Goal: Task Accomplishment & Management: Complete application form

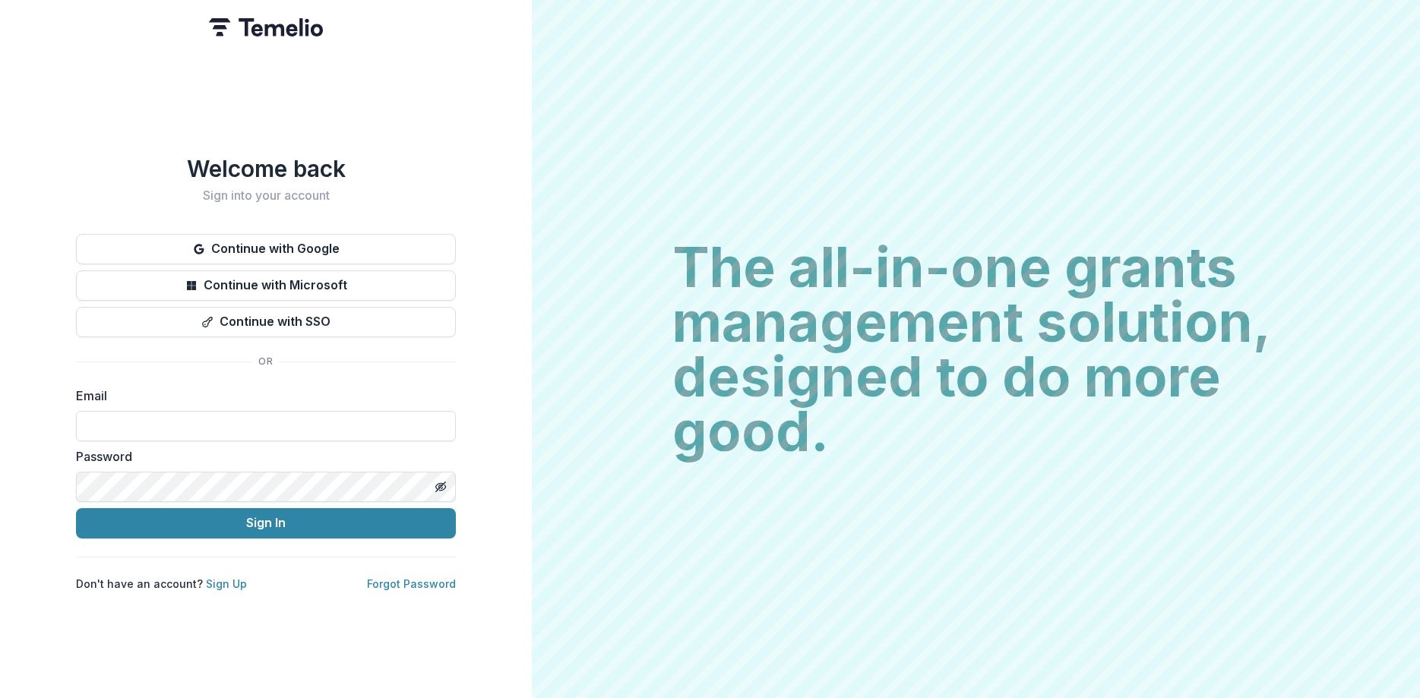
click at [229, 423] on input at bounding box center [266, 426] width 380 height 30
type input "**********"
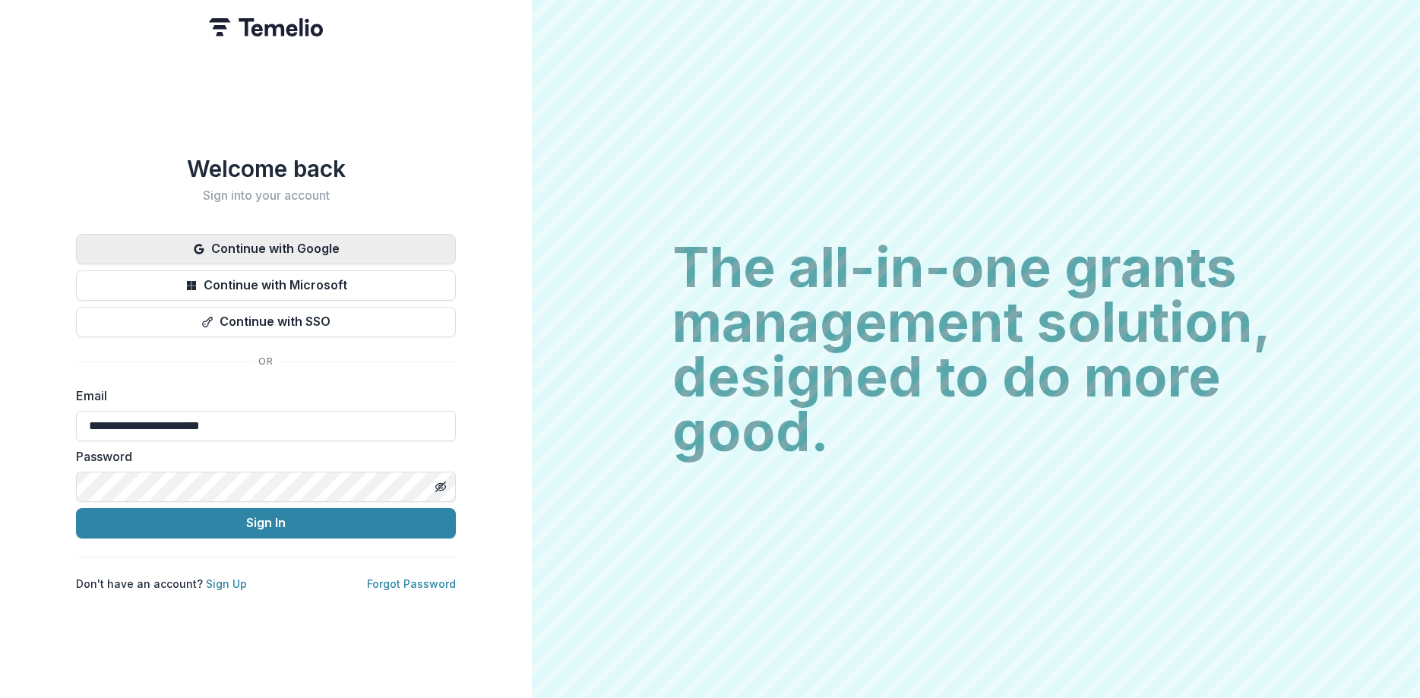
click at [318, 240] on button "Continue with Google" at bounding box center [266, 249] width 380 height 30
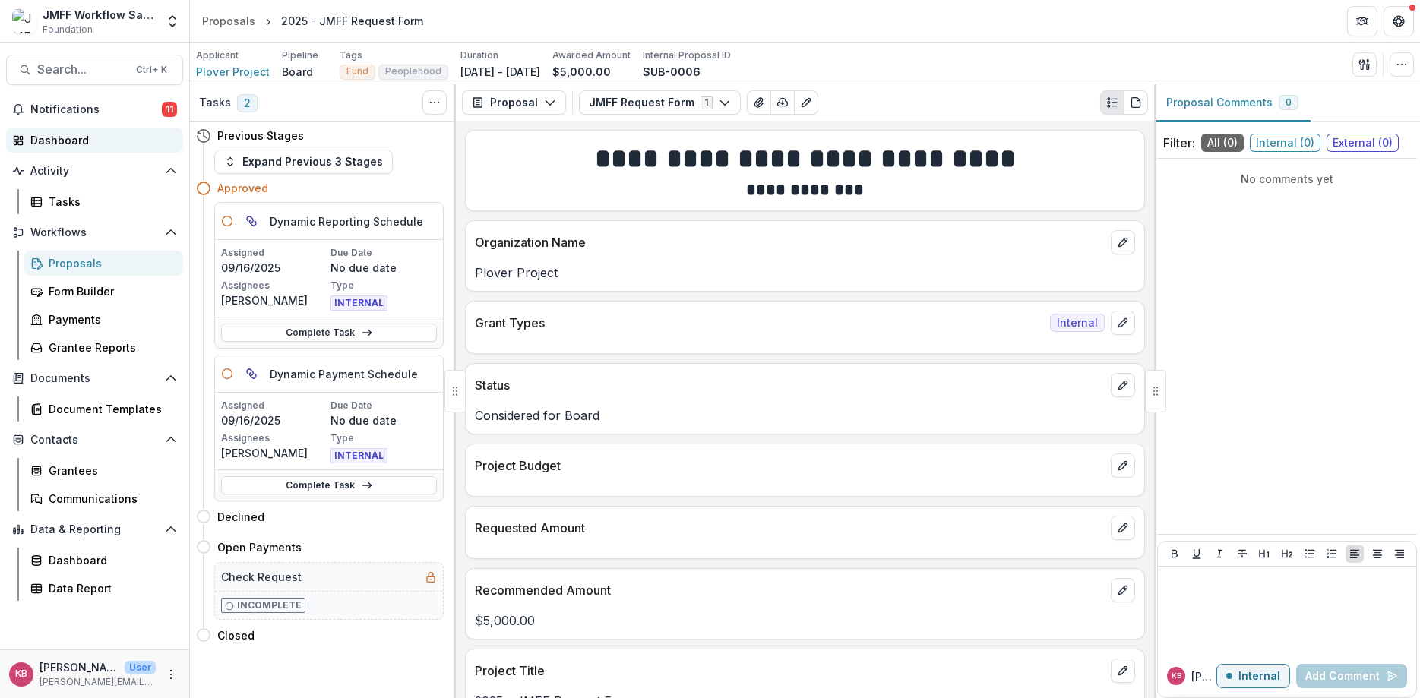
click at [60, 139] on div "Dashboard" at bounding box center [100, 140] width 141 height 16
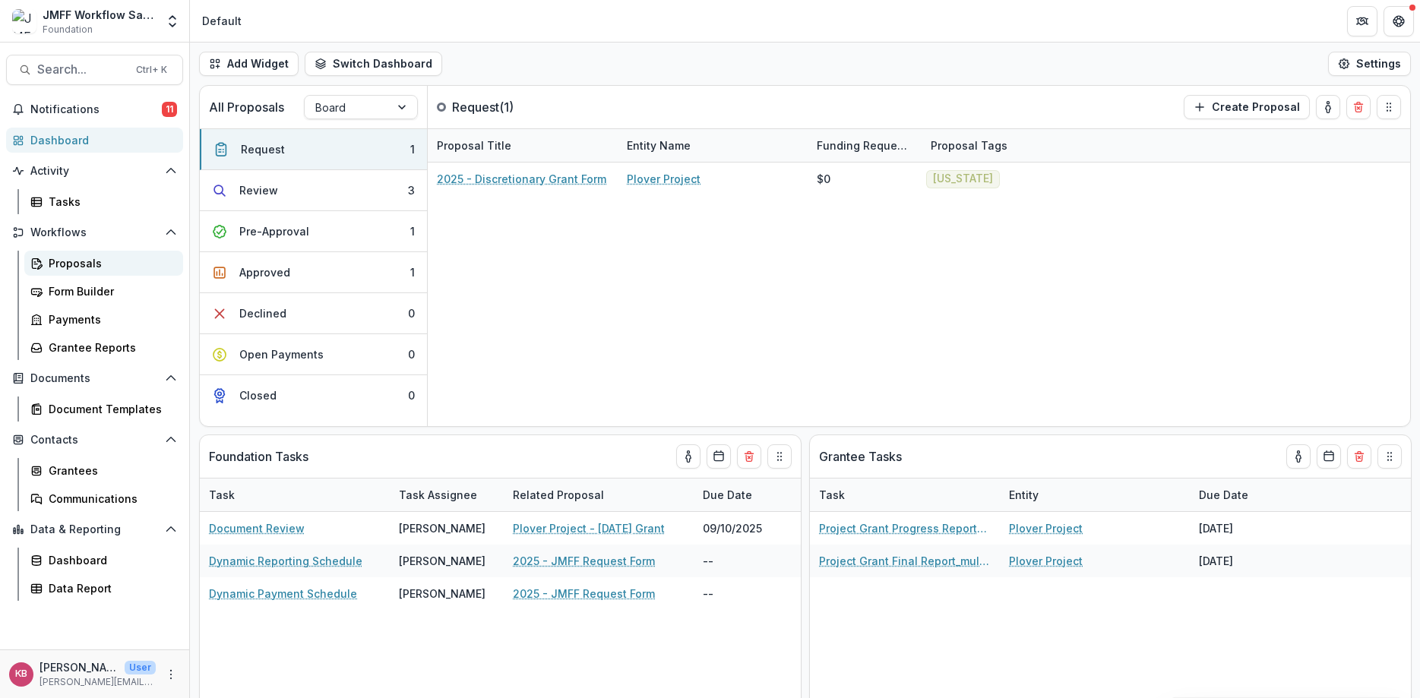
click at [50, 255] on link "Proposals" at bounding box center [103, 263] width 159 height 25
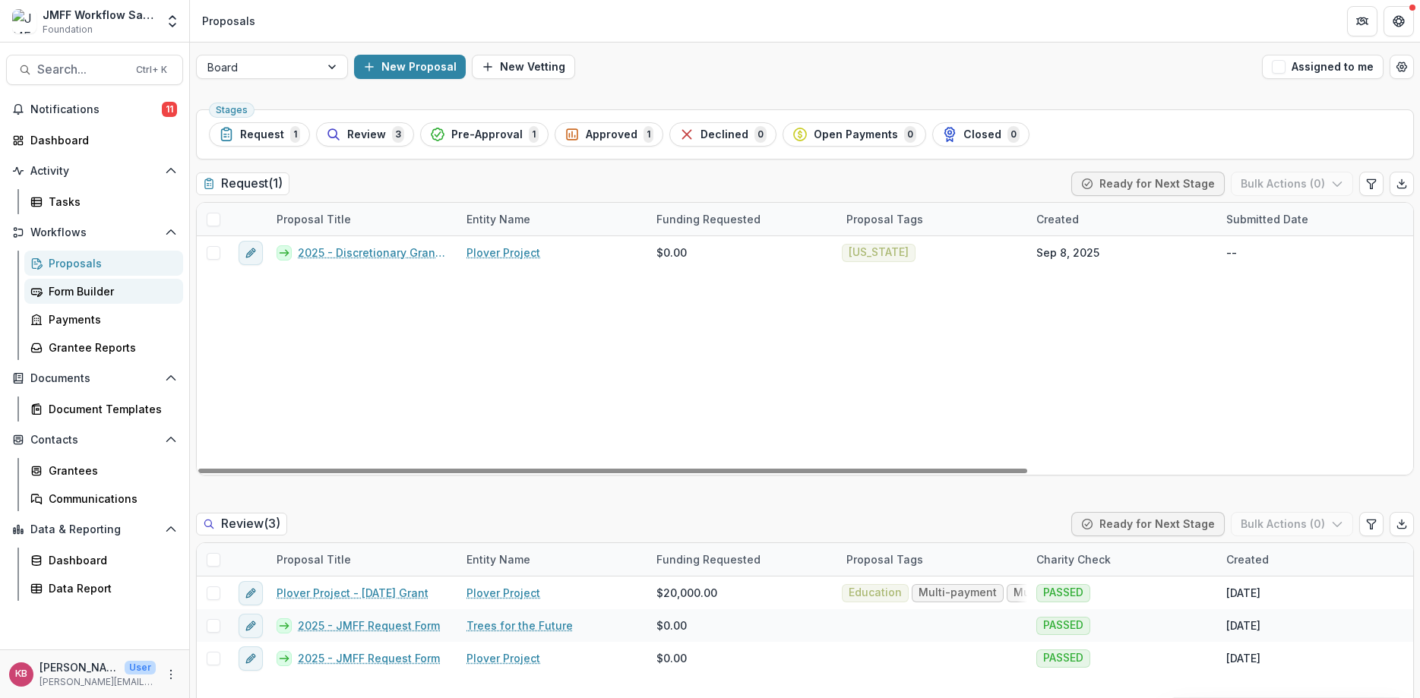
click at [98, 286] on div "Form Builder" at bounding box center [110, 291] width 122 height 16
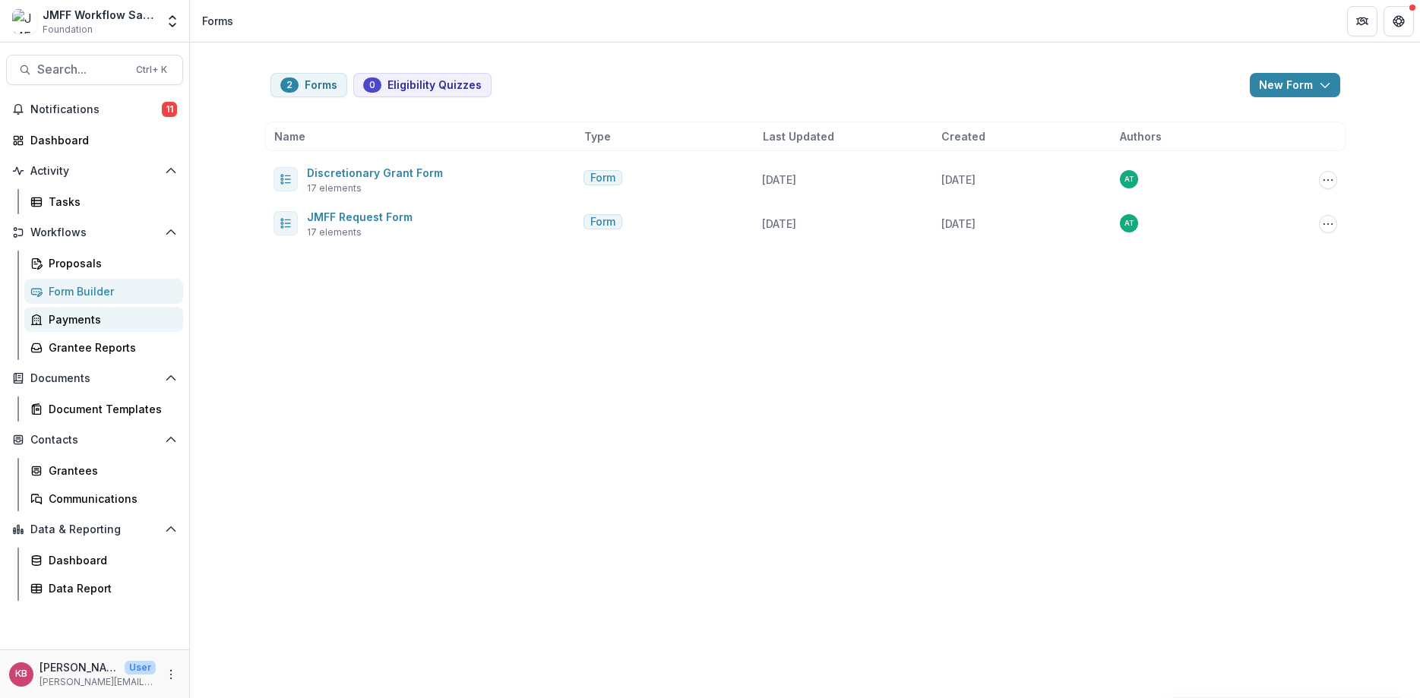
click at [89, 326] on div "Payments" at bounding box center [110, 319] width 122 height 16
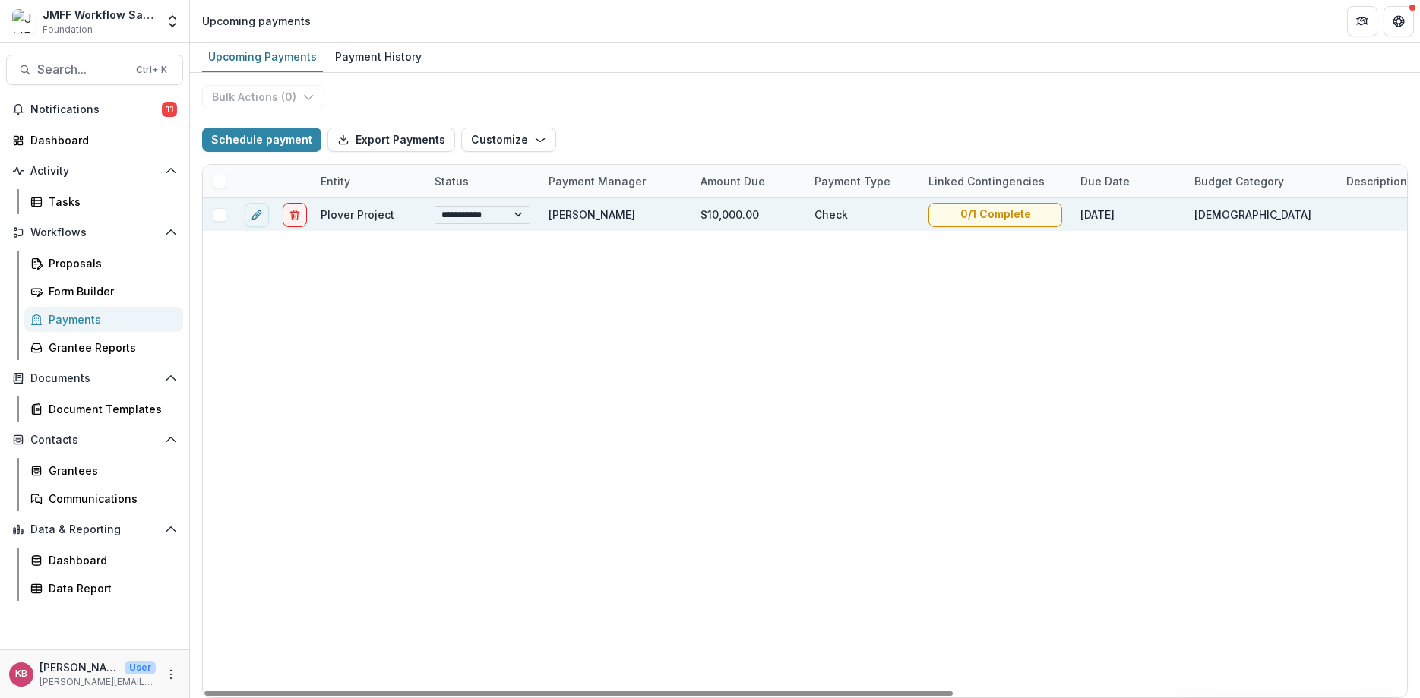
click at [522, 213] on select "**********" at bounding box center [483, 215] width 96 height 18
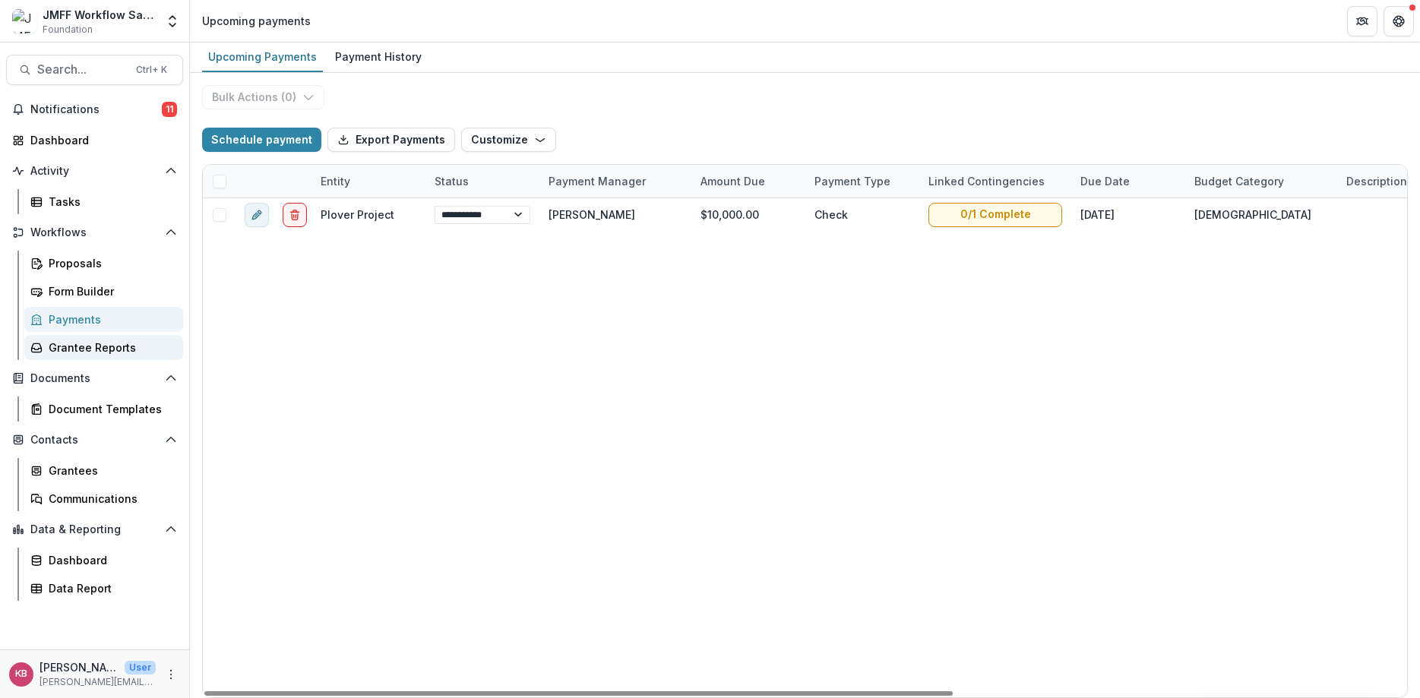
click at [52, 352] on div "Grantee Reports" at bounding box center [110, 348] width 122 height 16
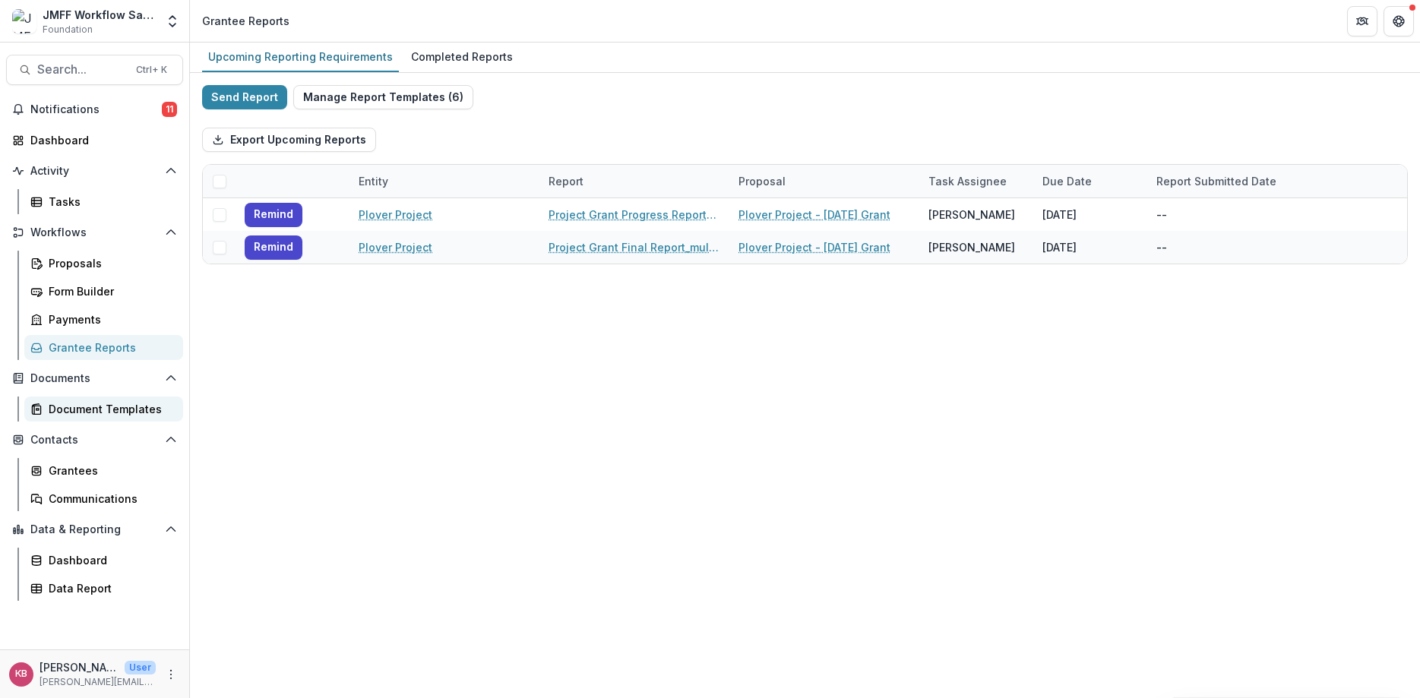
click at [97, 409] on div "Document Templates" at bounding box center [110, 409] width 122 height 16
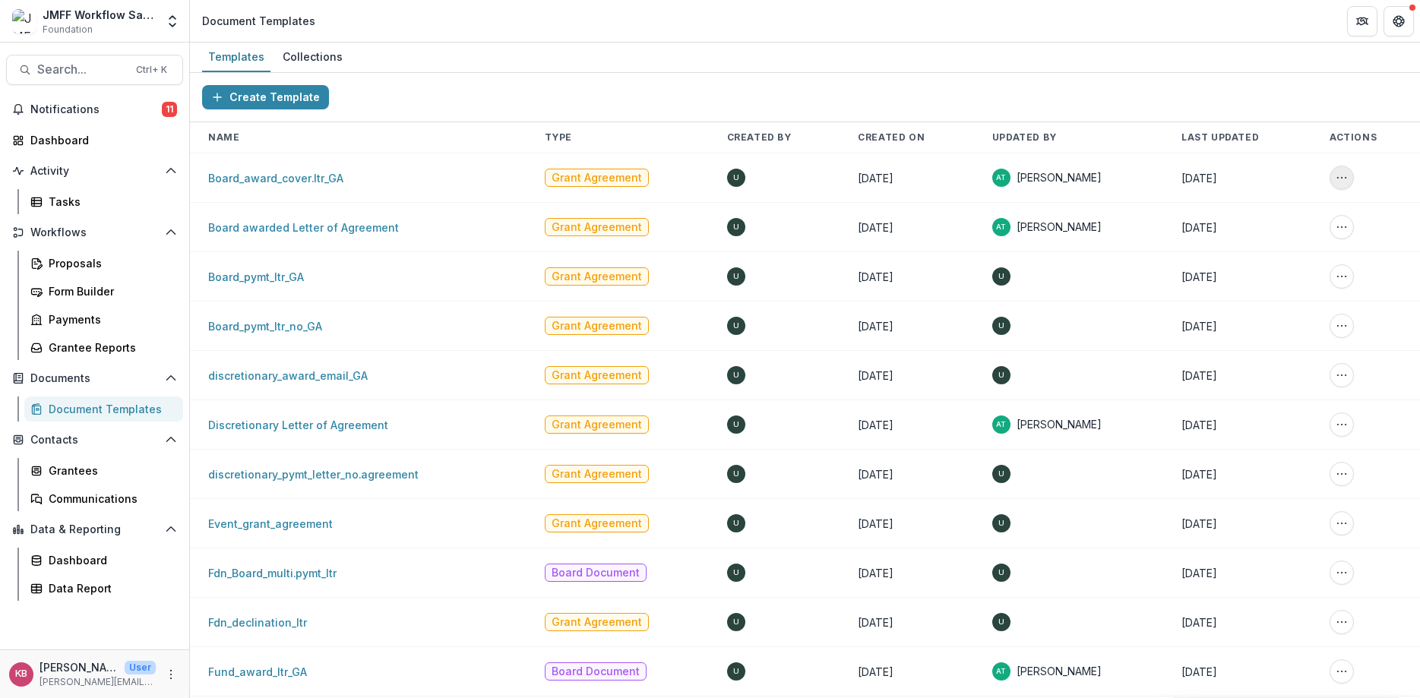
click at [1342, 176] on icon "More Action" at bounding box center [1342, 178] width 12 height 12
click at [461, 106] on div "Create Template" at bounding box center [805, 97] width 1230 height 49
click at [332, 67] on div "Collections" at bounding box center [313, 57] width 72 height 22
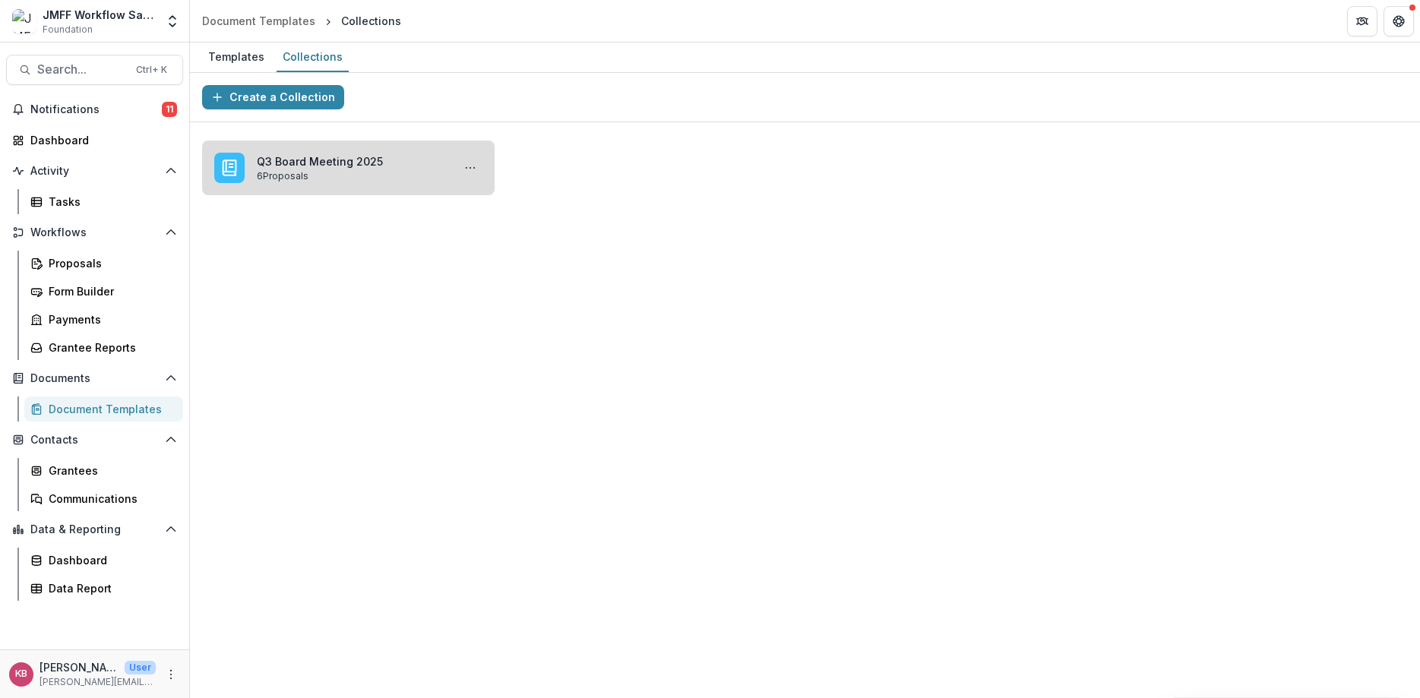
click at [383, 169] on link "Q3 Board Meeting 2025" at bounding box center [351, 161] width 189 height 16
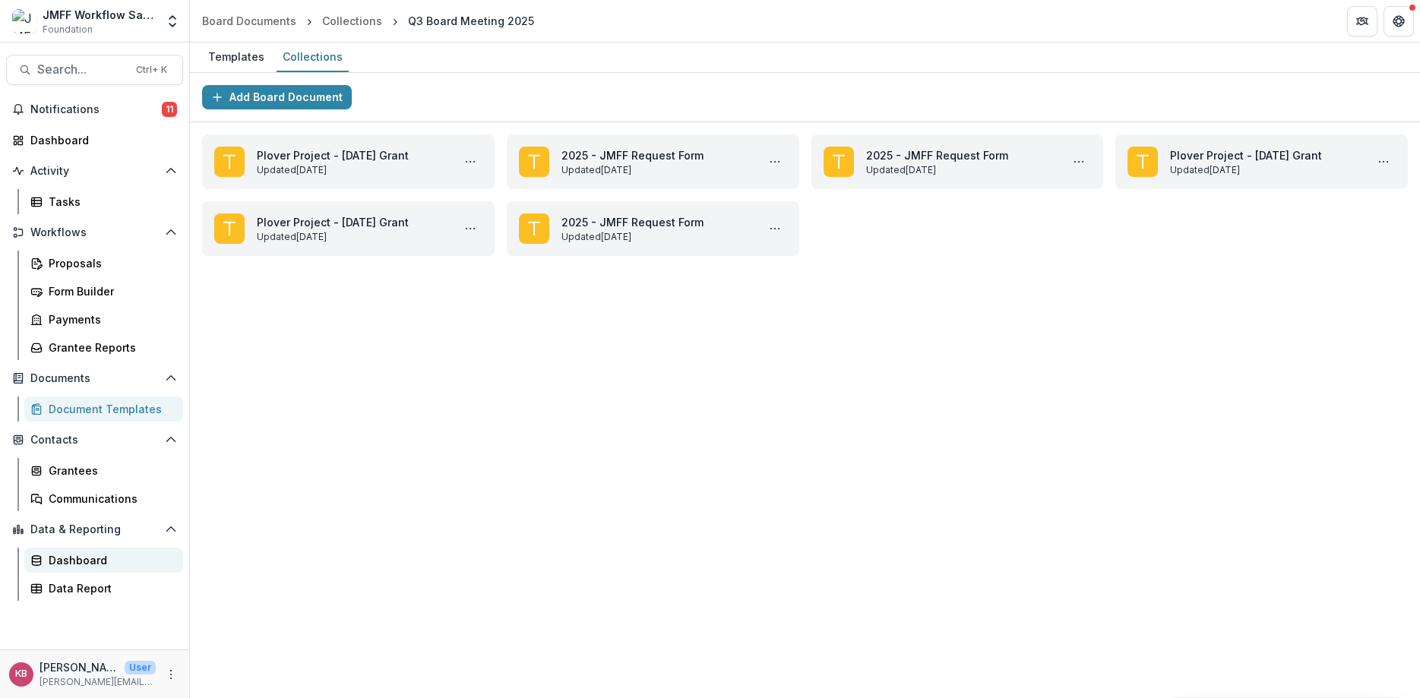
click at [74, 550] on link "Dashboard" at bounding box center [103, 560] width 159 height 25
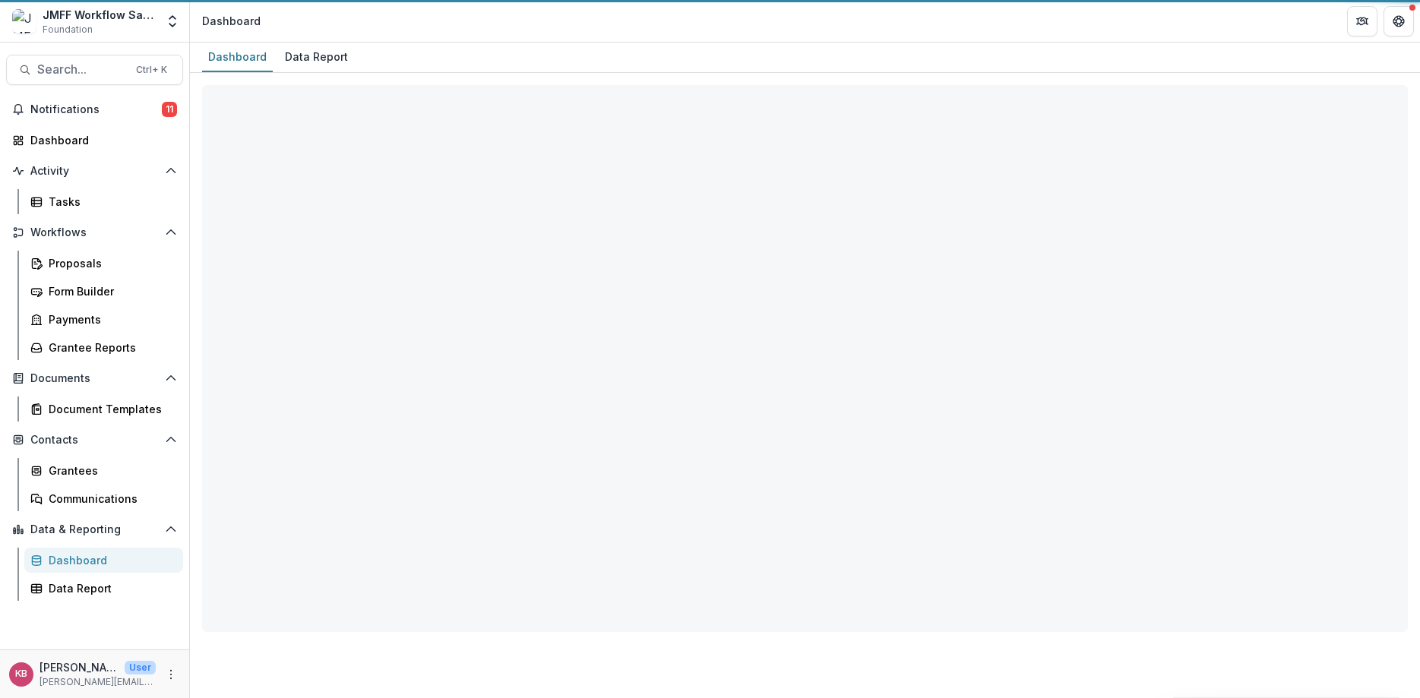
select select "**********"
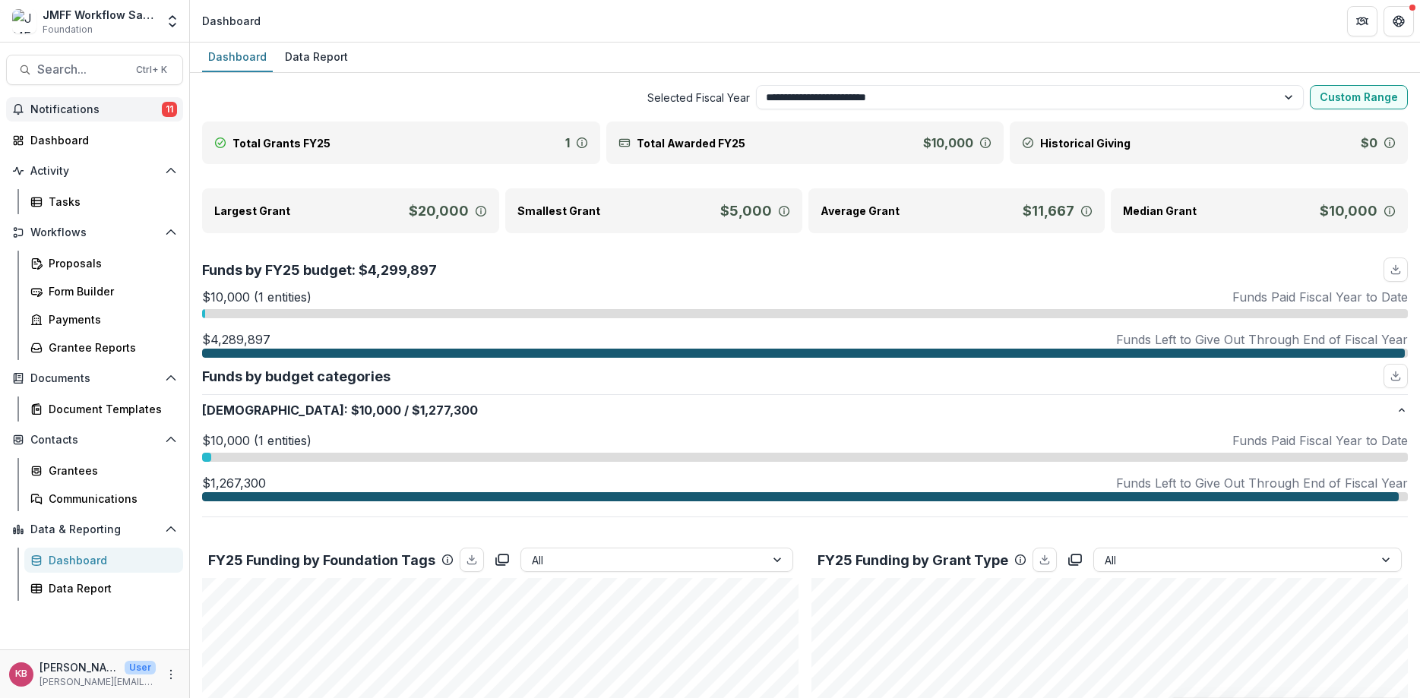
click at [67, 113] on span "Notifications" at bounding box center [95, 109] width 131 height 13
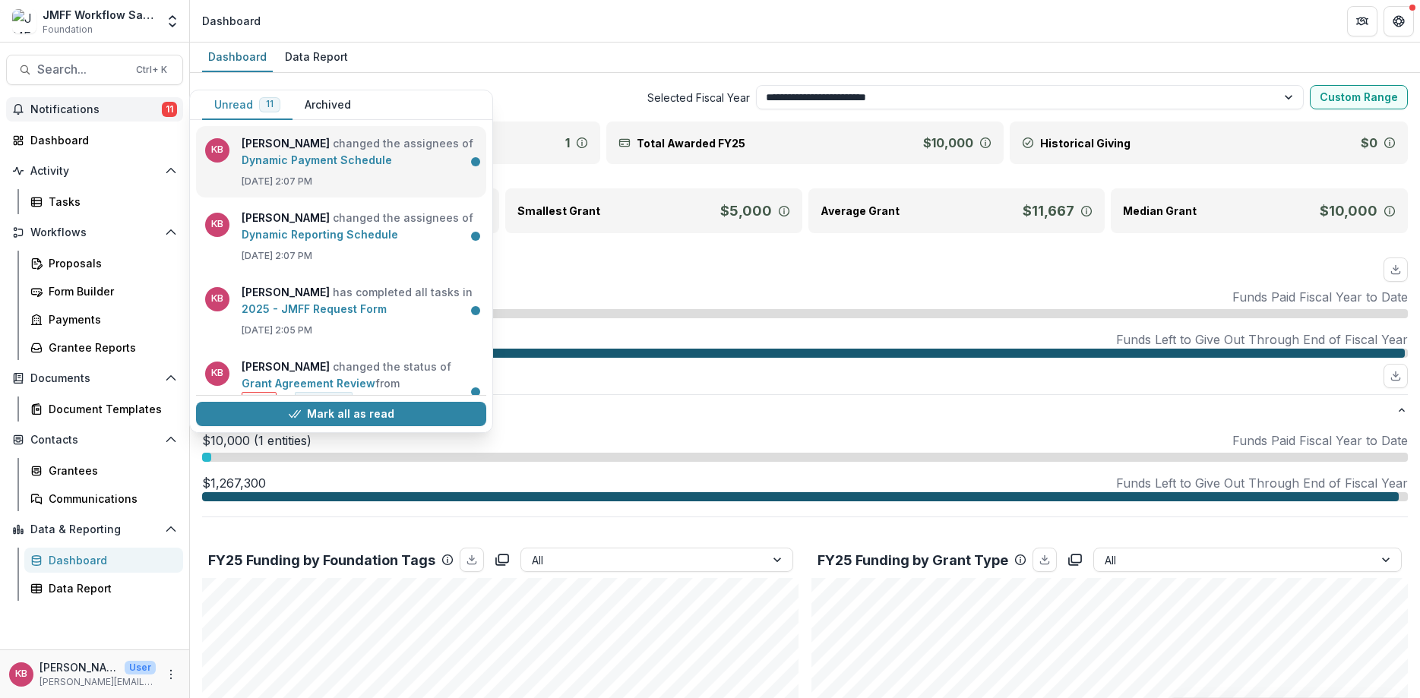
scroll to position [182, 0]
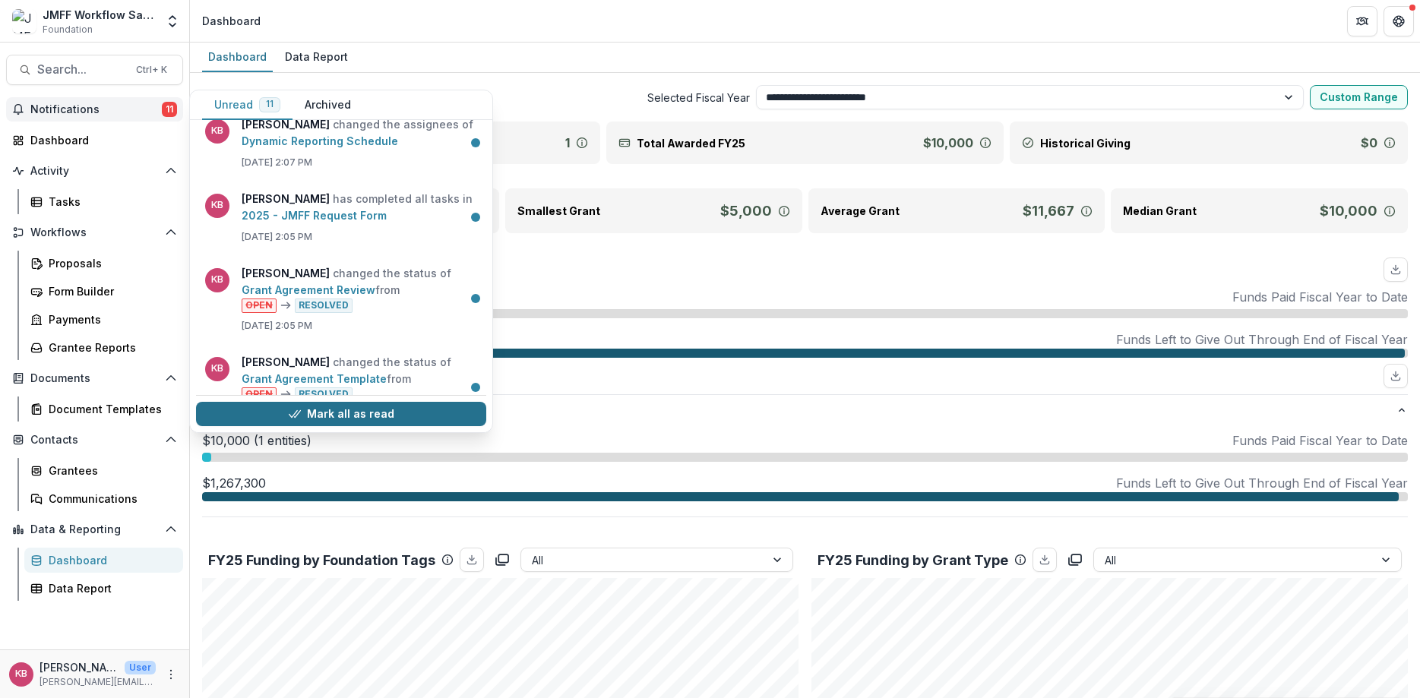
click at [405, 413] on button "Mark all as read" at bounding box center [341, 414] width 290 height 24
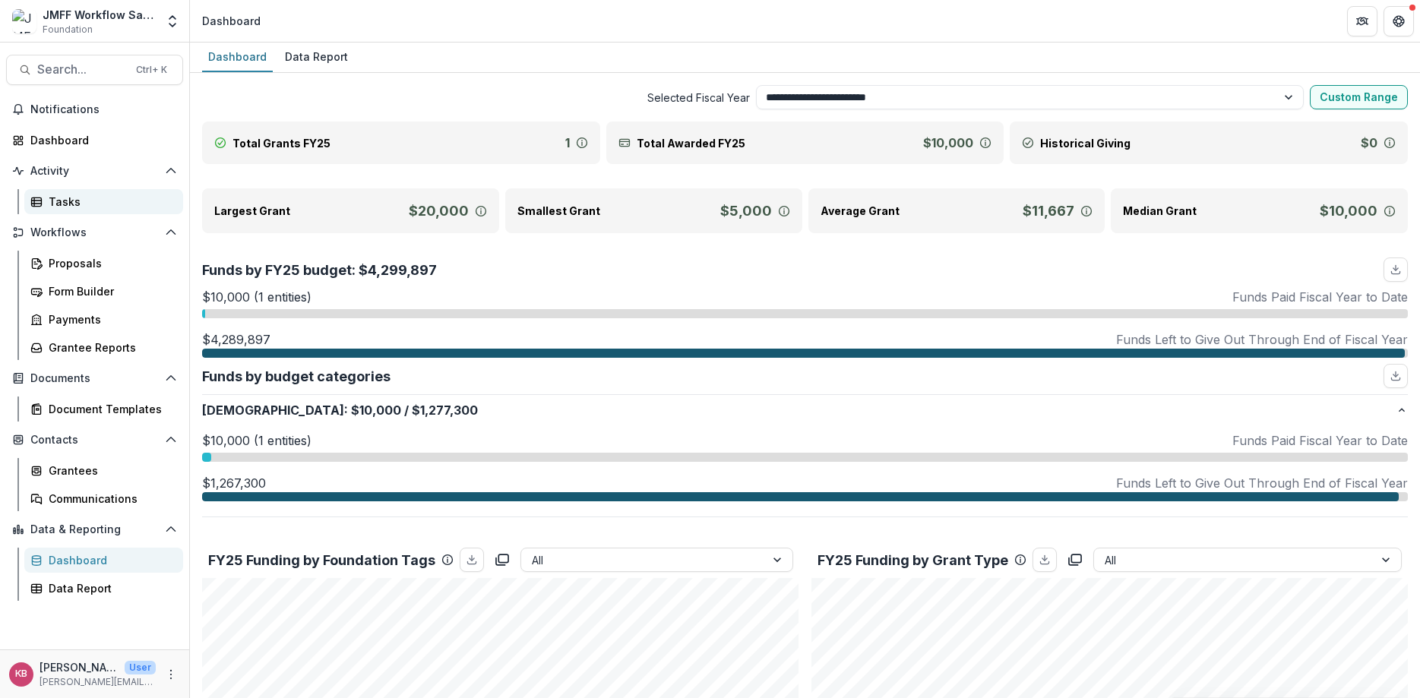
click at [48, 200] on link "Tasks" at bounding box center [103, 201] width 159 height 25
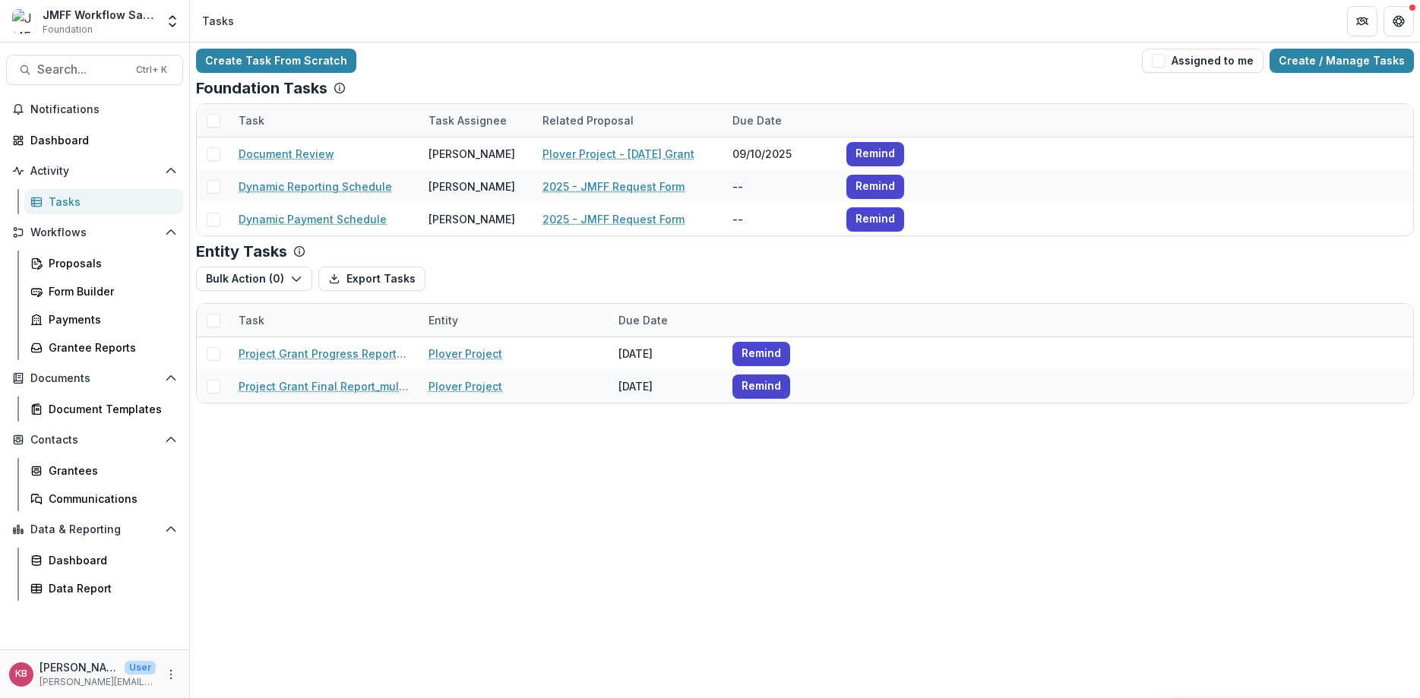
click at [638, 599] on div "Create Task From Scratch Assigned to me Create / Manage Tasks Foundation Tasks …" at bounding box center [805, 371] width 1230 height 656
click at [30, 135] on link "Dashboard" at bounding box center [94, 140] width 177 height 25
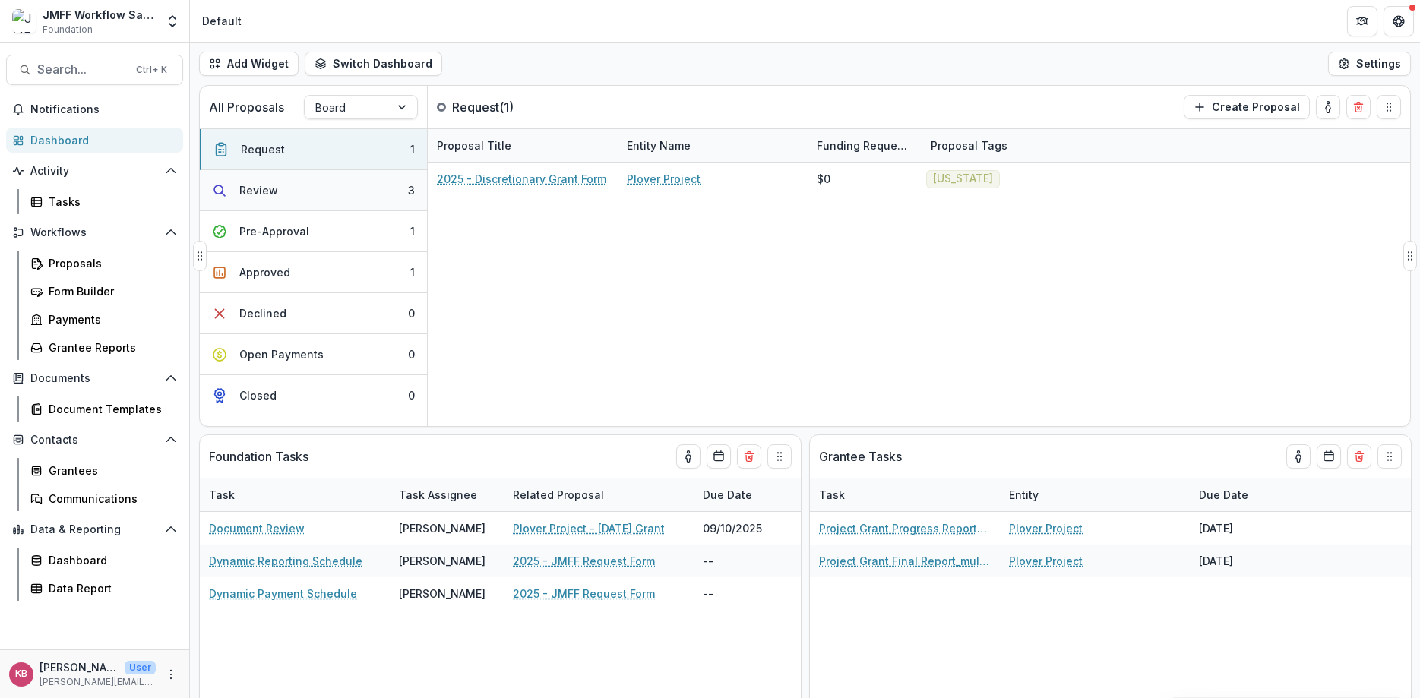
click at [243, 189] on div "Review" at bounding box center [258, 190] width 39 height 16
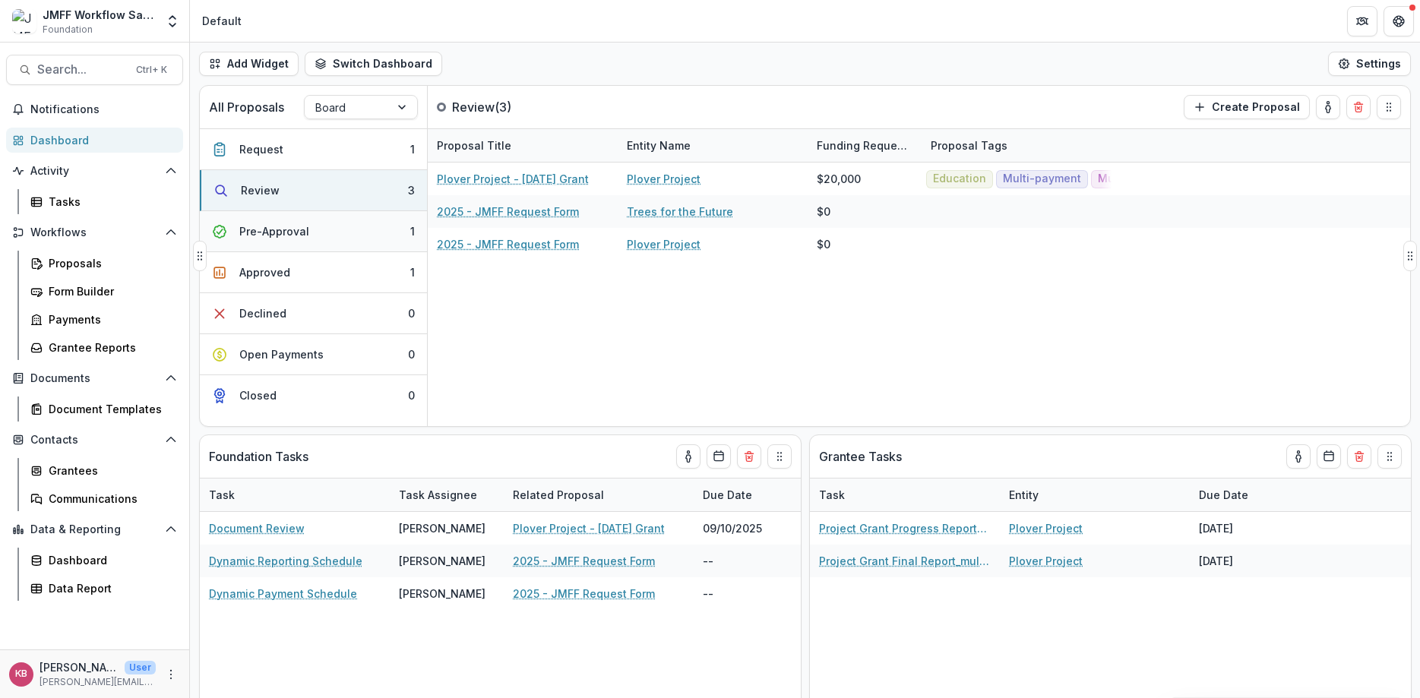
click at [295, 235] on div "Pre-Approval" at bounding box center [274, 231] width 70 height 16
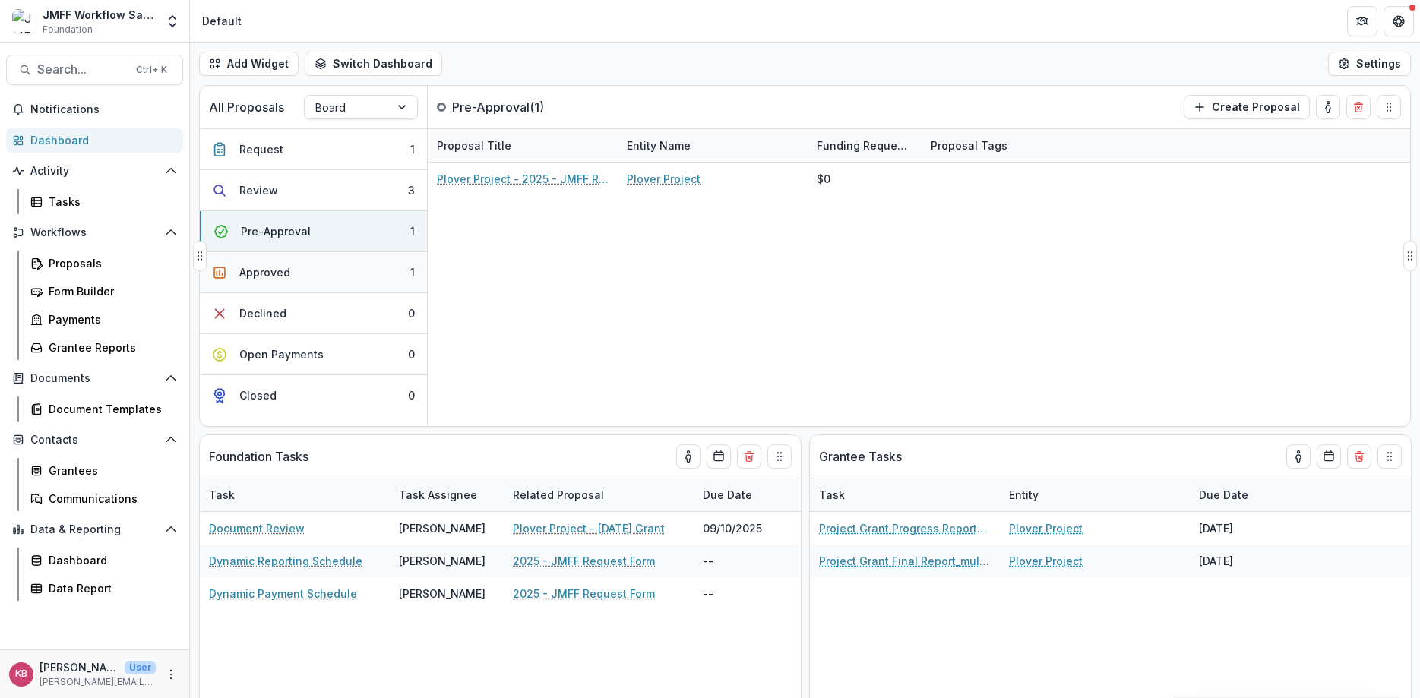
click at [263, 265] on div "Approved" at bounding box center [264, 272] width 51 height 16
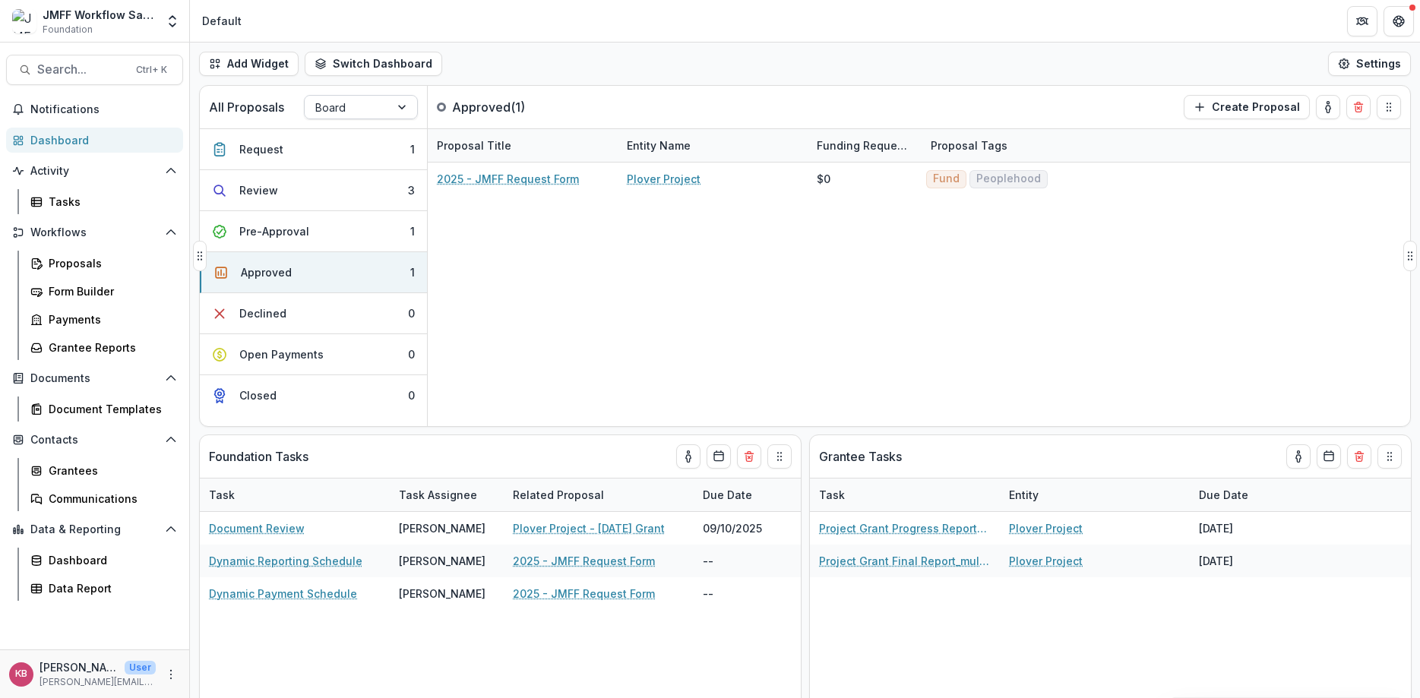
click at [338, 109] on div at bounding box center [347, 107] width 64 height 19
click at [350, 168] on div "Discretionary" at bounding box center [361, 165] width 106 height 24
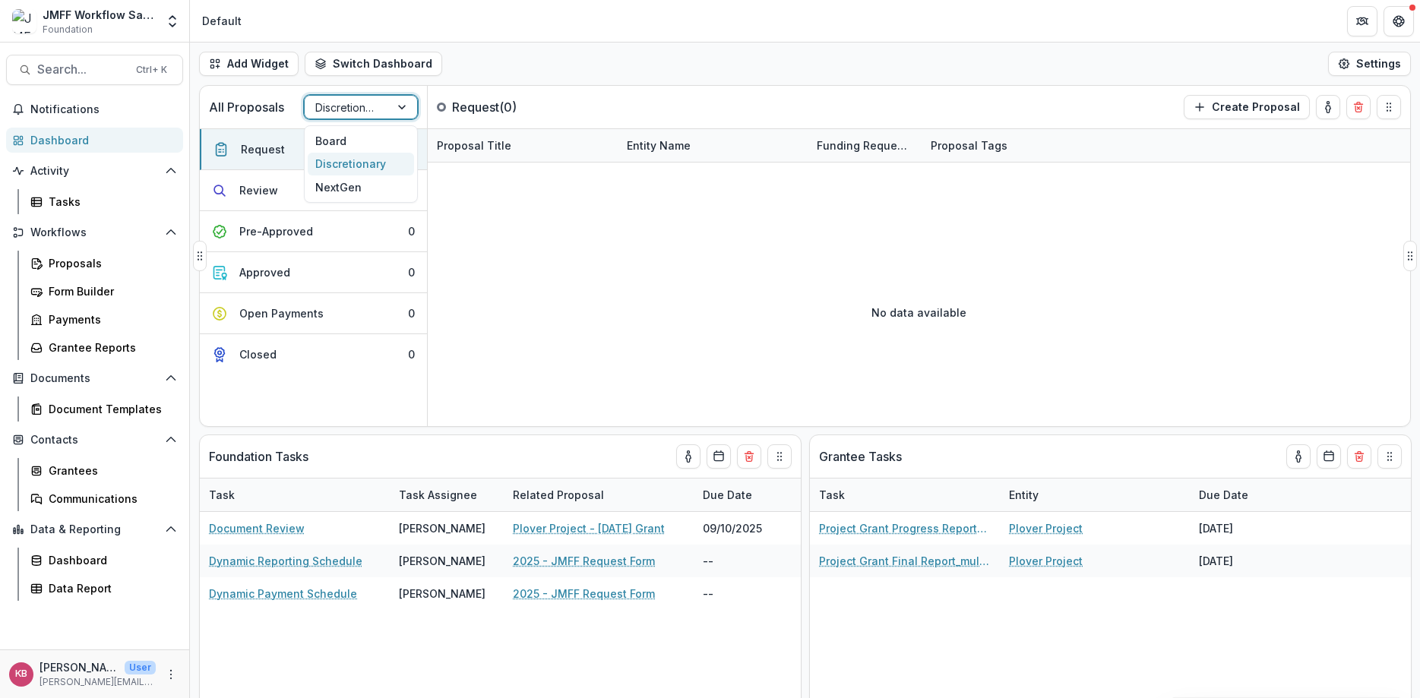
click at [345, 114] on div at bounding box center [347, 107] width 64 height 19
click at [344, 142] on div "Board" at bounding box center [361, 141] width 106 height 24
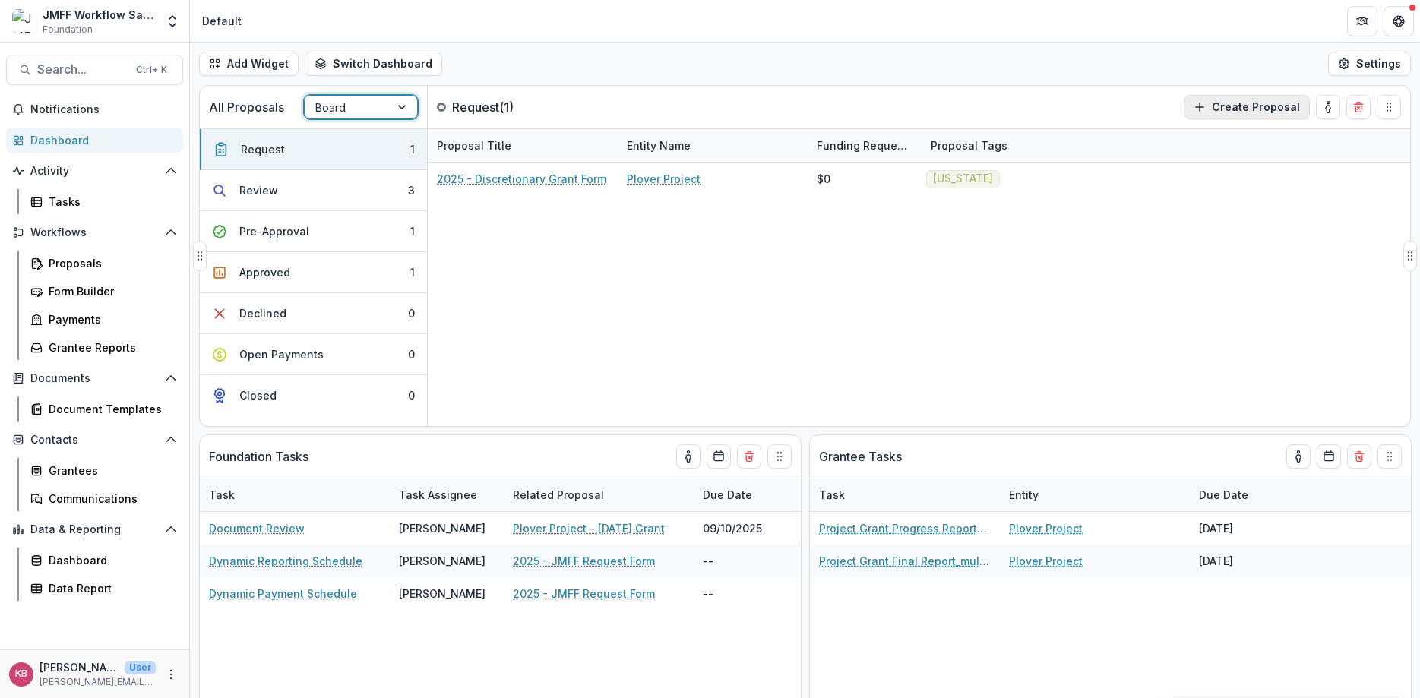
click at [1213, 113] on button "Create Proposal" at bounding box center [1247, 107] width 126 height 24
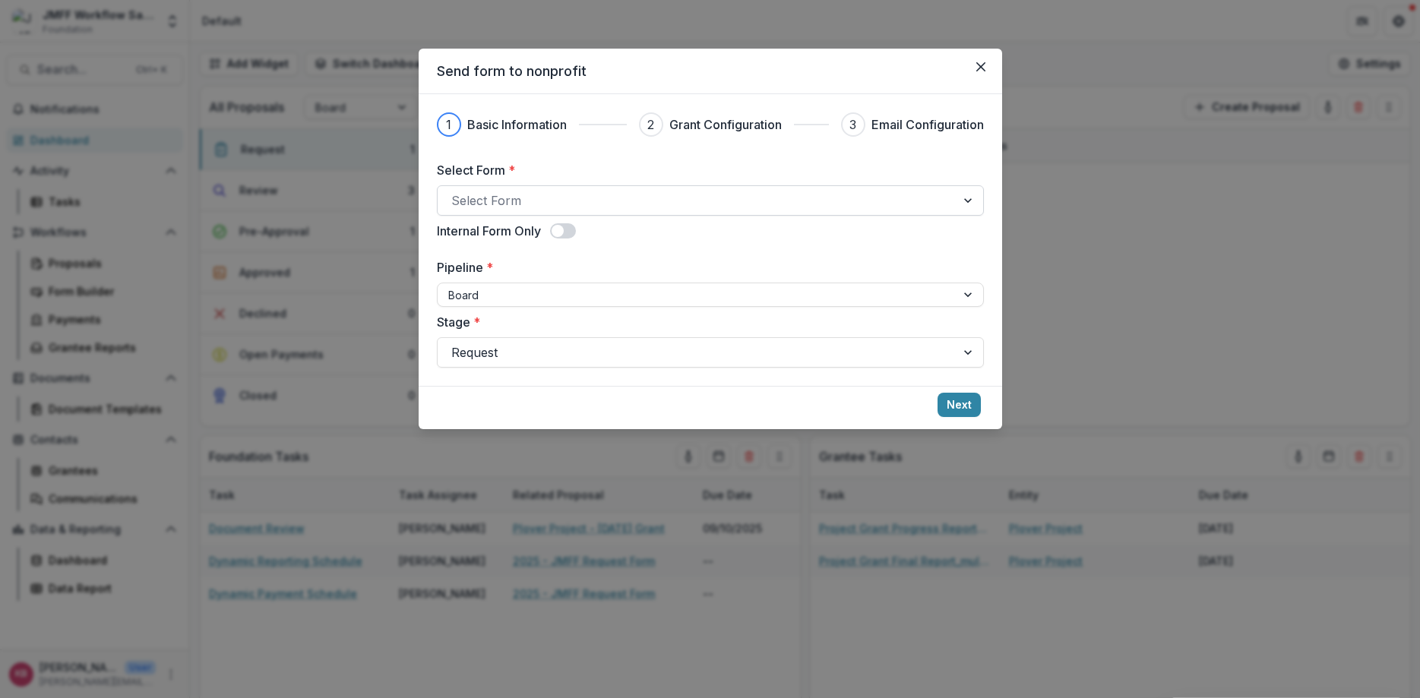
click at [602, 198] on div at bounding box center [696, 200] width 491 height 21
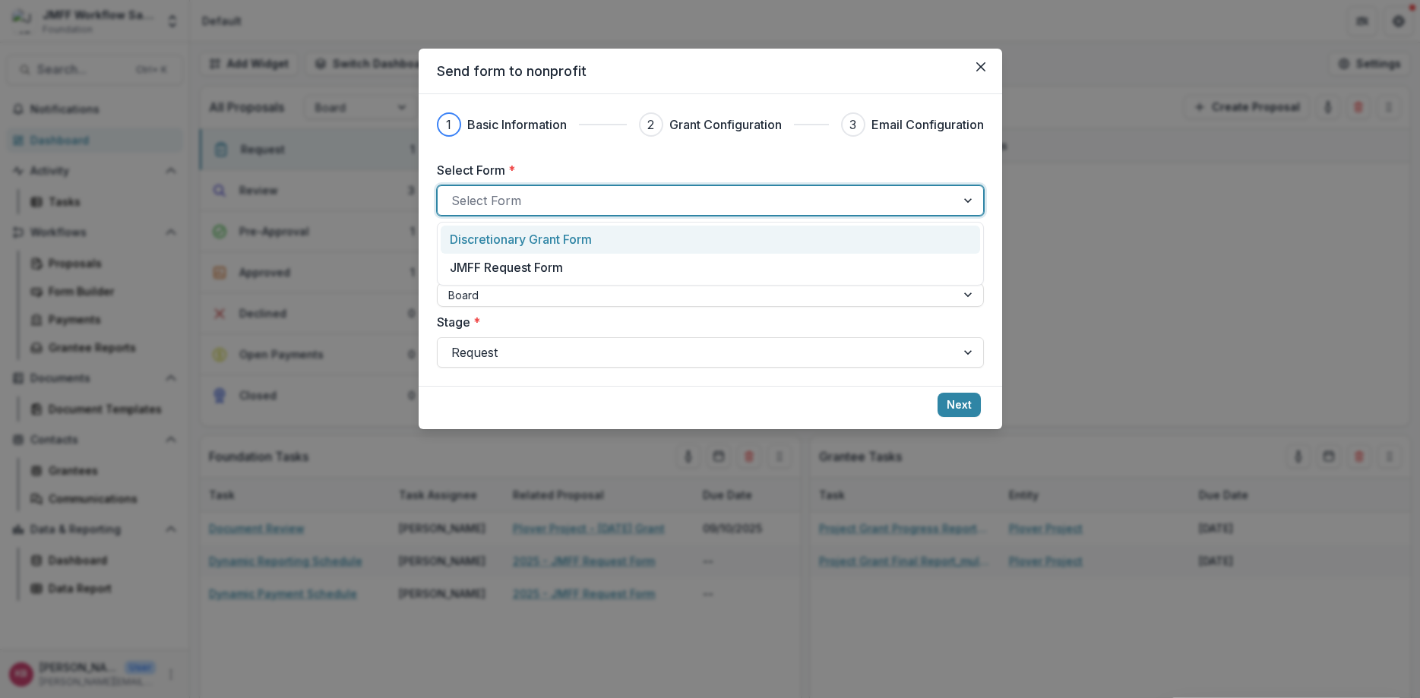
click at [562, 245] on p "Discretionary Grant Form" at bounding box center [521, 239] width 142 height 18
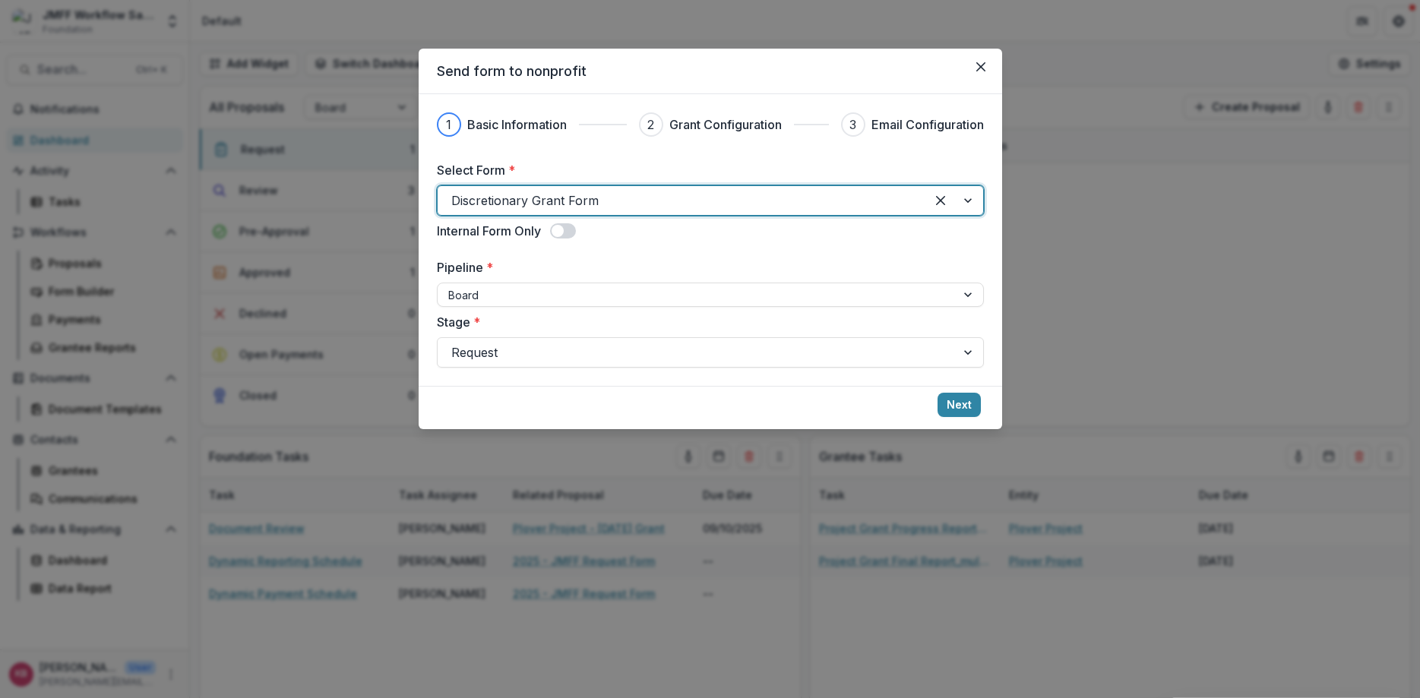
click at [562, 229] on span at bounding box center [558, 231] width 12 height 12
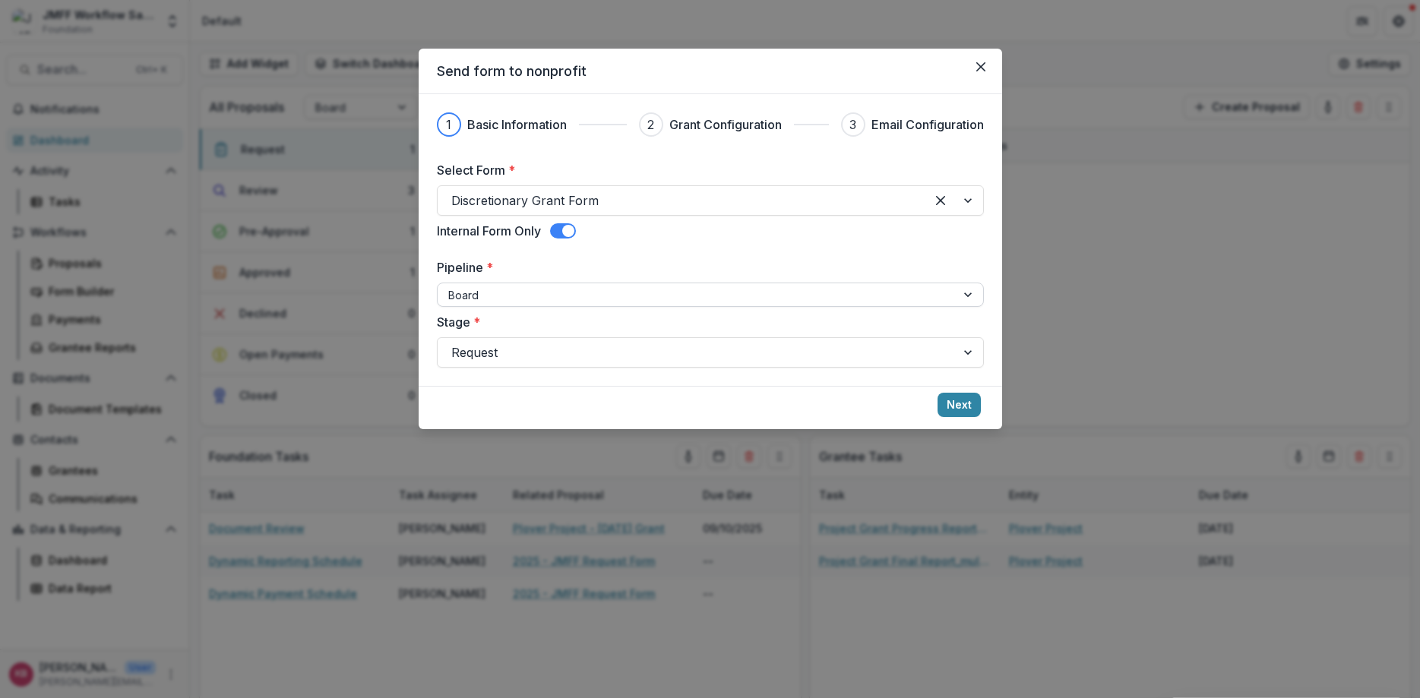
click at [685, 293] on div at bounding box center [696, 295] width 497 height 19
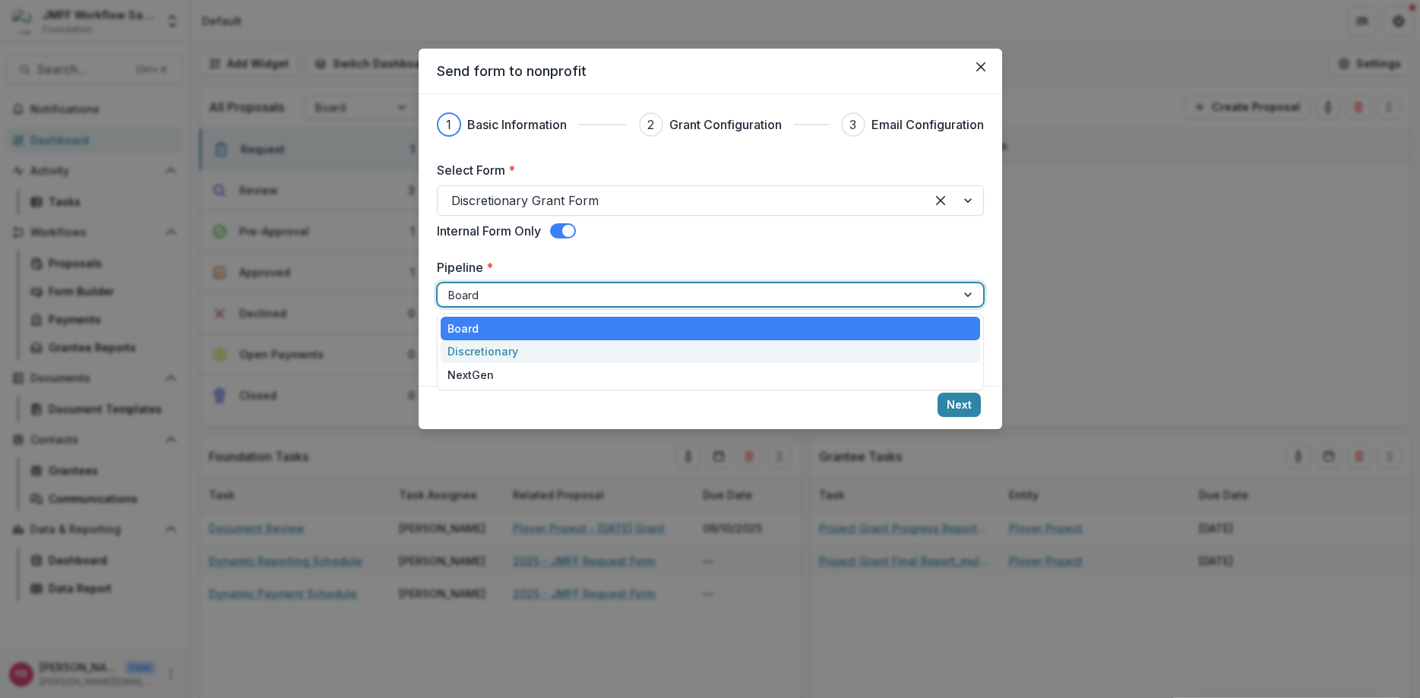
click at [552, 359] on div "Discretionary" at bounding box center [710, 352] width 539 height 24
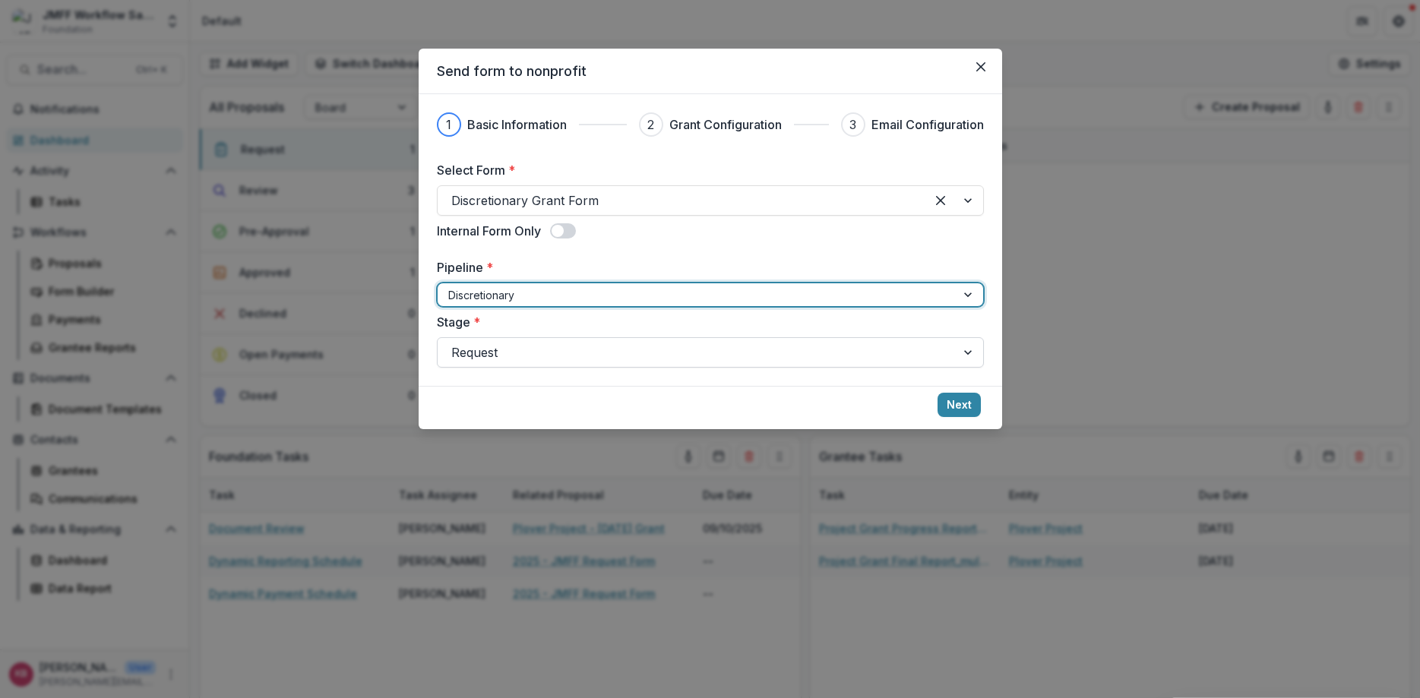
click at [584, 350] on div at bounding box center [696, 352] width 491 height 21
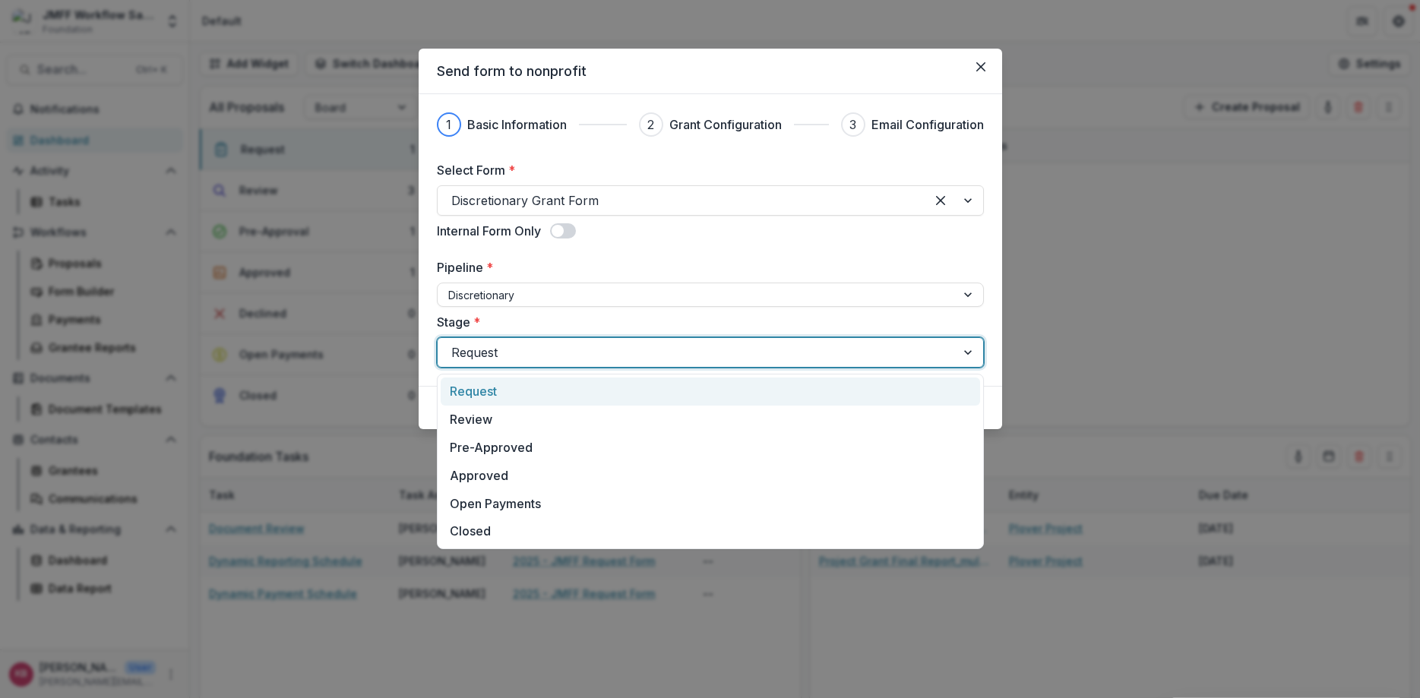
click at [514, 401] on div "Request" at bounding box center [710, 392] width 539 height 28
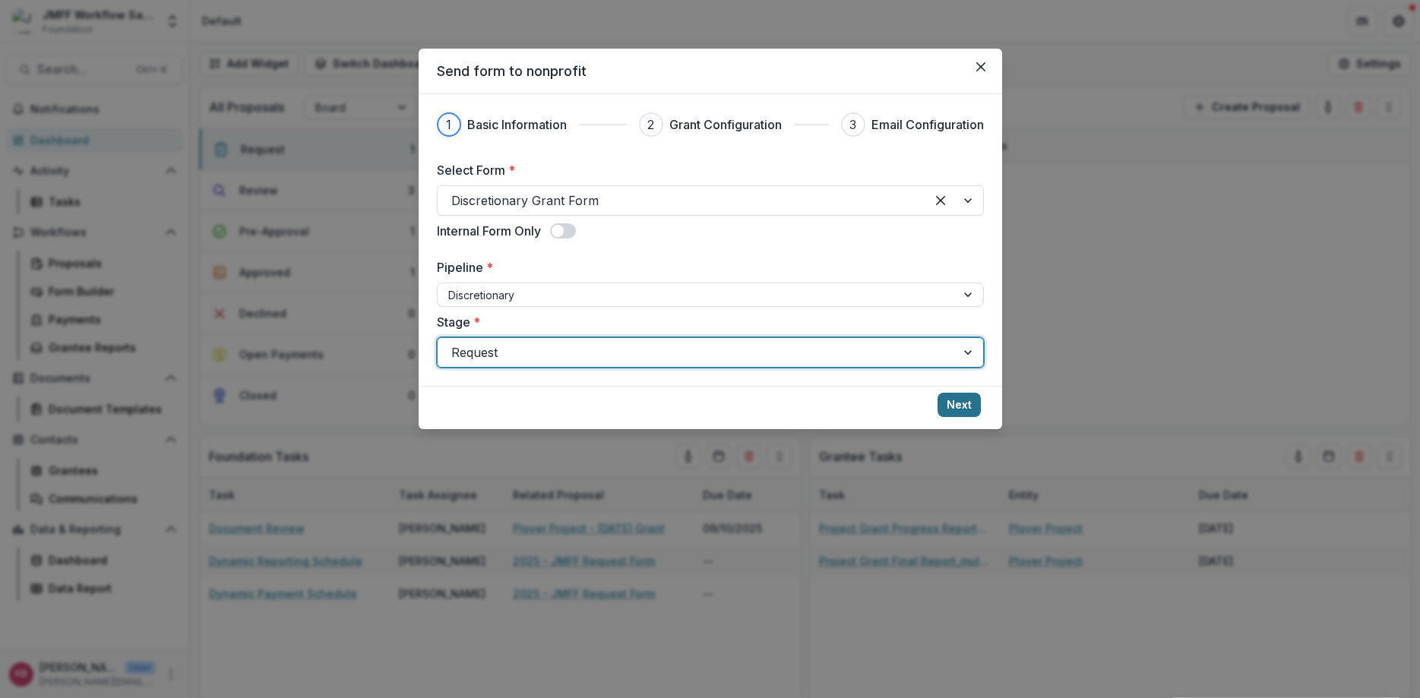
click at [967, 397] on button "Next" at bounding box center [959, 405] width 43 height 24
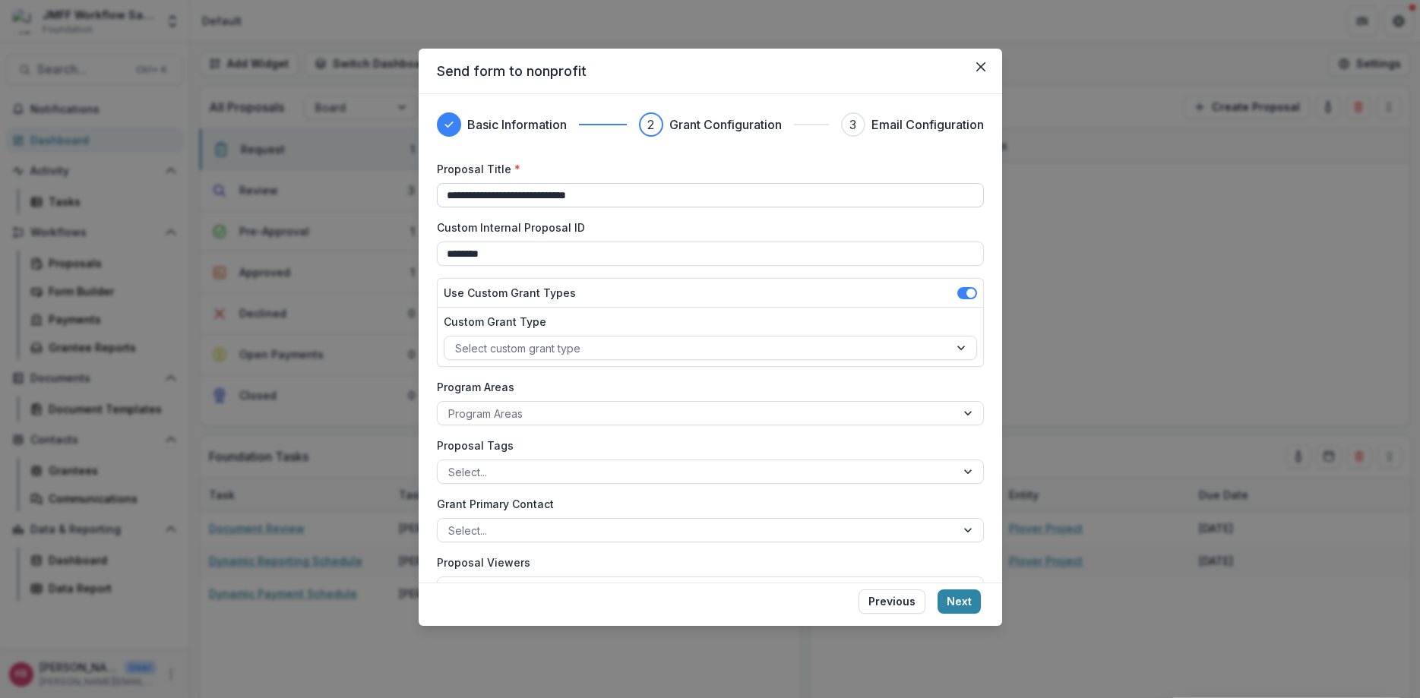
drag, startPoint x: 636, startPoint y: 192, endPoint x: 378, endPoint y: 172, distance: 258.3
click at [437, 183] on input "**********" at bounding box center [710, 195] width 547 height 24
click at [545, 346] on div at bounding box center [696, 348] width 483 height 19
click at [626, 296] on div "Use Custom Grant Types" at bounding box center [710, 293] width 545 height 29
click at [960, 290] on span at bounding box center [967, 293] width 20 height 12
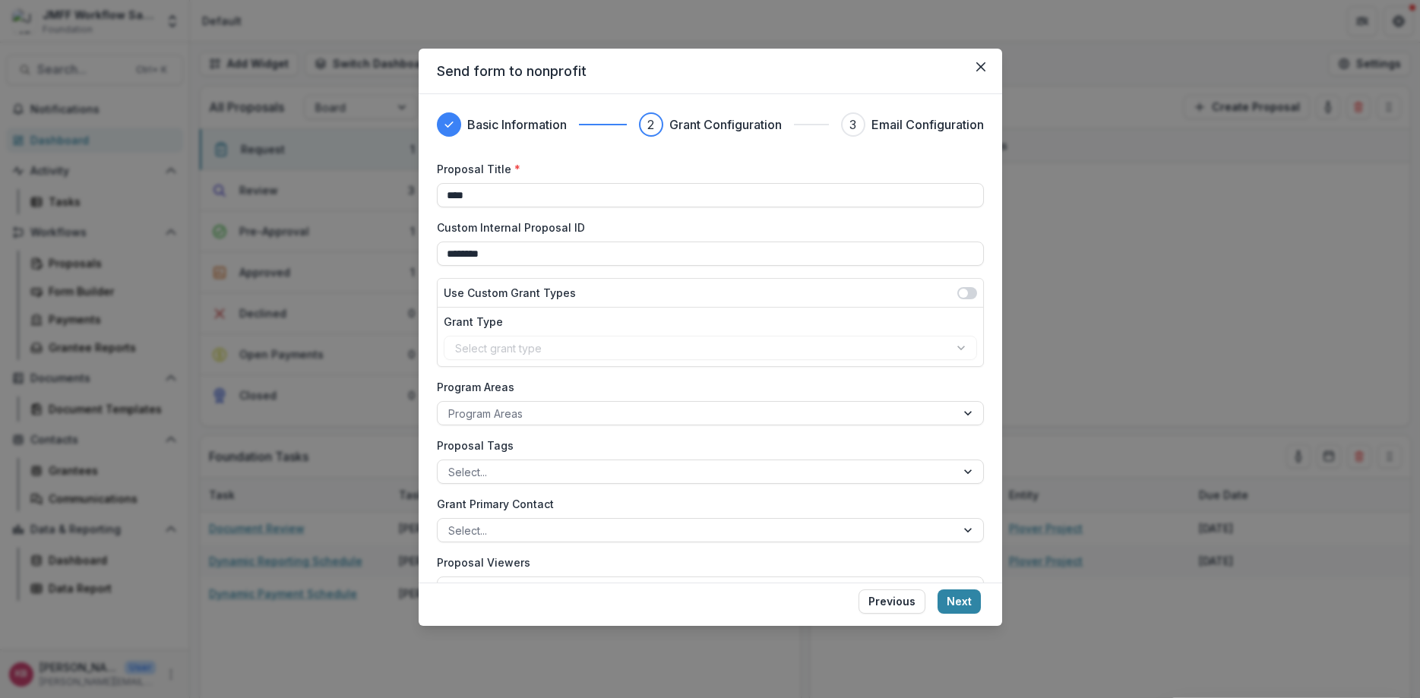
click at [969, 290] on span at bounding box center [967, 293] width 20 height 12
click at [450, 343] on div "Select custom grant type" at bounding box center [696, 348] width 504 height 22
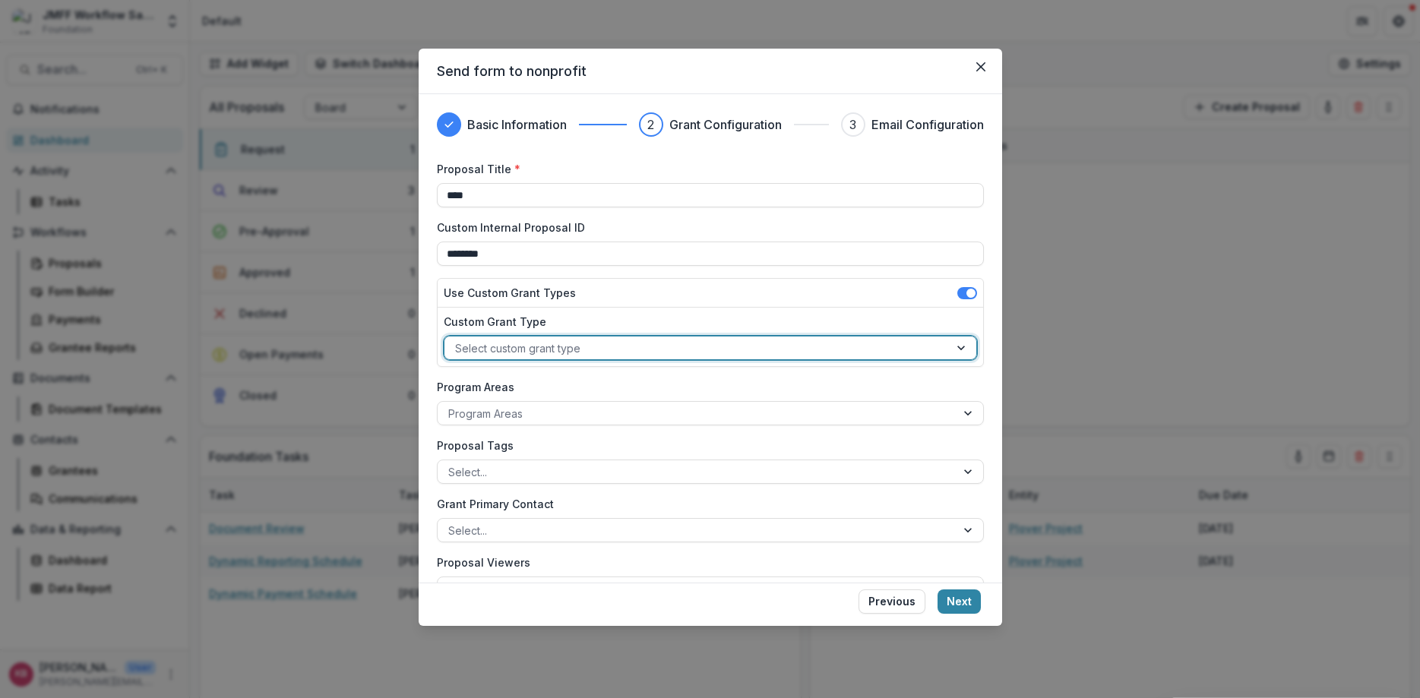
click at [875, 344] on div at bounding box center [696, 348] width 483 height 19
click at [587, 379] on div "General Operating Support" at bounding box center [710, 382] width 526 height 24
click at [564, 415] on div at bounding box center [696, 413] width 497 height 19
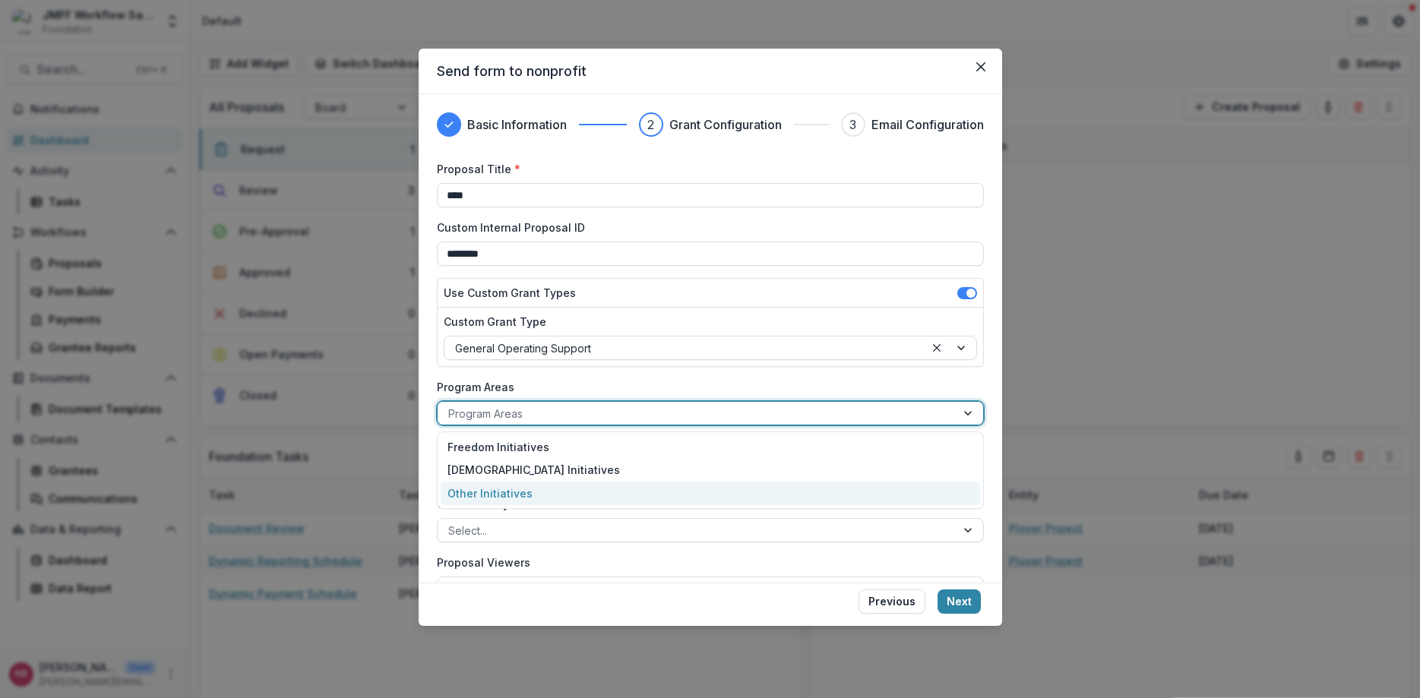
click at [546, 496] on div "Other Initiatives" at bounding box center [710, 494] width 539 height 24
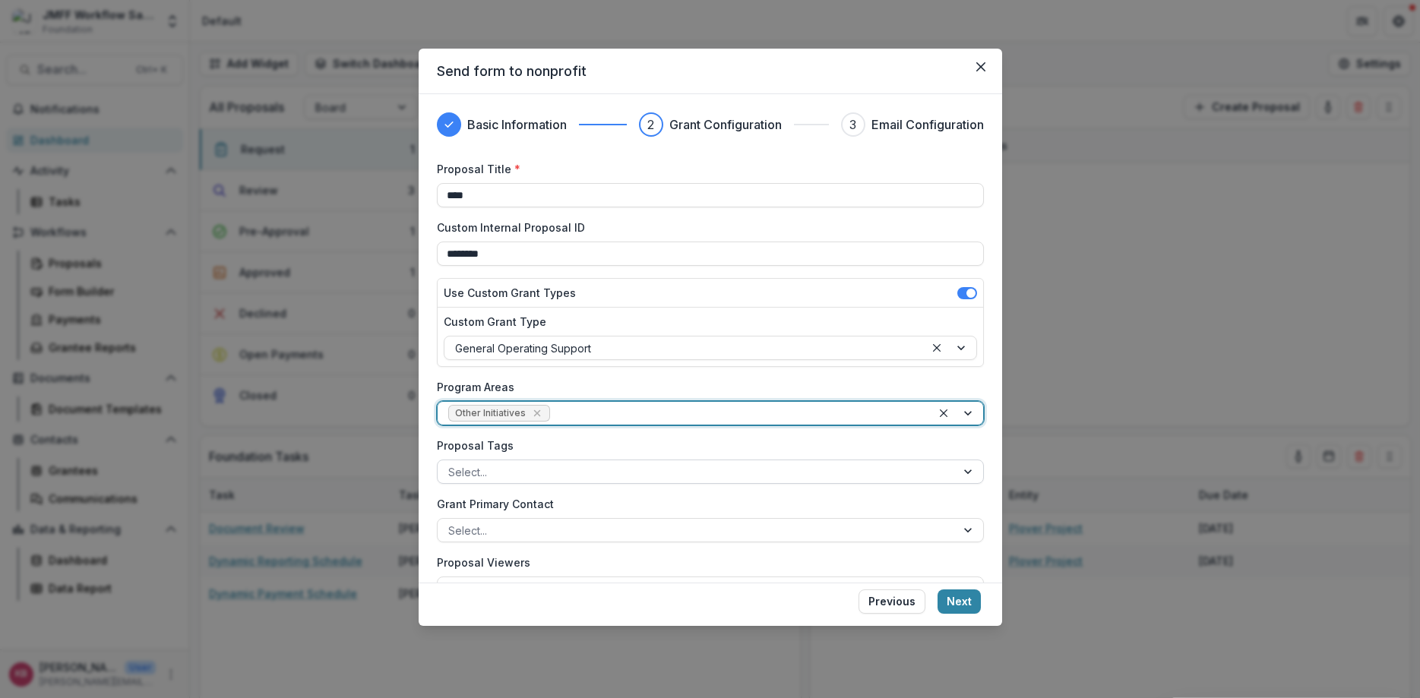
click at [552, 469] on div at bounding box center [696, 472] width 497 height 19
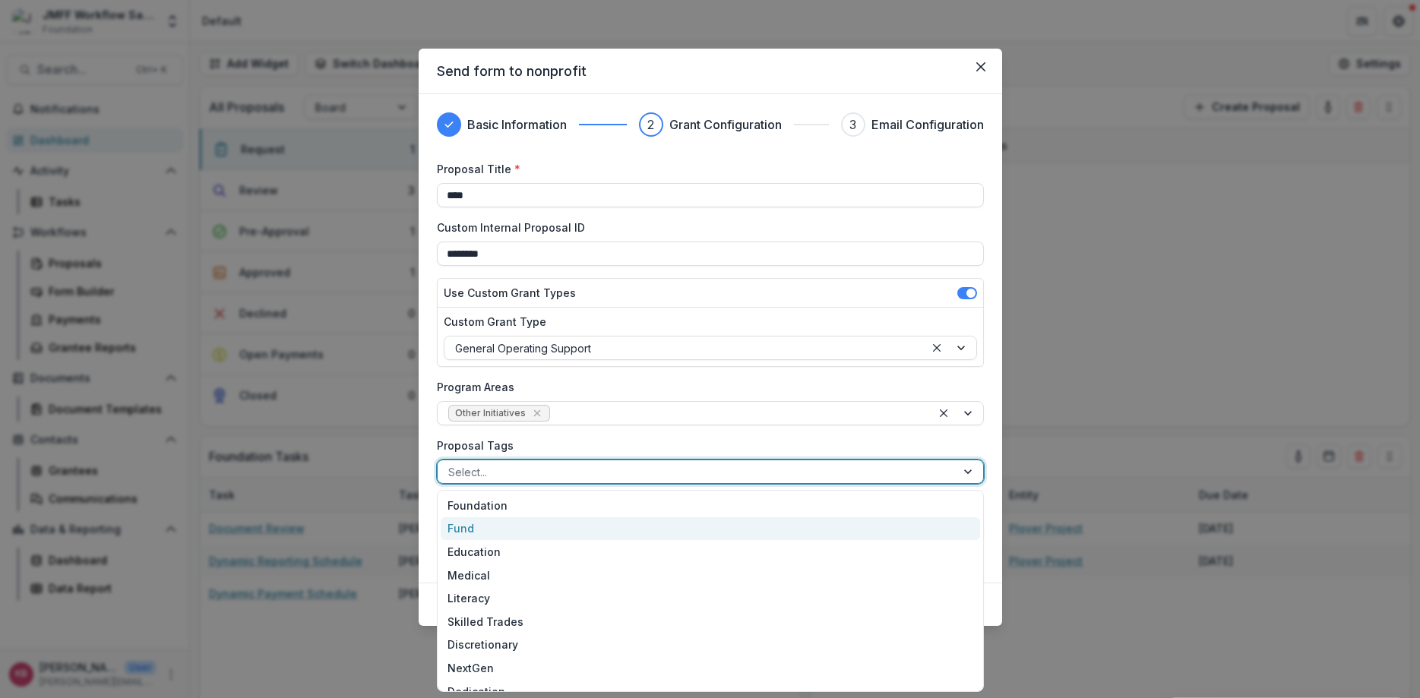
click at [476, 526] on div "Fund" at bounding box center [710, 529] width 539 height 24
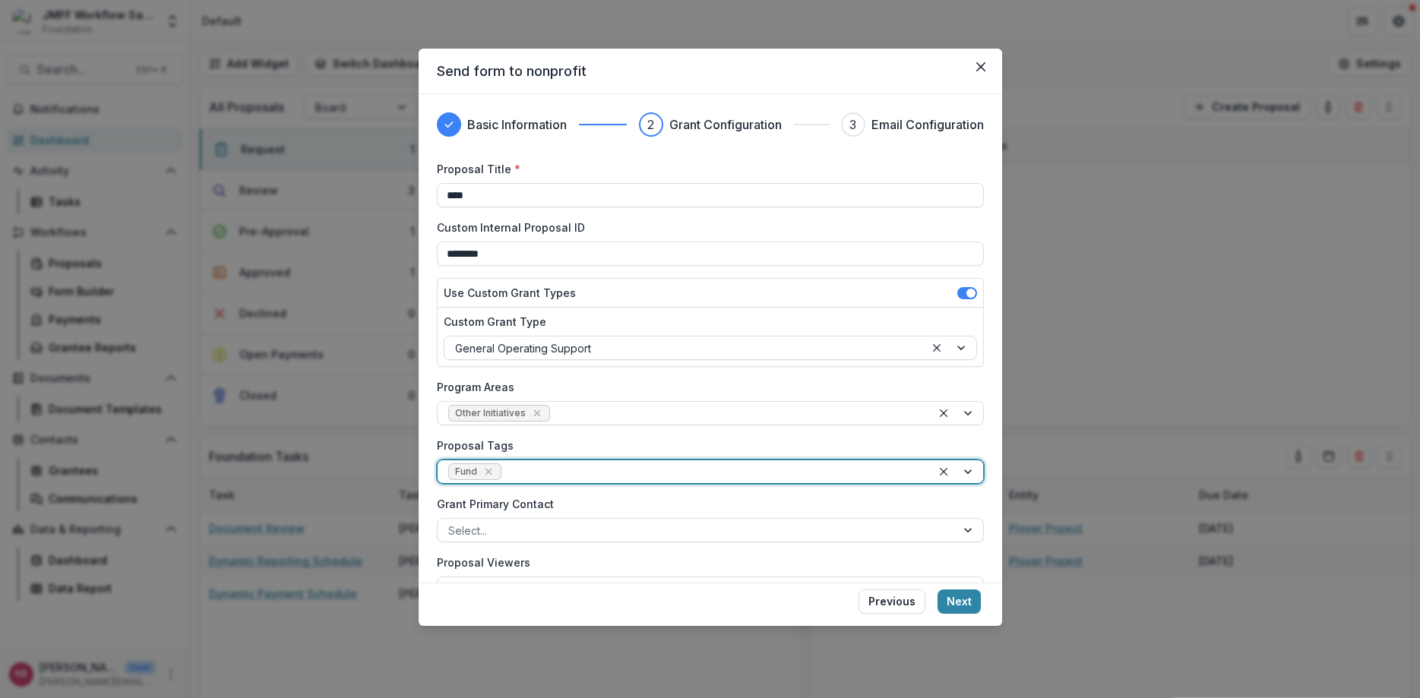
click at [734, 480] on div at bounding box center [712, 472] width 416 height 19
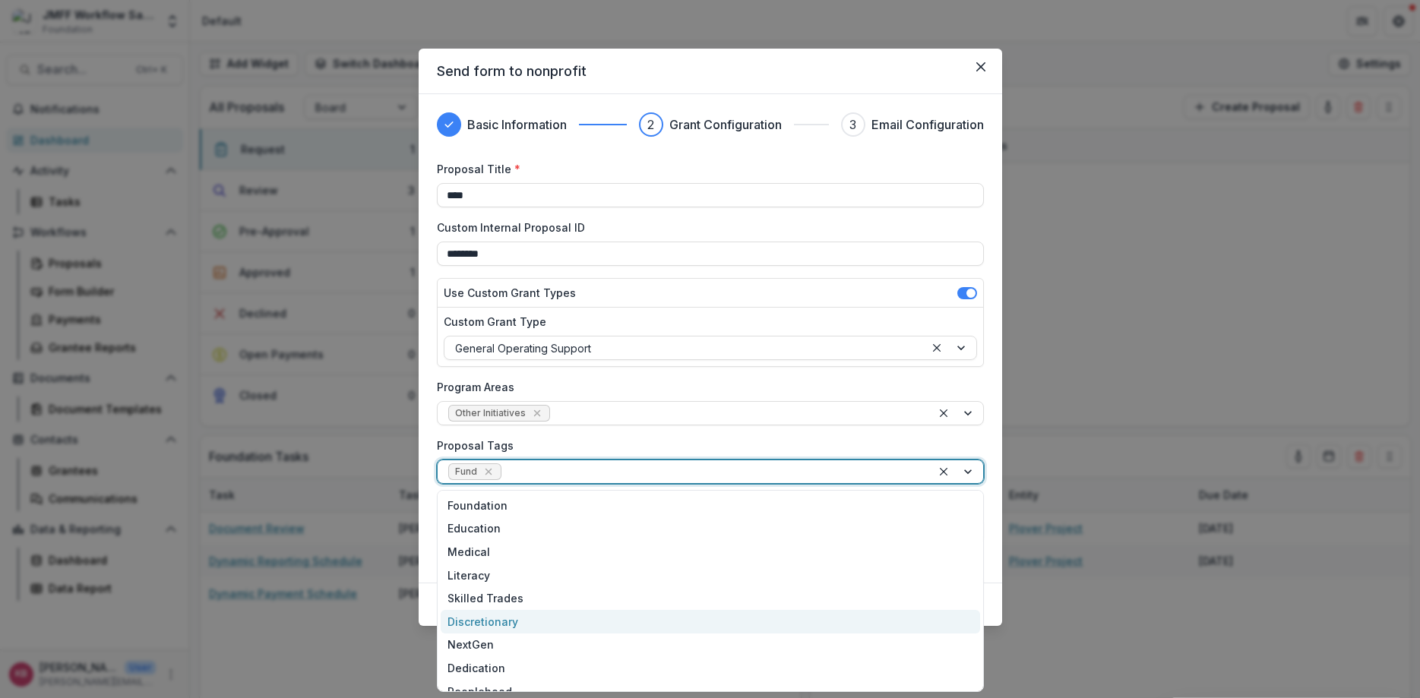
click at [495, 623] on div "Discretionary" at bounding box center [710, 622] width 539 height 24
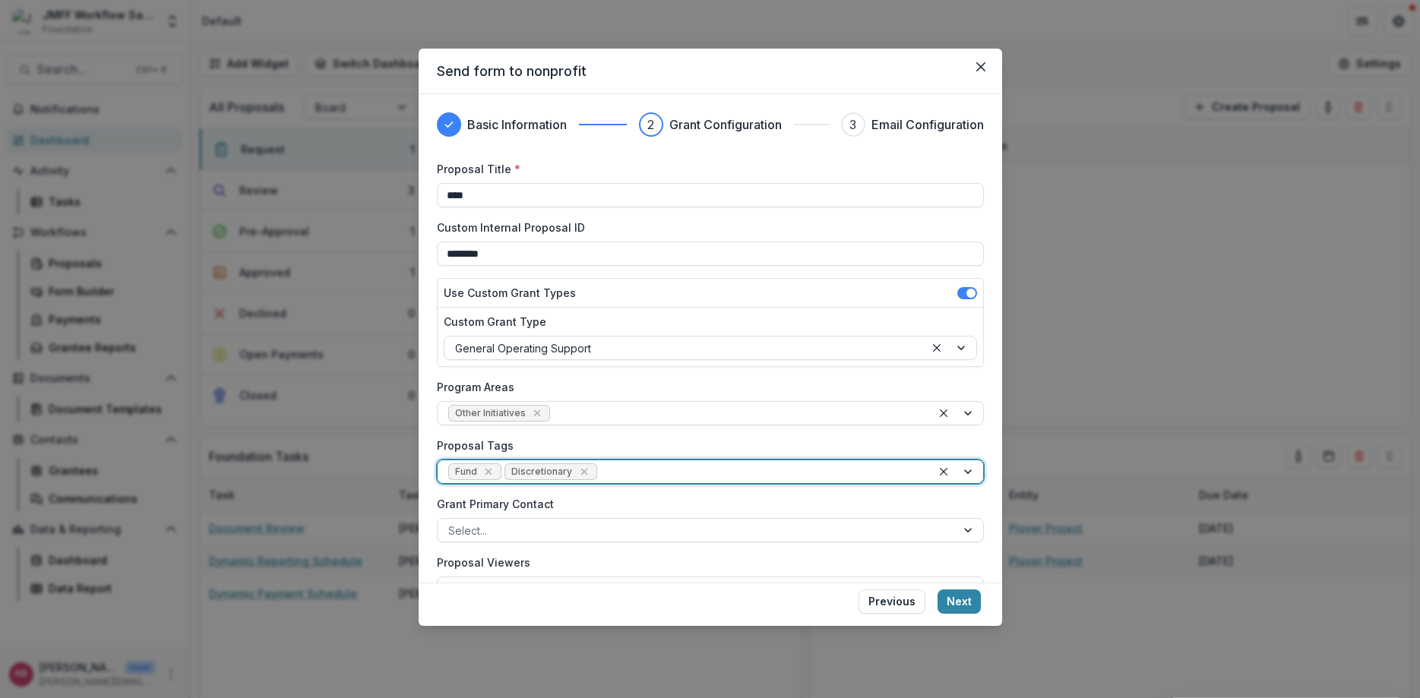
click at [692, 471] on div at bounding box center [760, 472] width 321 height 19
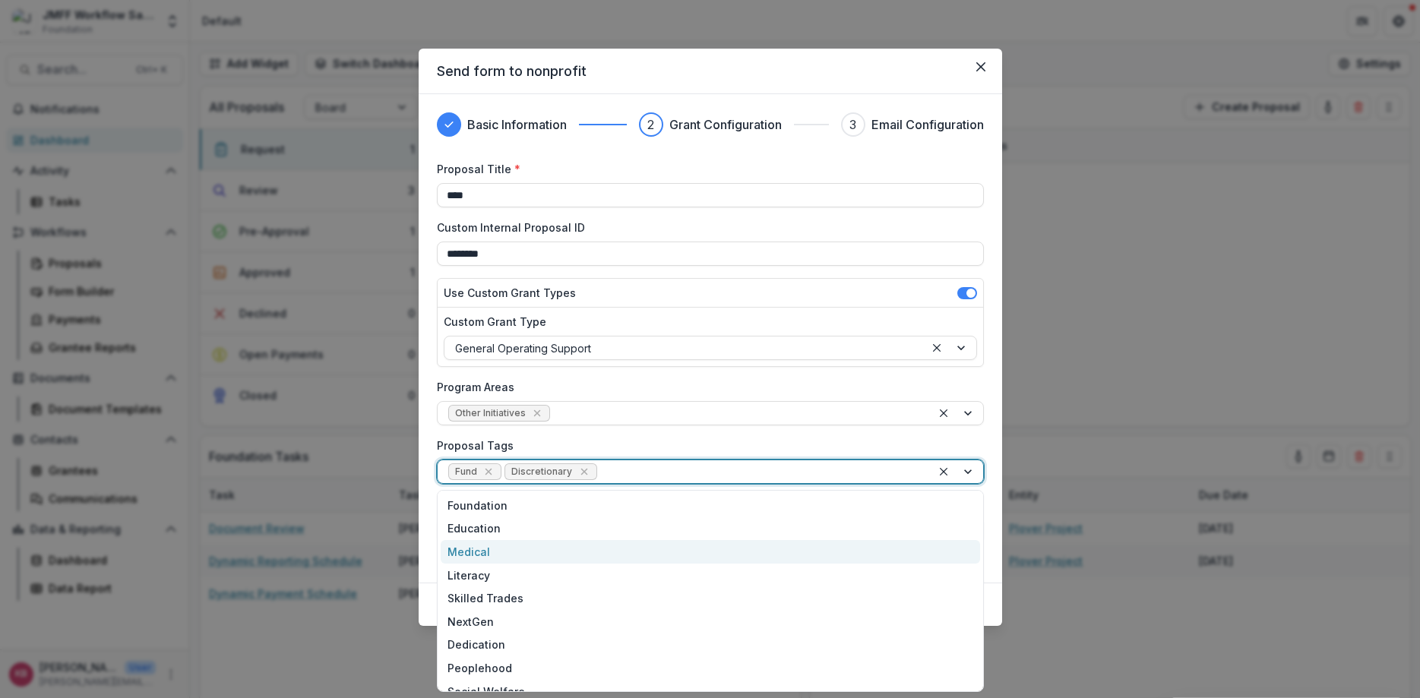
click at [675, 432] on div "Proposal Title * **** Custom Internal Proposal ID ******** Use Custom Grant Typ…" at bounding box center [710, 498] width 547 height 674
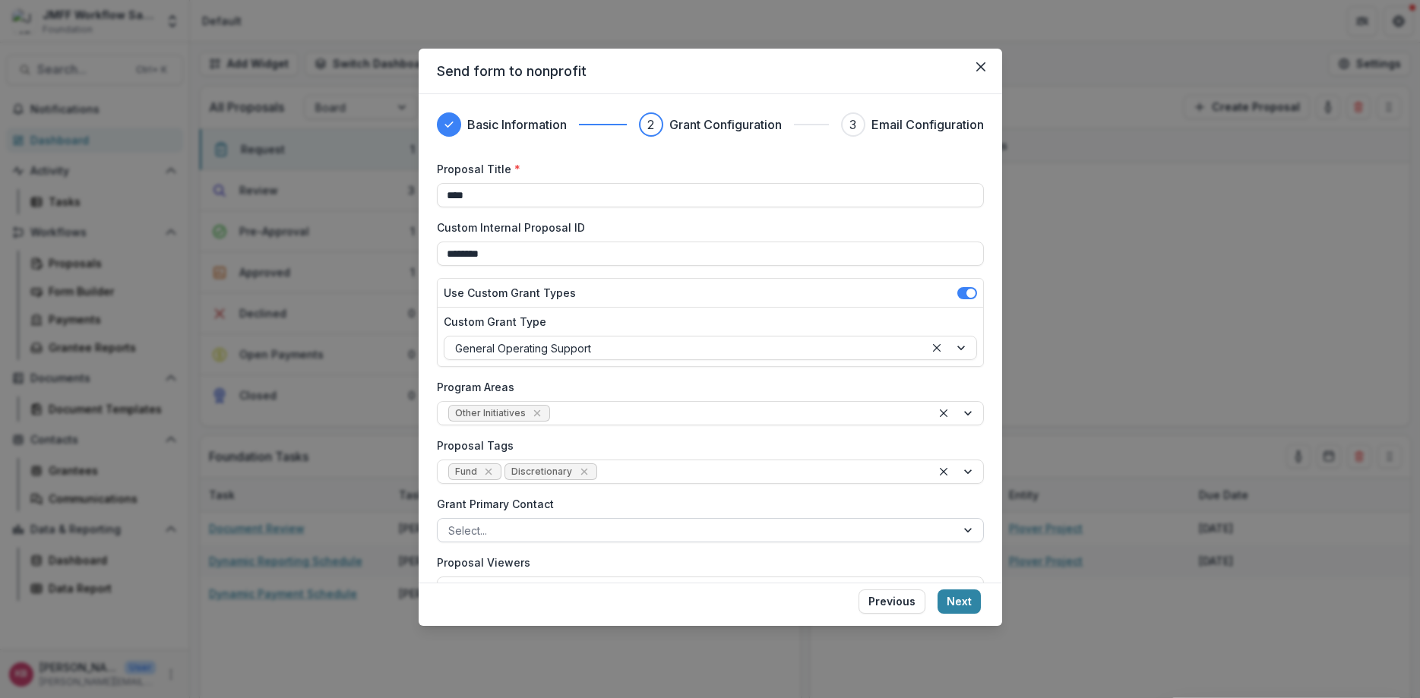
click at [637, 529] on div at bounding box center [696, 530] width 497 height 19
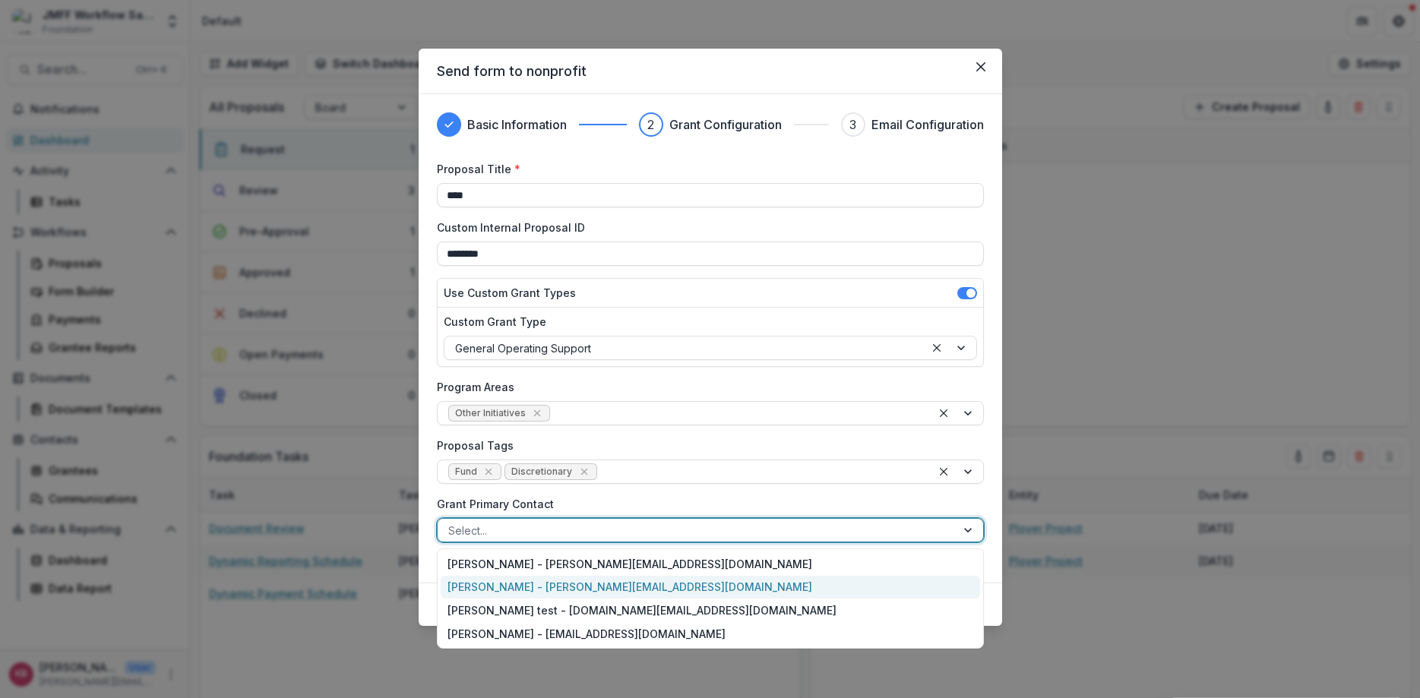
click at [578, 591] on div "[PERSON_NAME] - [PERSON_NAME][EMAIL_ADDRESS][DOMAIN_NAME]" at bounding box center [710, 588] width 539 height 24
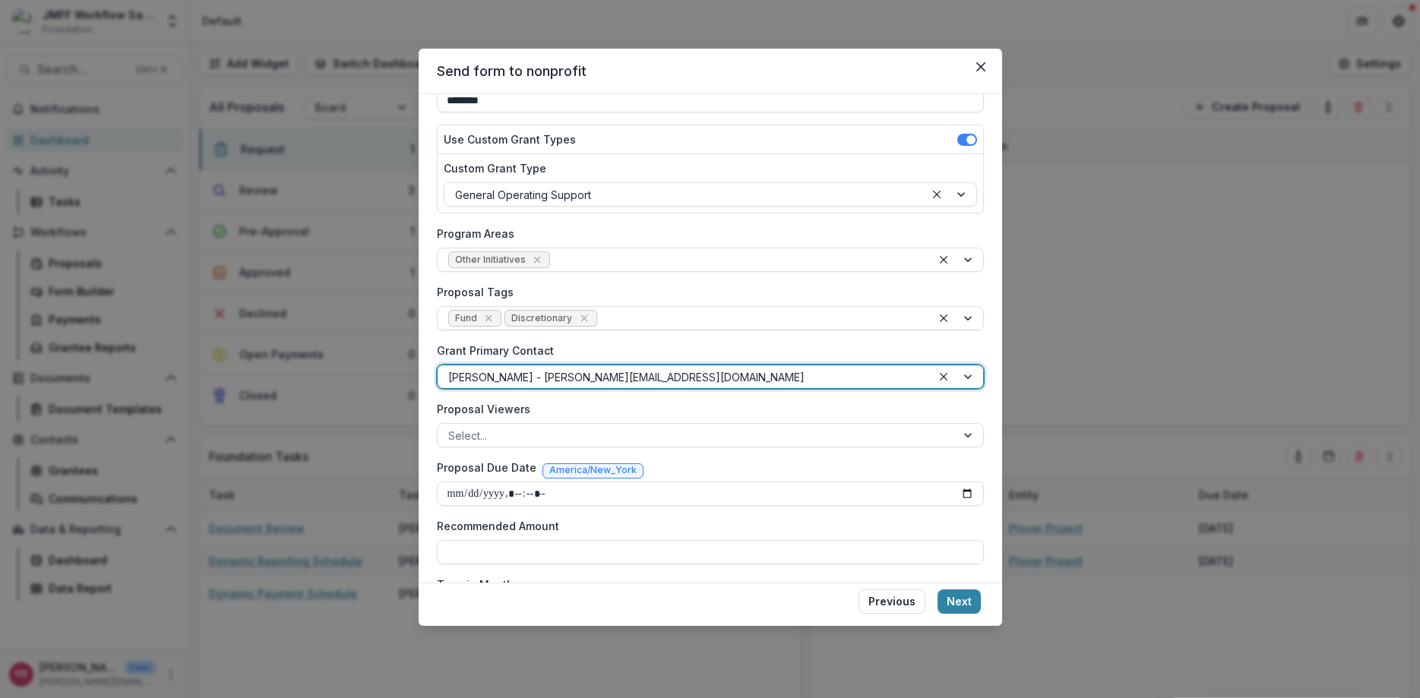
scroll to position [88, 0]
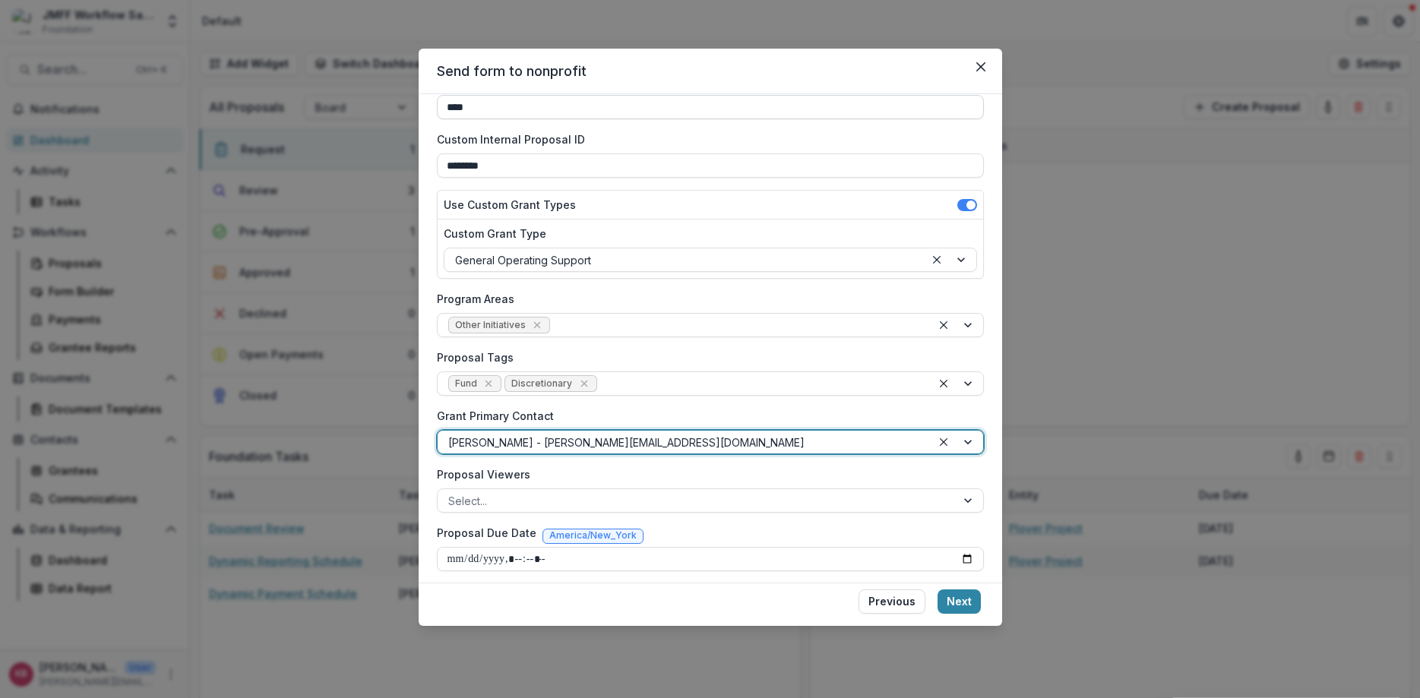
click at [705, 102] on input "****" at bounding box center [710, 107] width 547 height 24
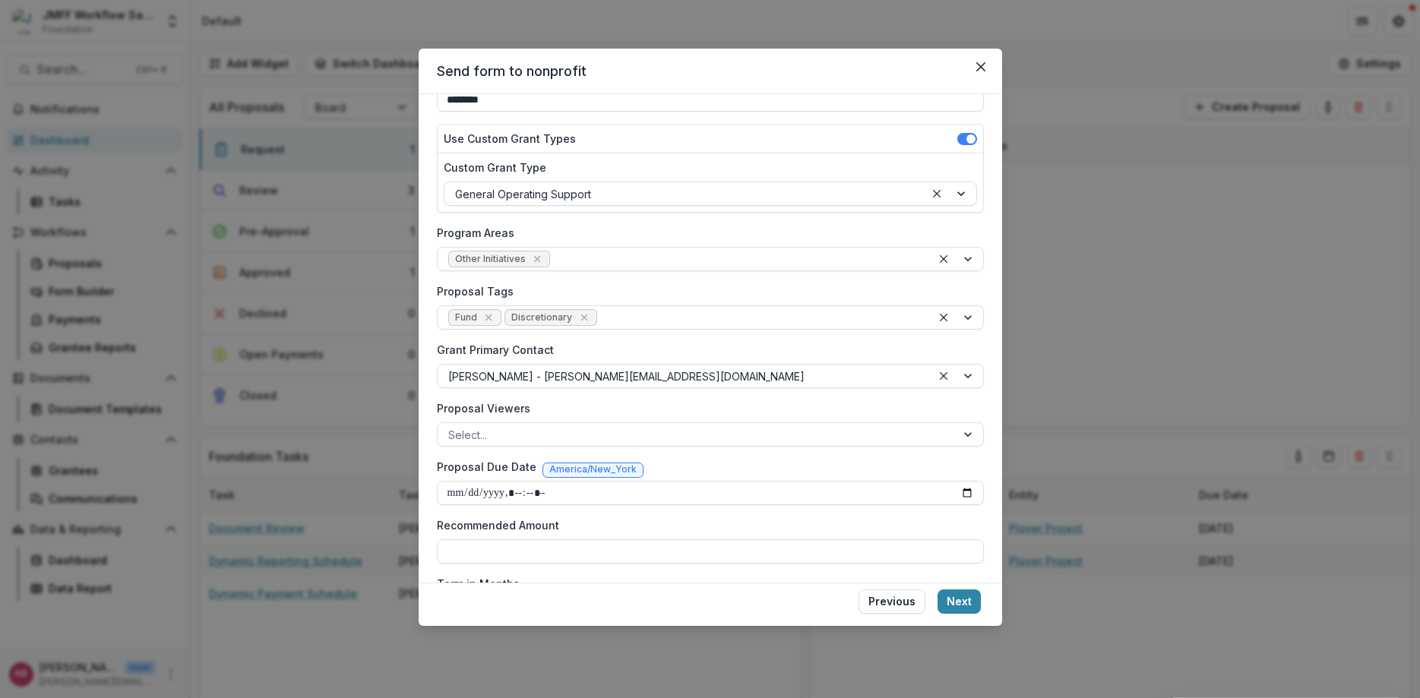
scroll to position [179, 0]
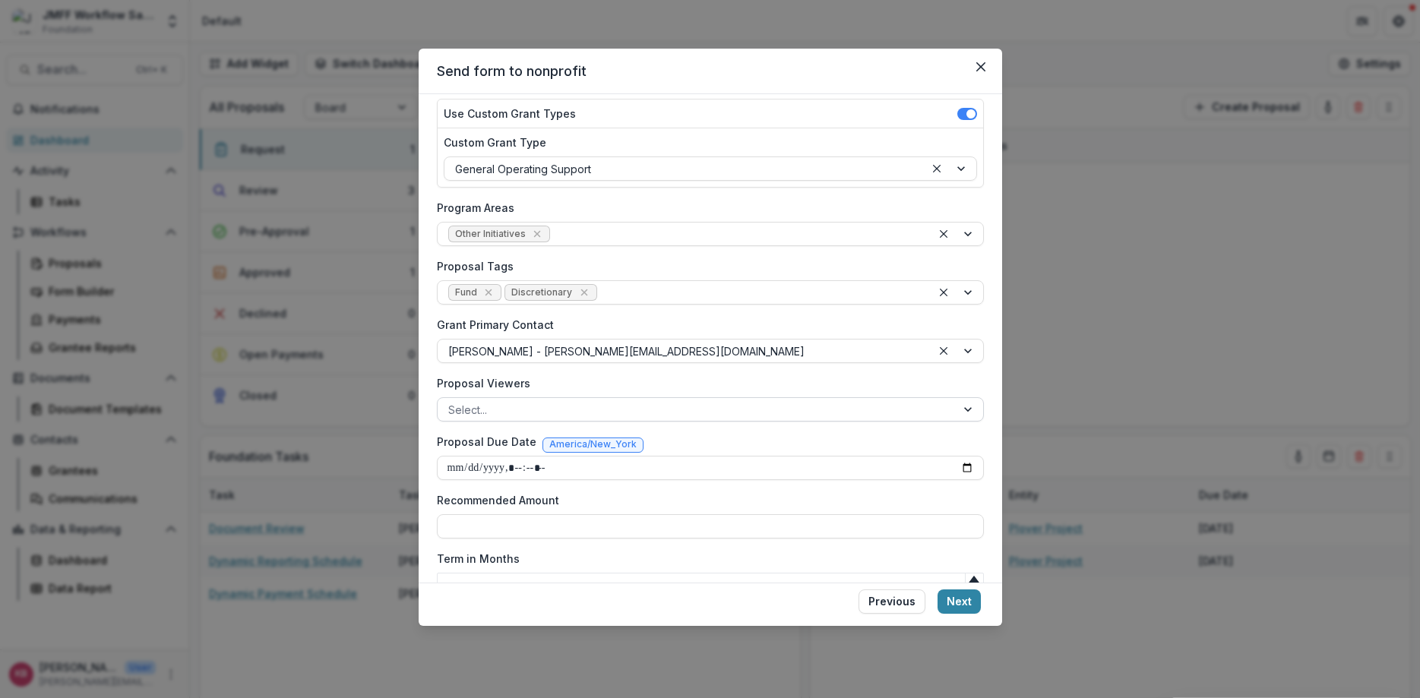
type input "**********"
click at [743, 414] on div at bounding box center [696, 409] width 497 height 19
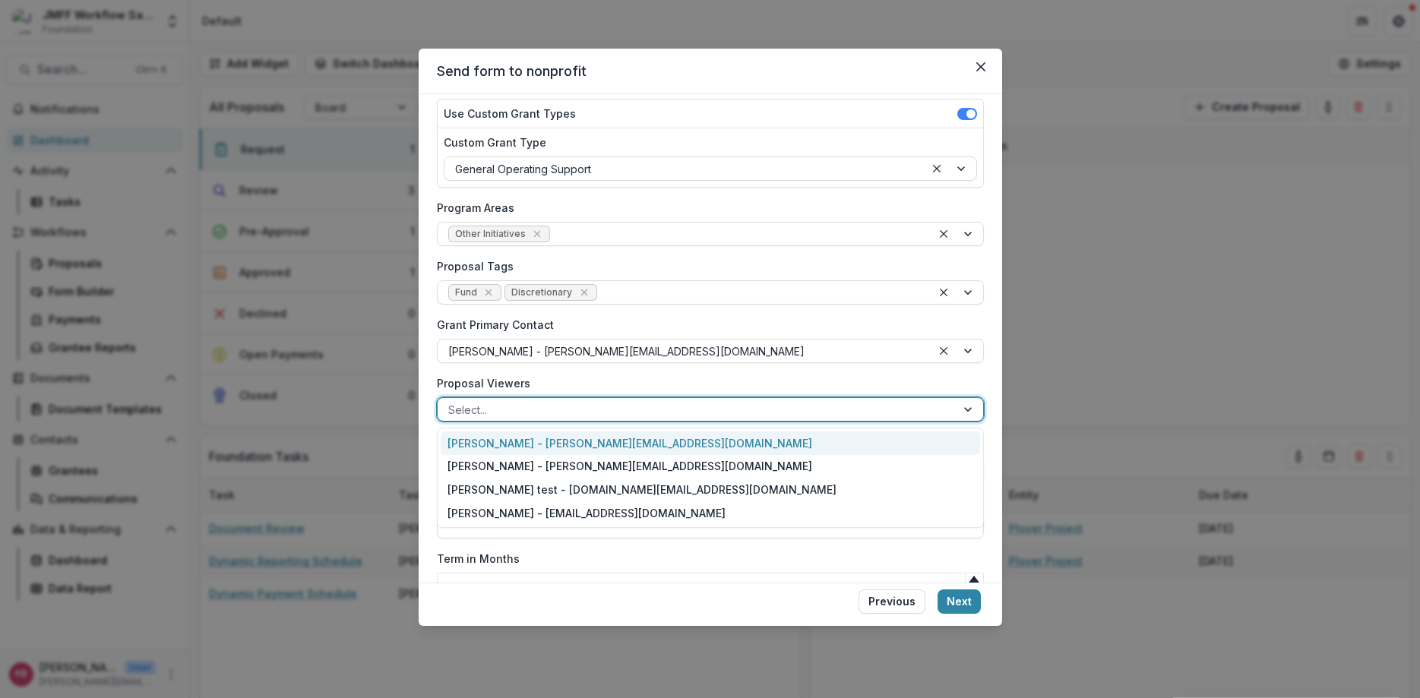
click at [743, 414] on div at bounding box center [696, 409] width 497 height 19
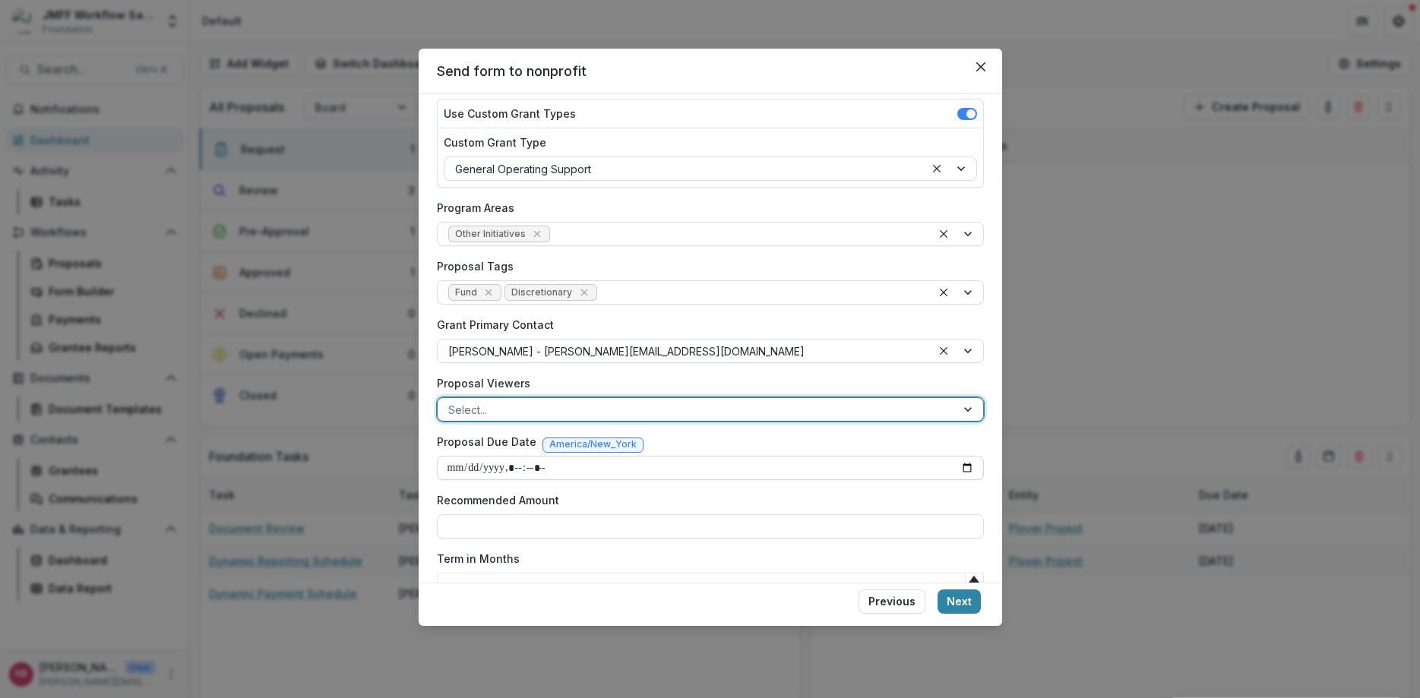
scroll to position [270, 0]
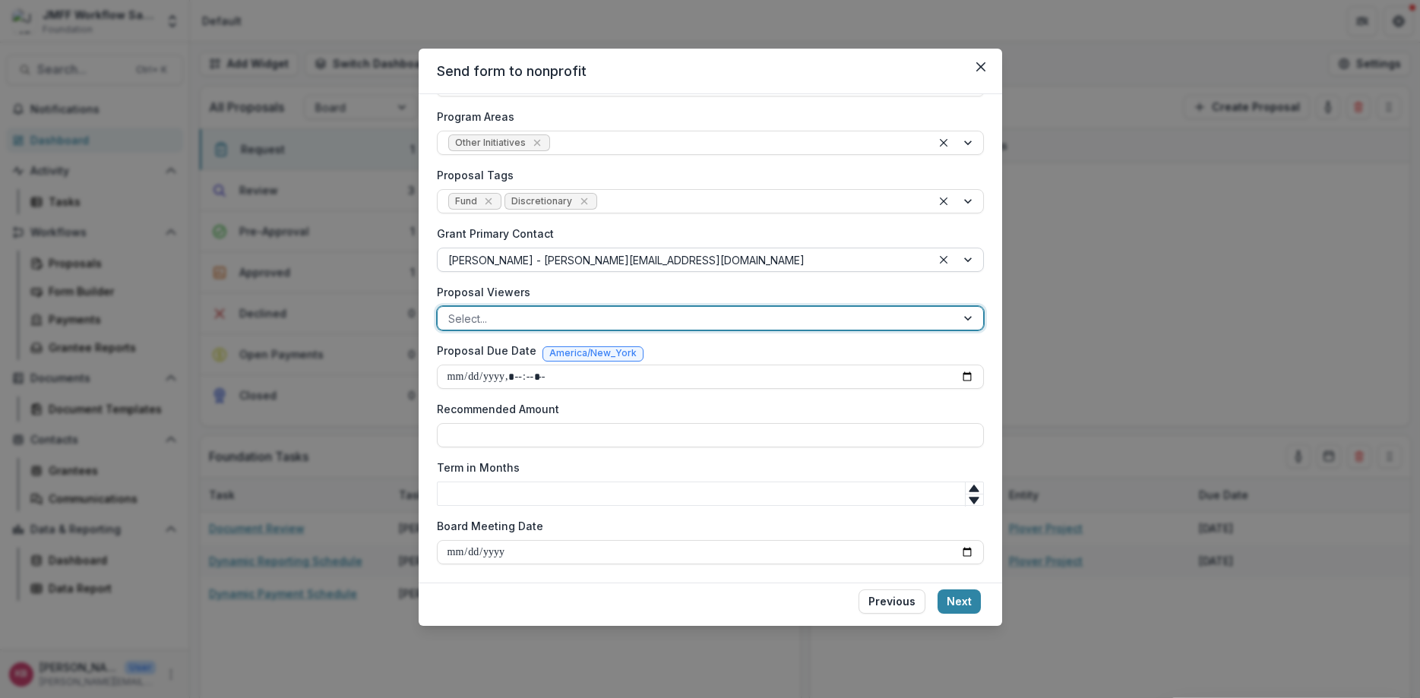
click at [908, 258] on div at bounding box center [684, 260] width 473 height 19
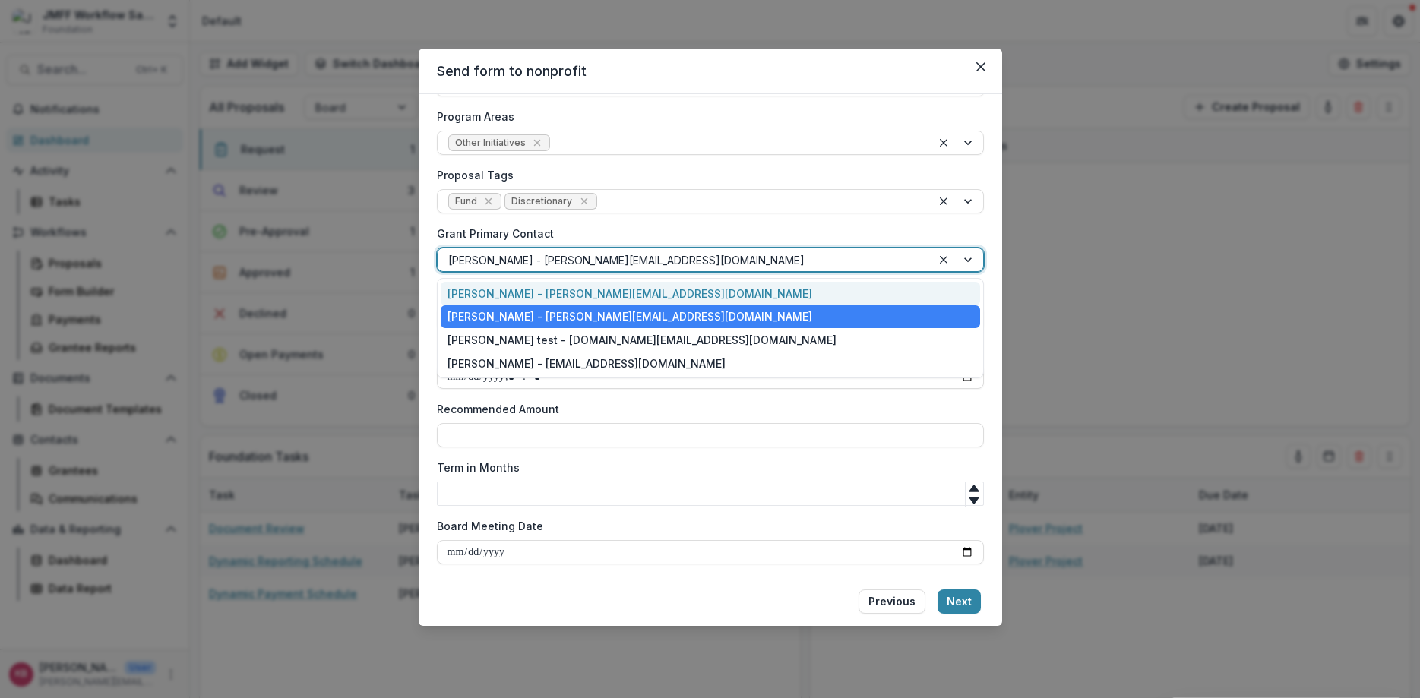
click at [908, 258] on div at bounding box center [684, 260] width 473 height 19
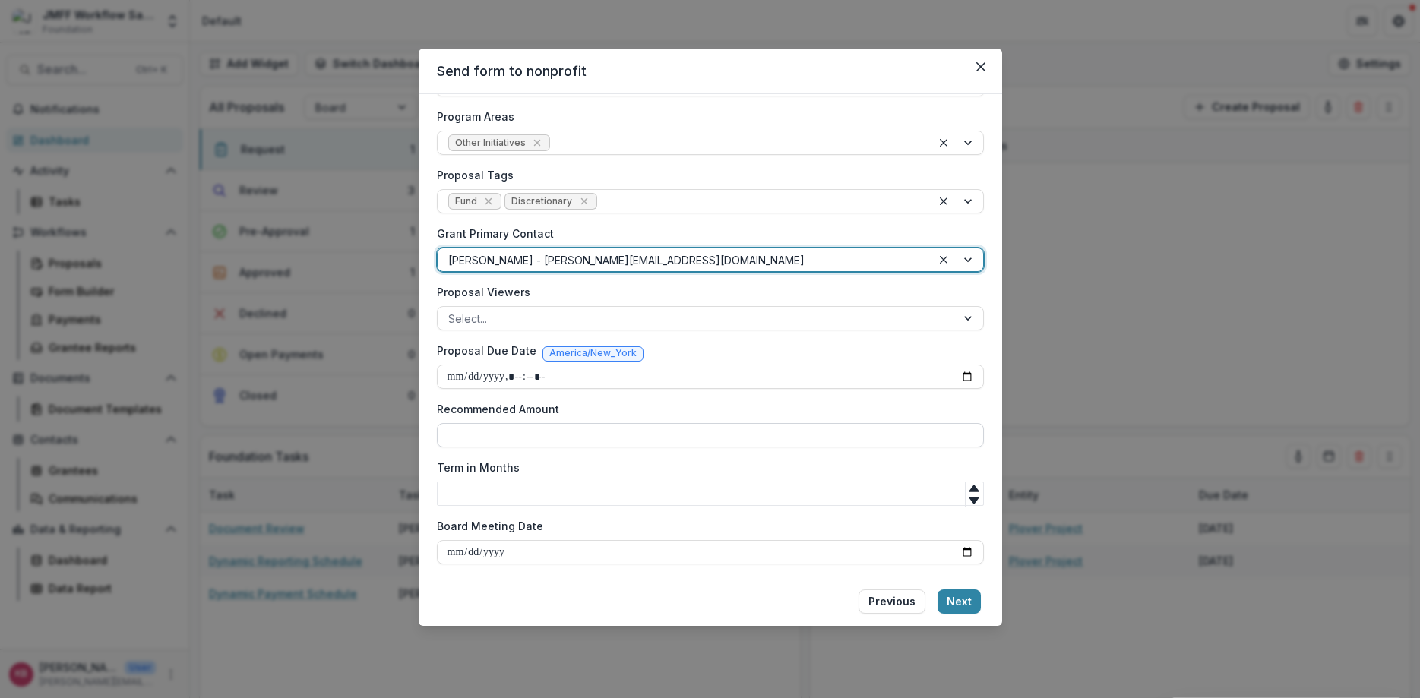
click at [570, 432] on input "Recommended Amount" at bounding box center [710, 435] width 547 height 24
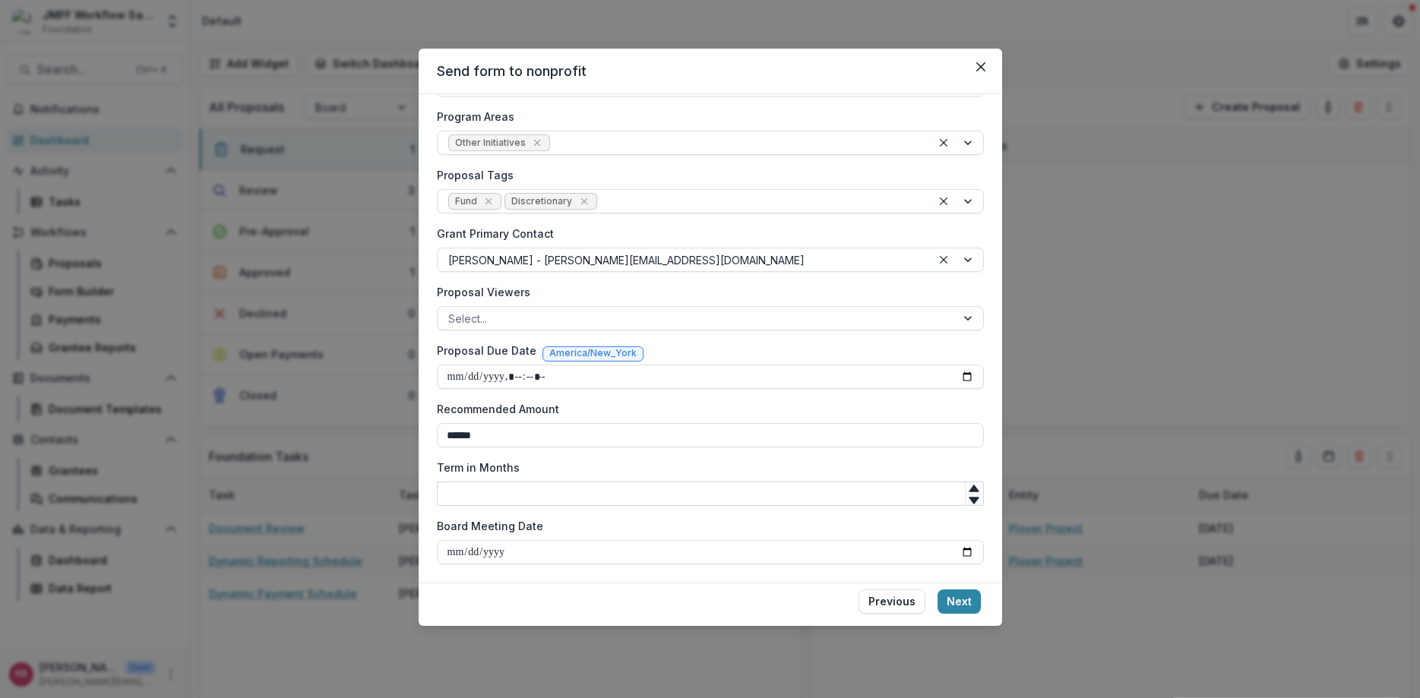
type input "******"
click at [572, 495] on input "Term in Months" at bounding box center [710, 494] width 547 height 24
type input "**"
click at [950, 592] on button "Next" at bounding box center [959, 602] width 43 height 24
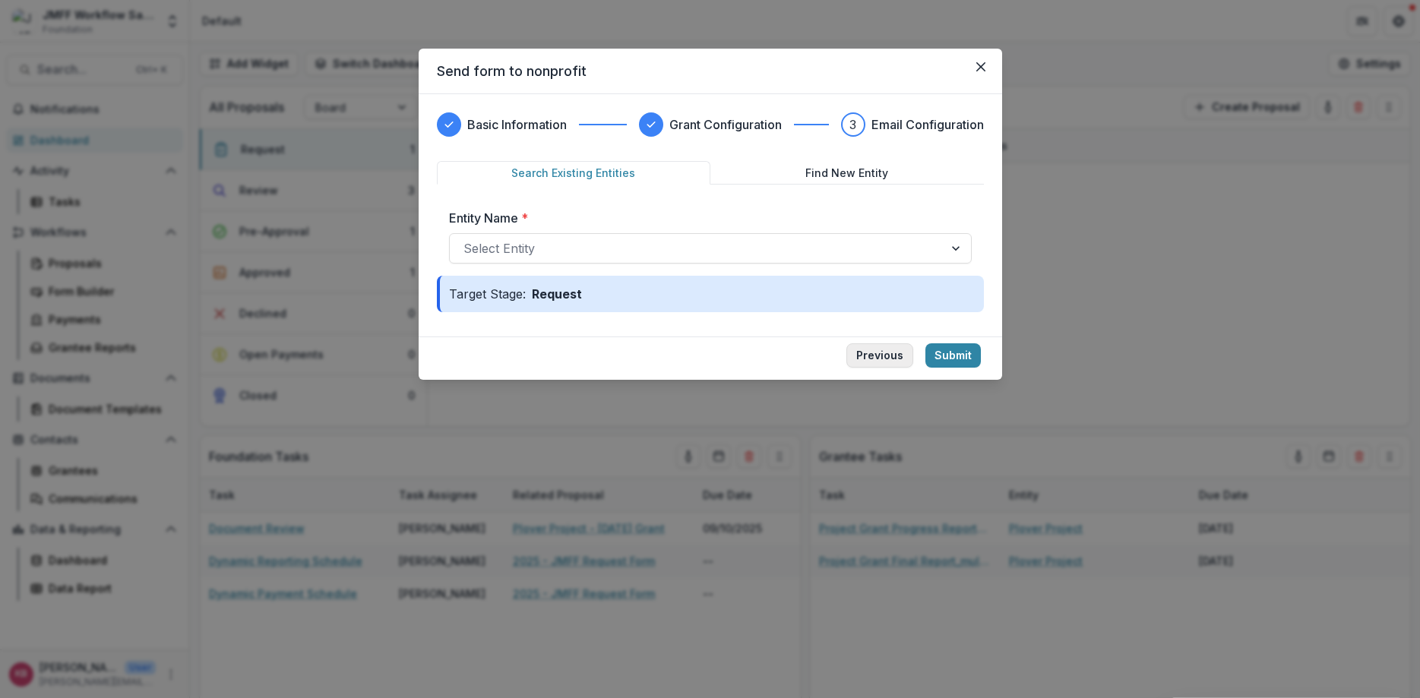
click at [896, 353] on button "Previous" at bounding box center [879, 355] width 67 height 24
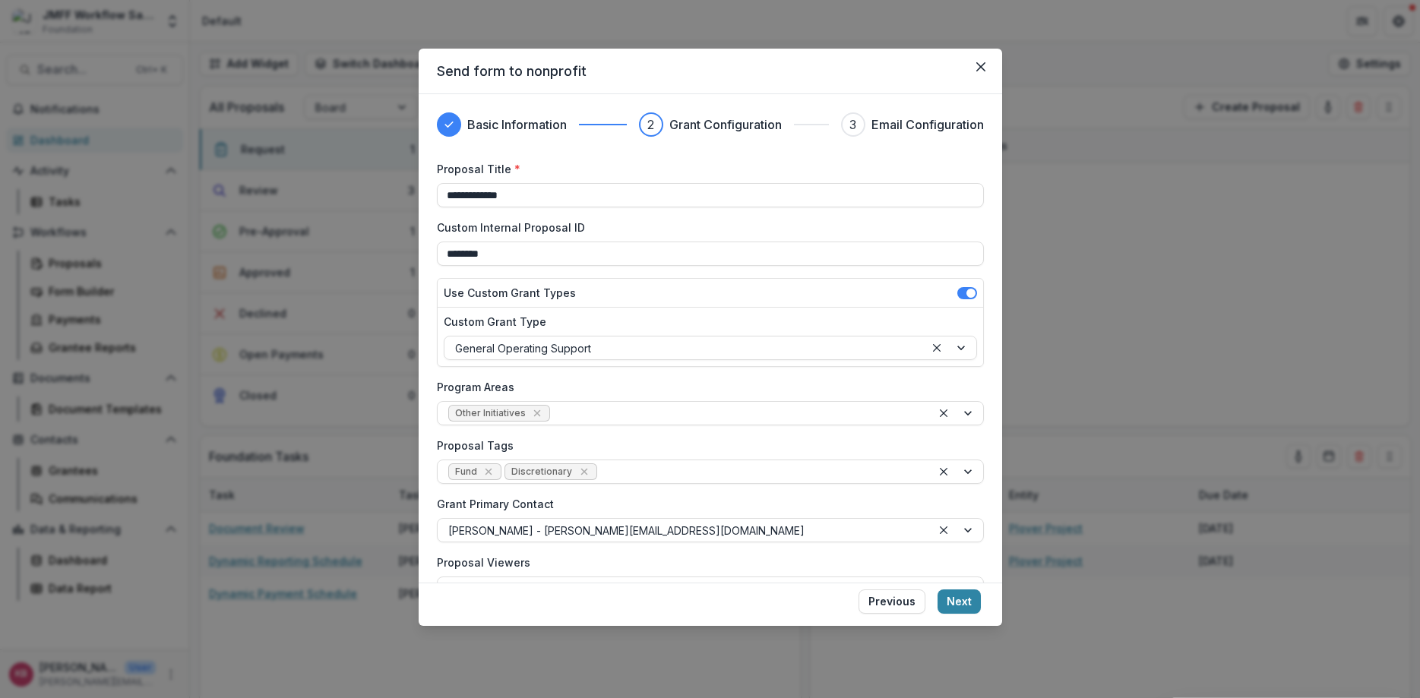
type input "******"
click at [876, 598] on button "Previous" at bounding box center [891, 602] width 67 height 24
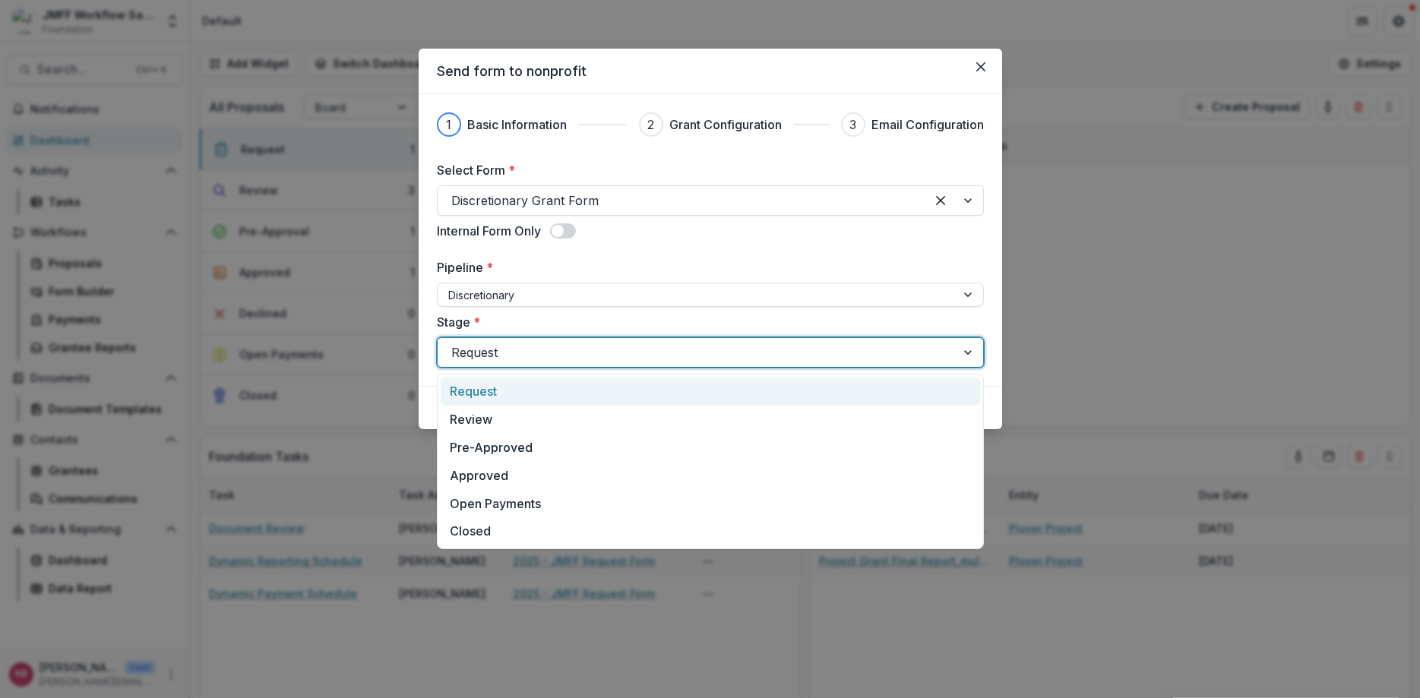
click at [779, 355] on div at bounding box center [696, 352] width 491 height 21
click at [776, 345] on div at bounding box center [696, 352] width 491 height 21
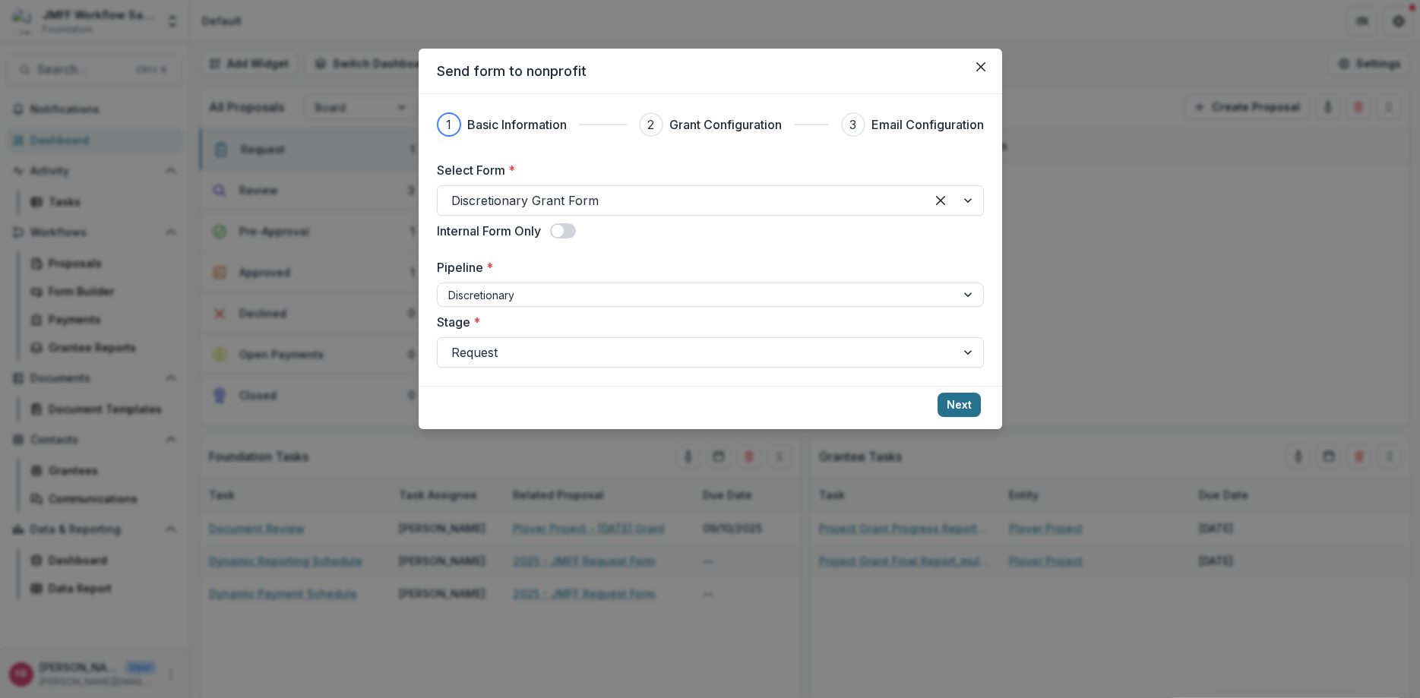
click at [951, 402] on button "Next" at bounding box center [959, 405] width 43 height 24
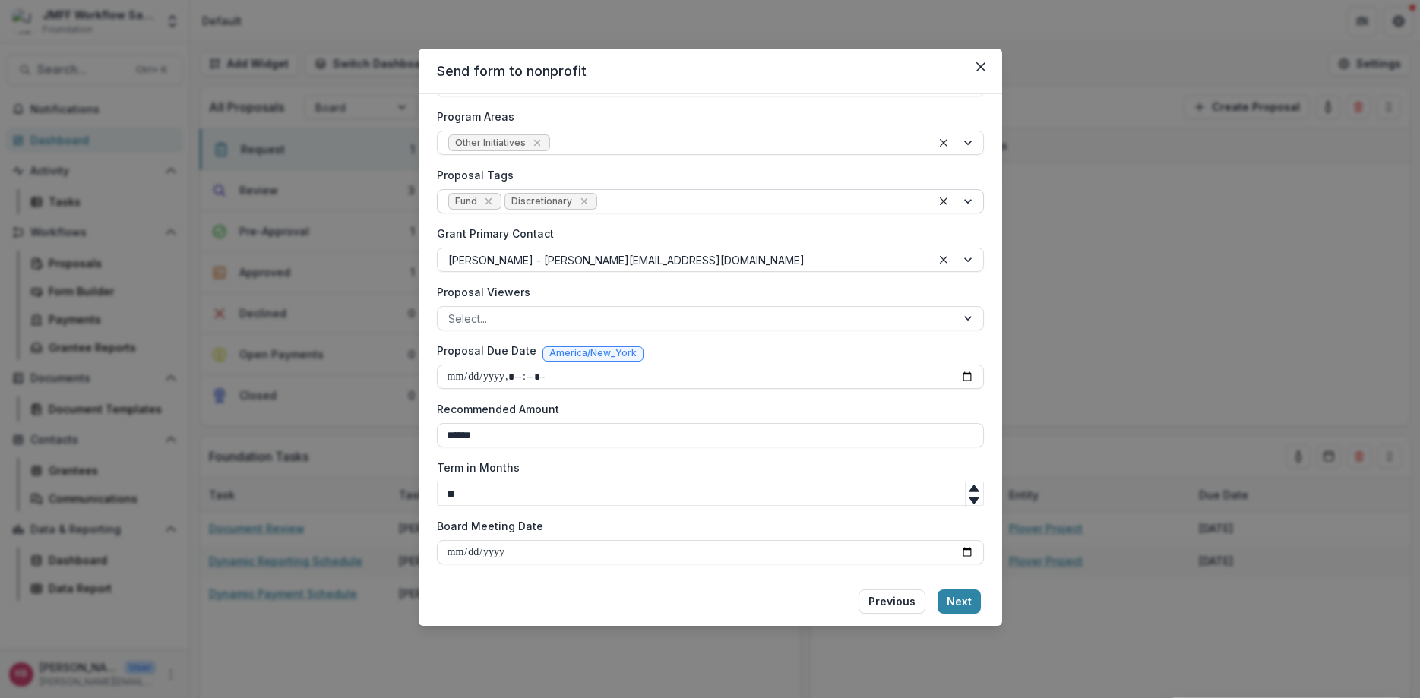
scroll to position [0, 0]
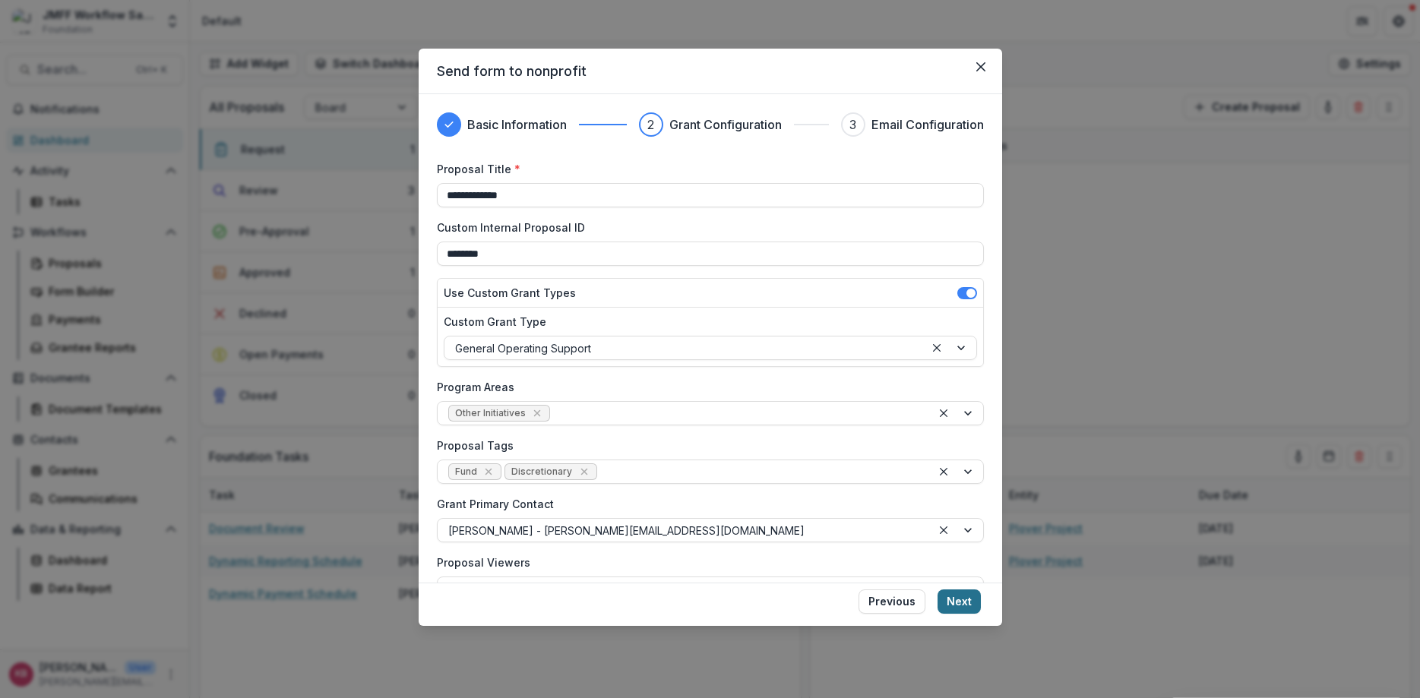
click at [959, 605] on button "Next" at bounding box center [959, 602] width 43 height 24
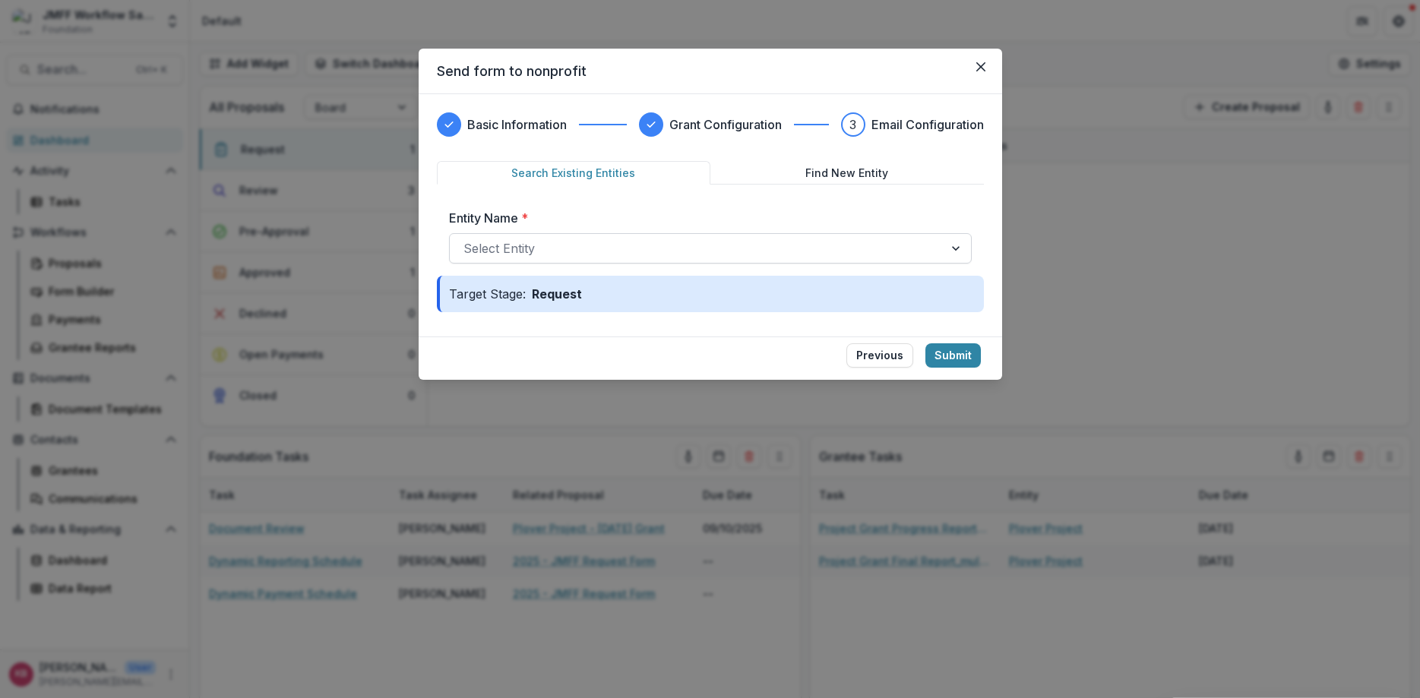
click at [951, 248] on div at bounding box center [957, 248] width 27 height 29
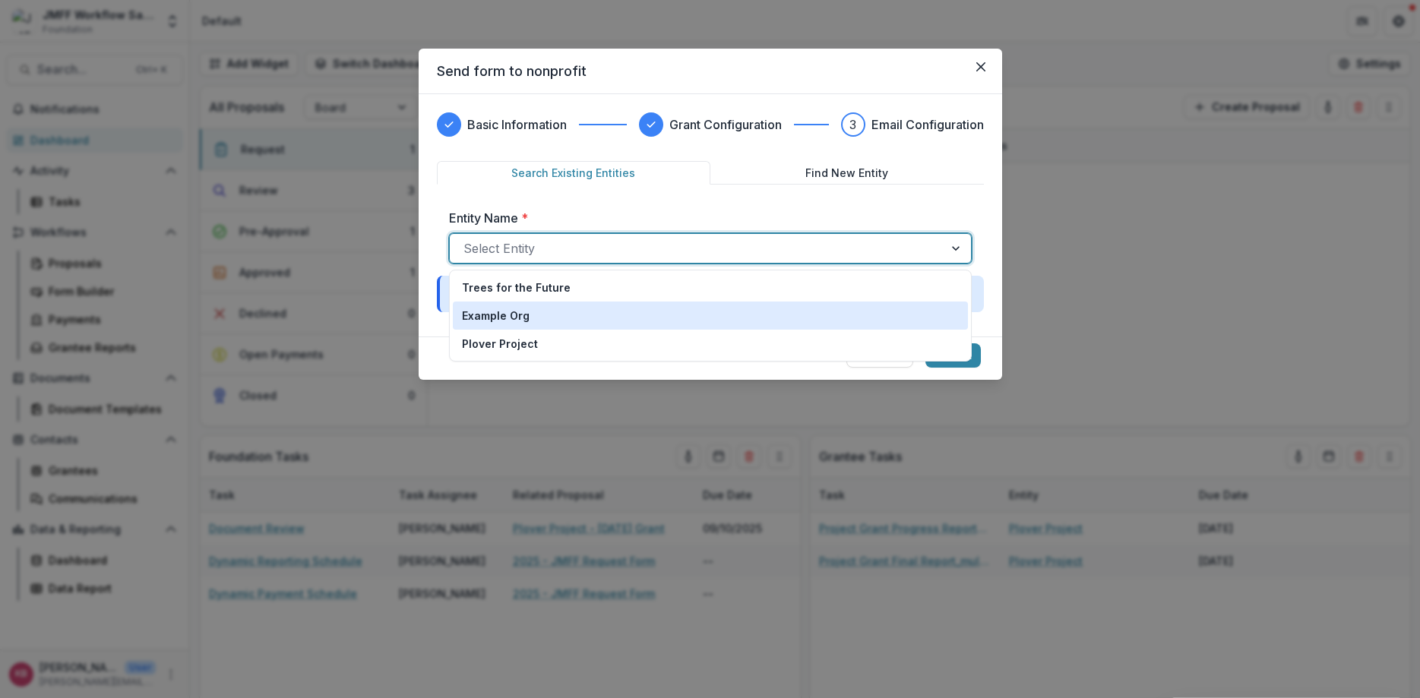
click at [539, 321] on div "Example Org" at bounding box center [710, 316] width 497 height 16
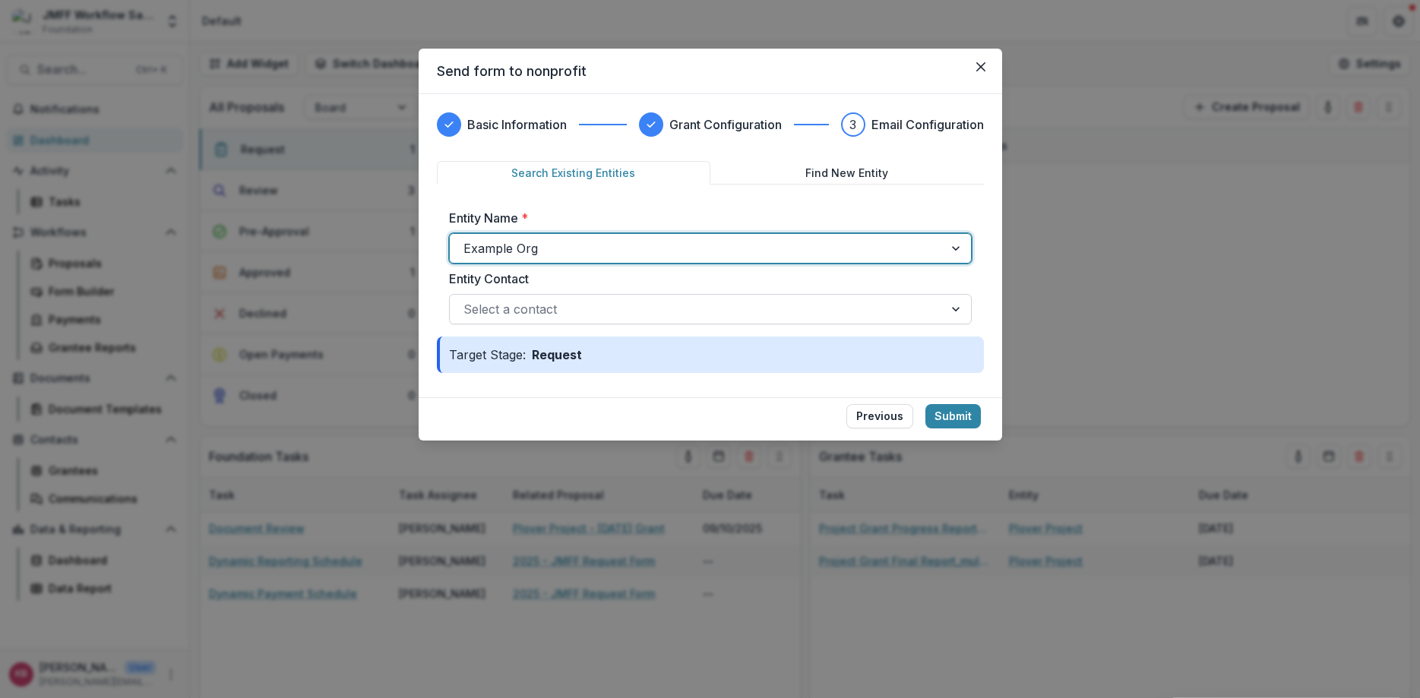
click at [650, 302] on div at bounding box center [696, 309] width 466 height 21
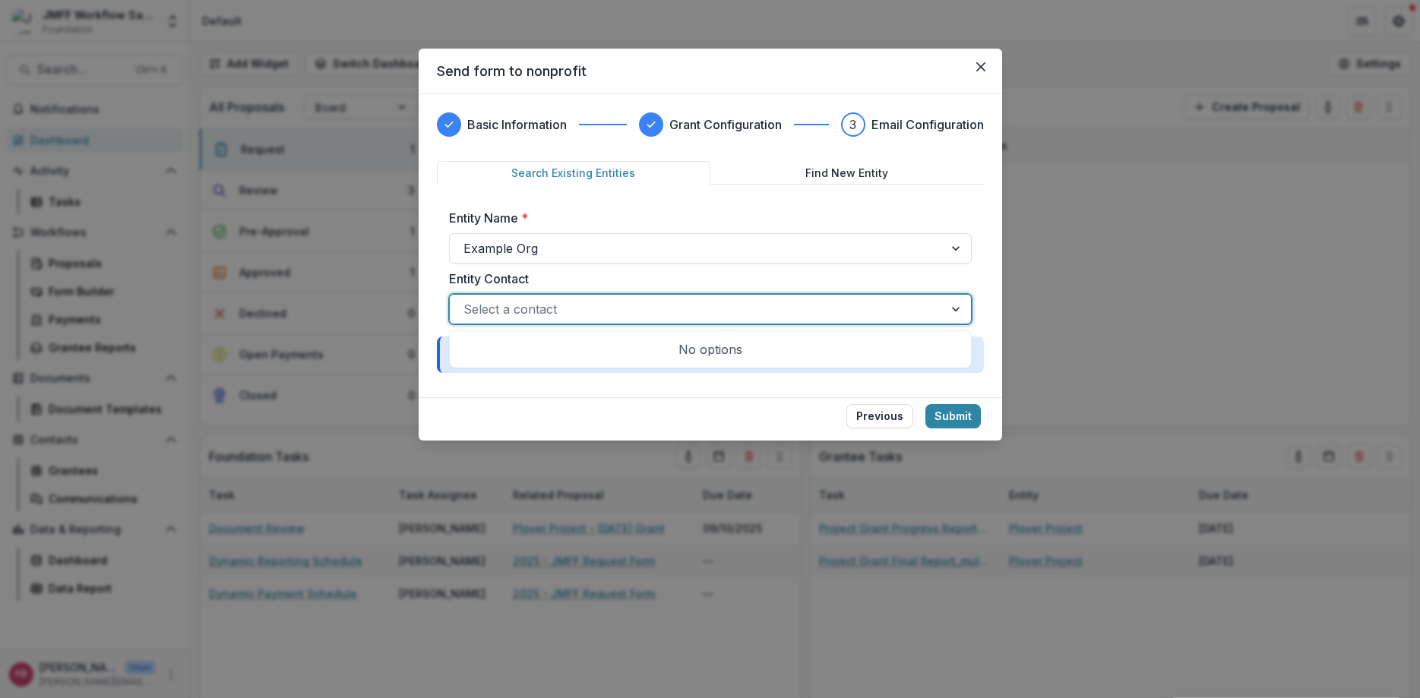
click at [695, 358] on div "No options" at bounding box center [710, 349] width 515 height 30
click at [688, 397] on footer "Previous Submit" at bounding box center [710, 418] width 583 height 43
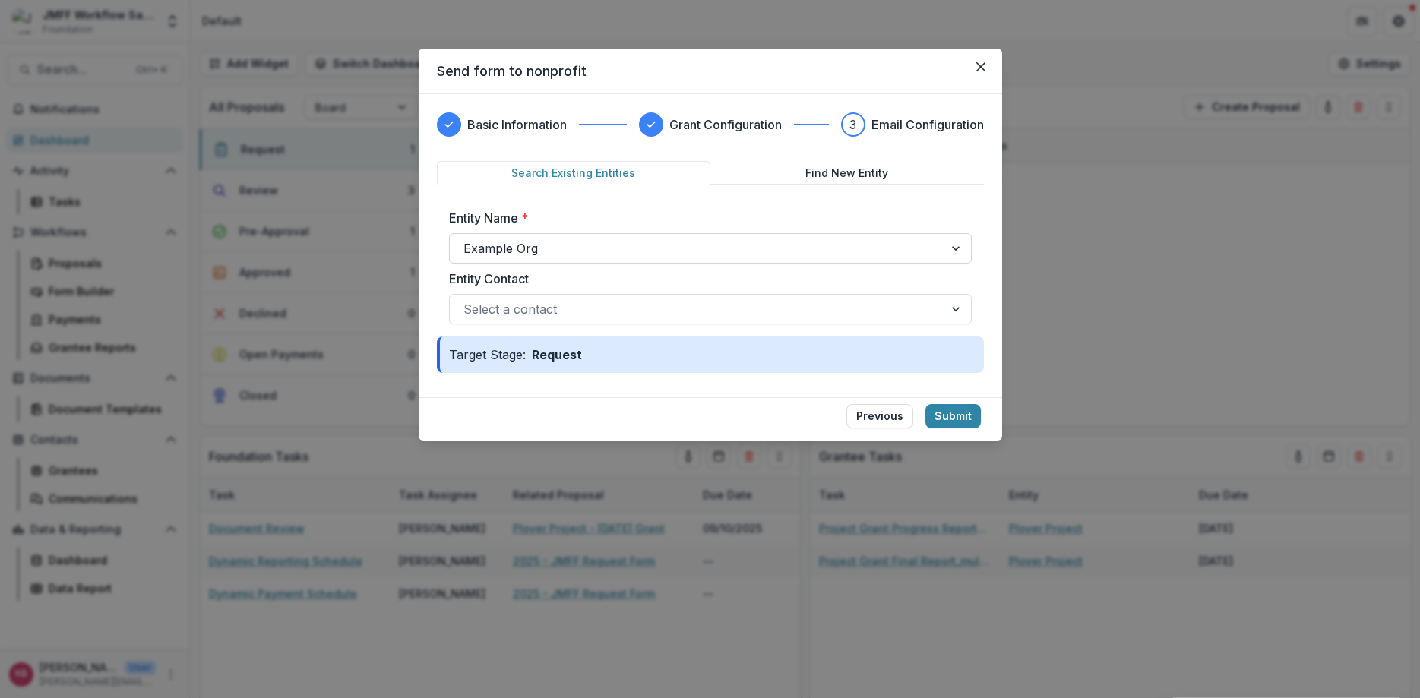
click at [854, 238] on div at bounding box center [696, 248] width 466 height 21
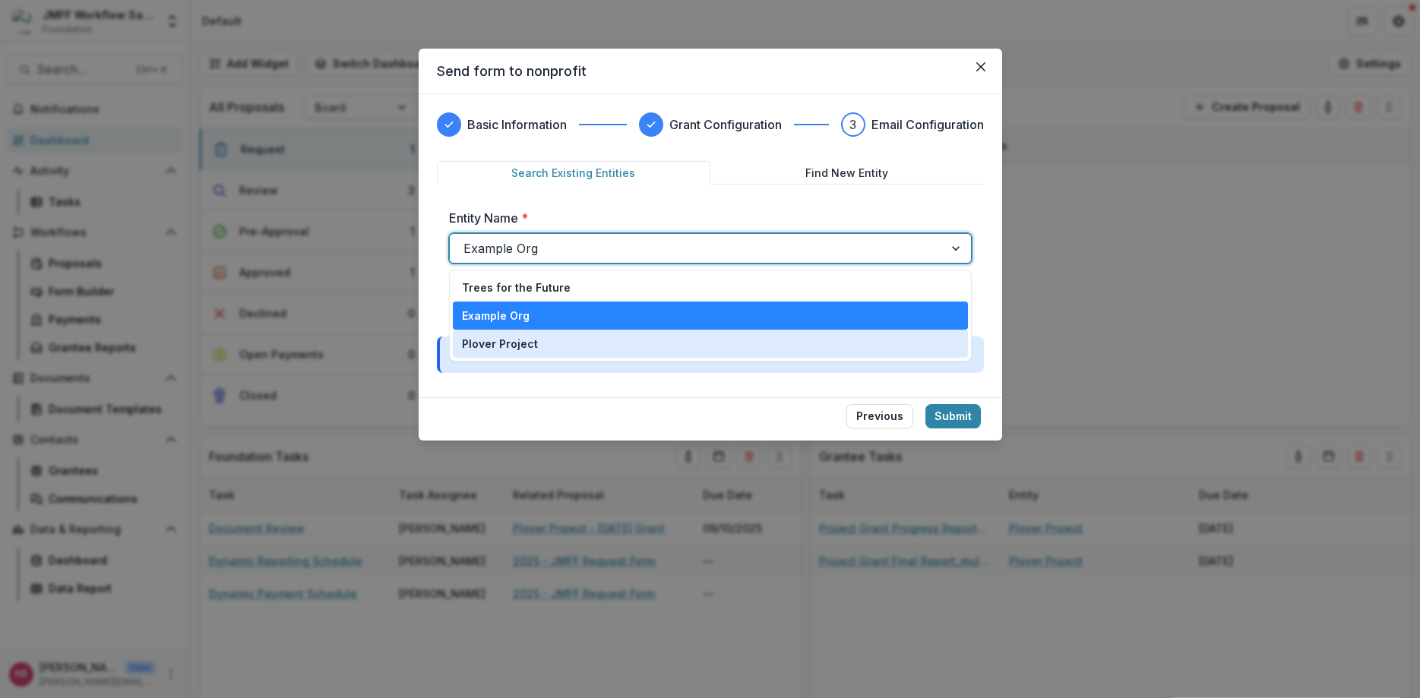
click at [584, 348] on div "Plover Project" at bounding box center [710, 344] width 497 height 16
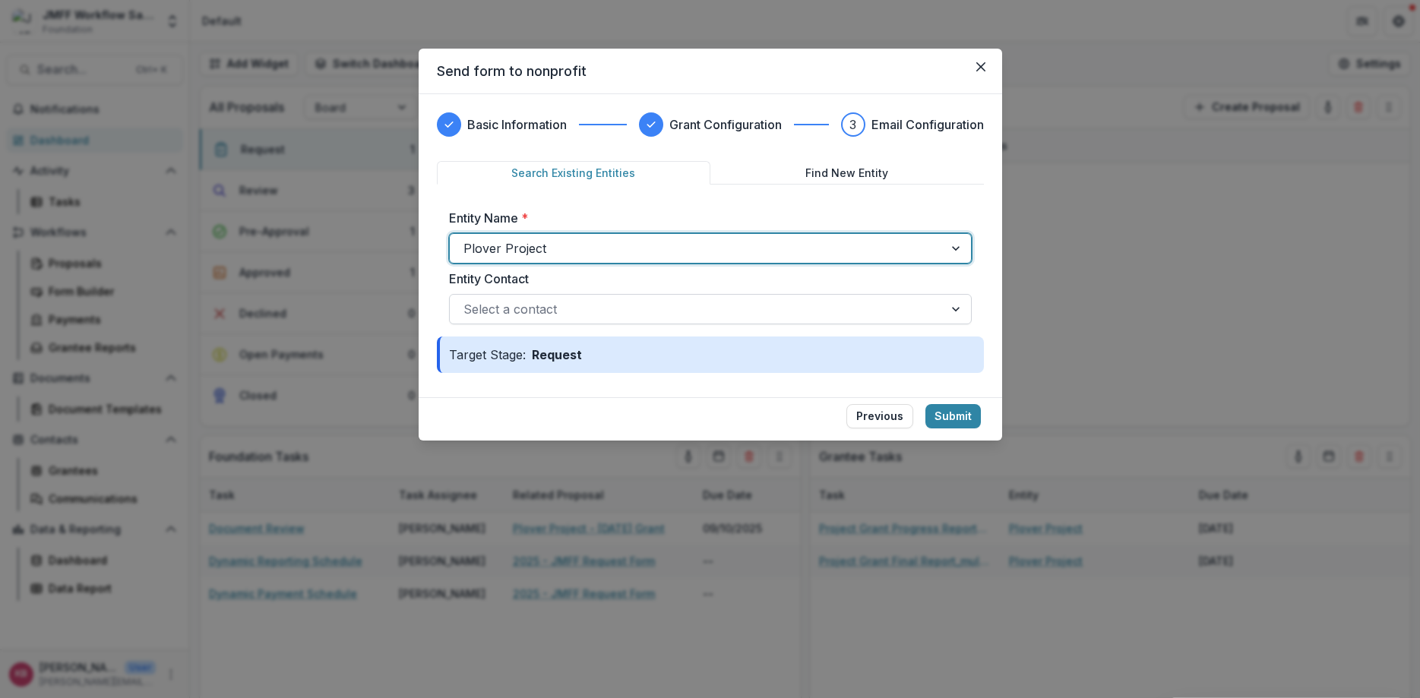
click at [624, 308] on div at bounding box center [696, 309] width 466 height 21
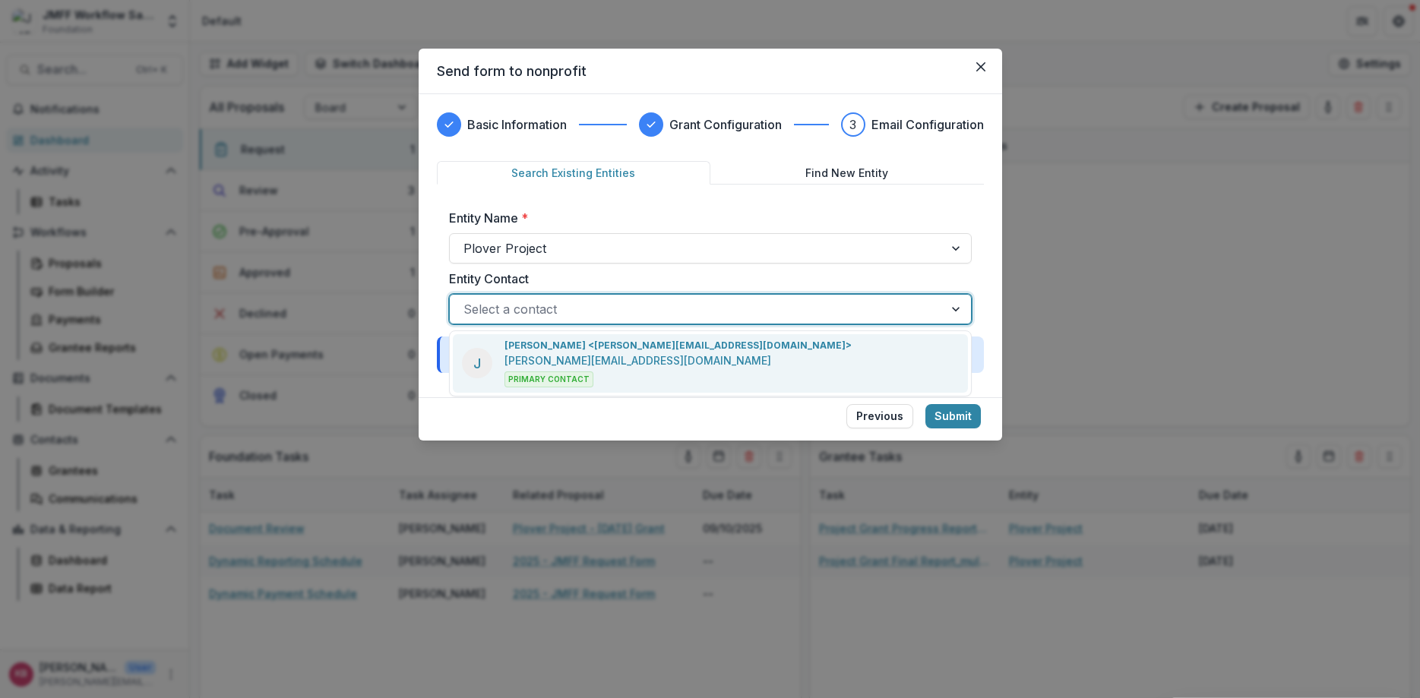
click at [609, 381] on div "[PERSON_NAME] <[PERSON_NAME][EMAIL_ADDRESS][DOMAIN_NAME]> [PERSON_NAME][EMAIL_A…" at bounding box center [677, 363] width 347 height 49
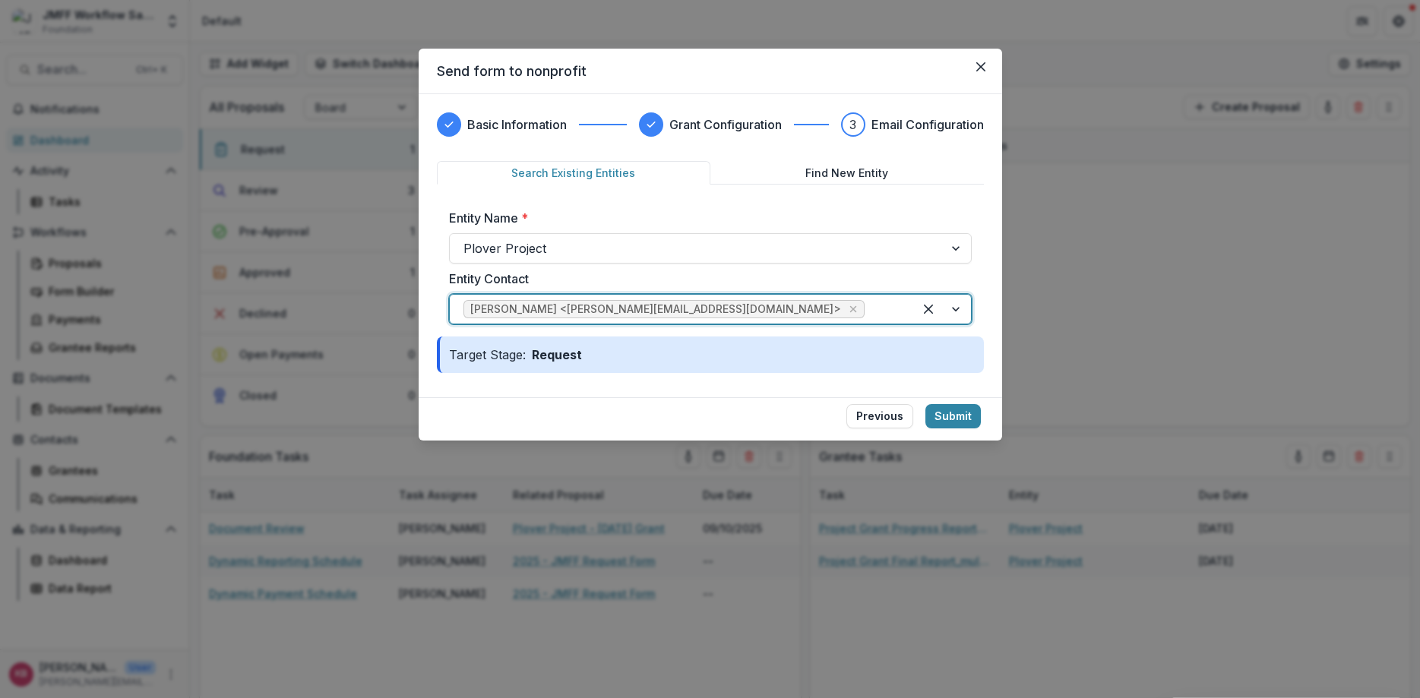
click at [849, 172] on button "Find New Entity" at bounding box center [847, 173] width 274 height 24
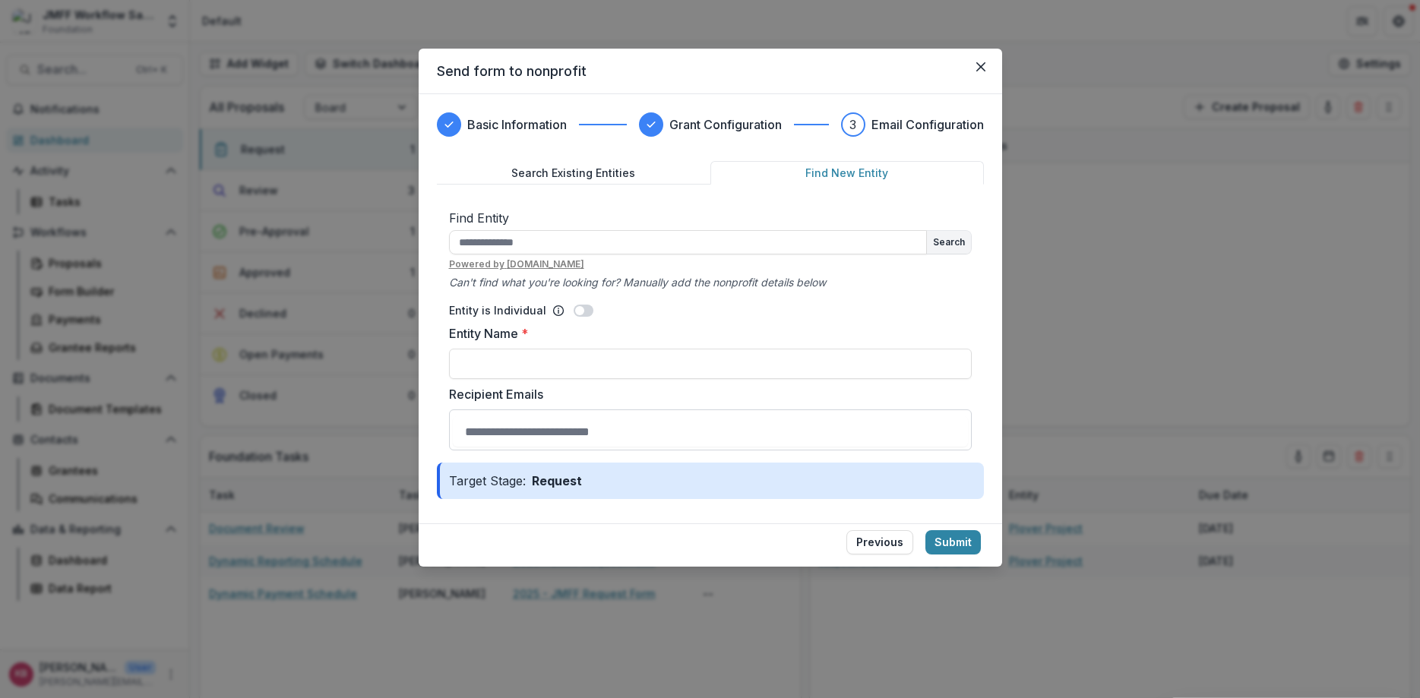
click at [574, 162] on button "Search Existing Entities" at bounding box center [574, 173] width 274 height 24
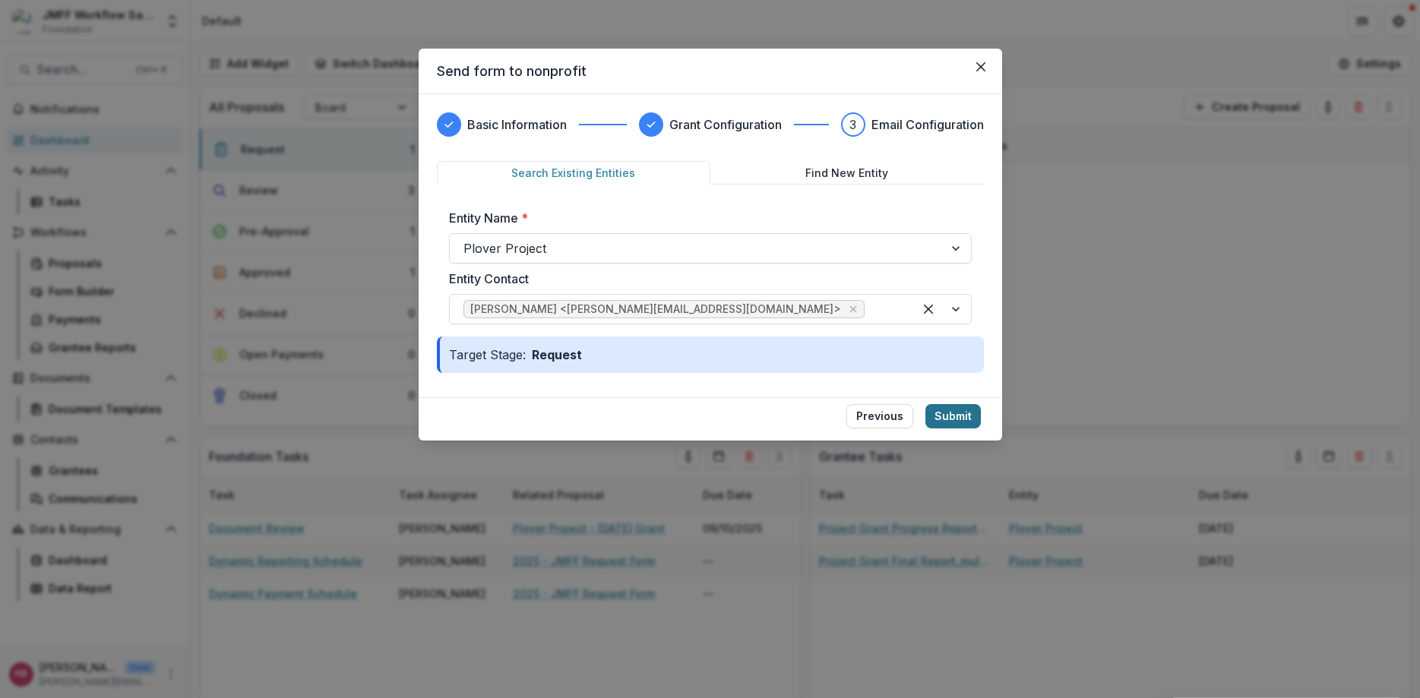
click at [963, 415] on button "Submit" at bounding box center [952, 416] width 55 height 24
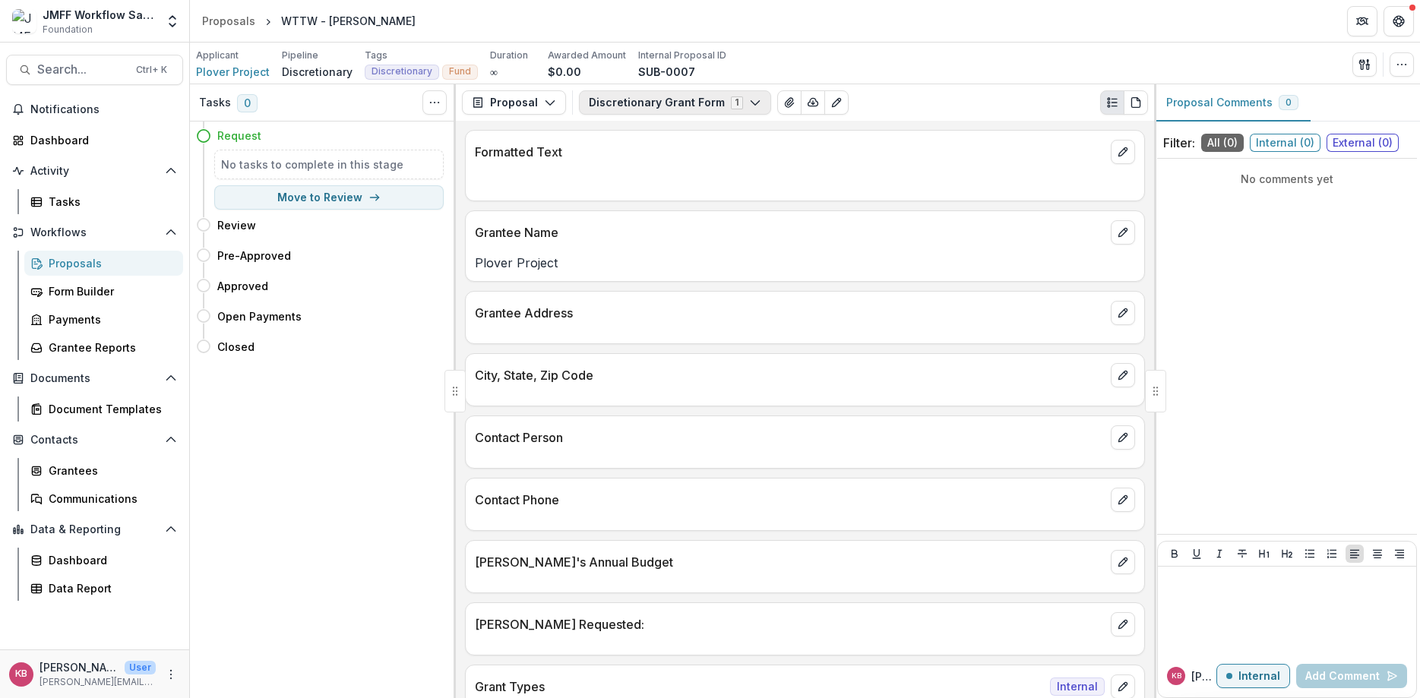
click at [746, 111] on button "Discretionary Grant Form 1" at bounding box center [675, 102] width 192 height 24
click at [640, 203] on button "Configure forms" at bounding box center [667, 191] width 175 height 25
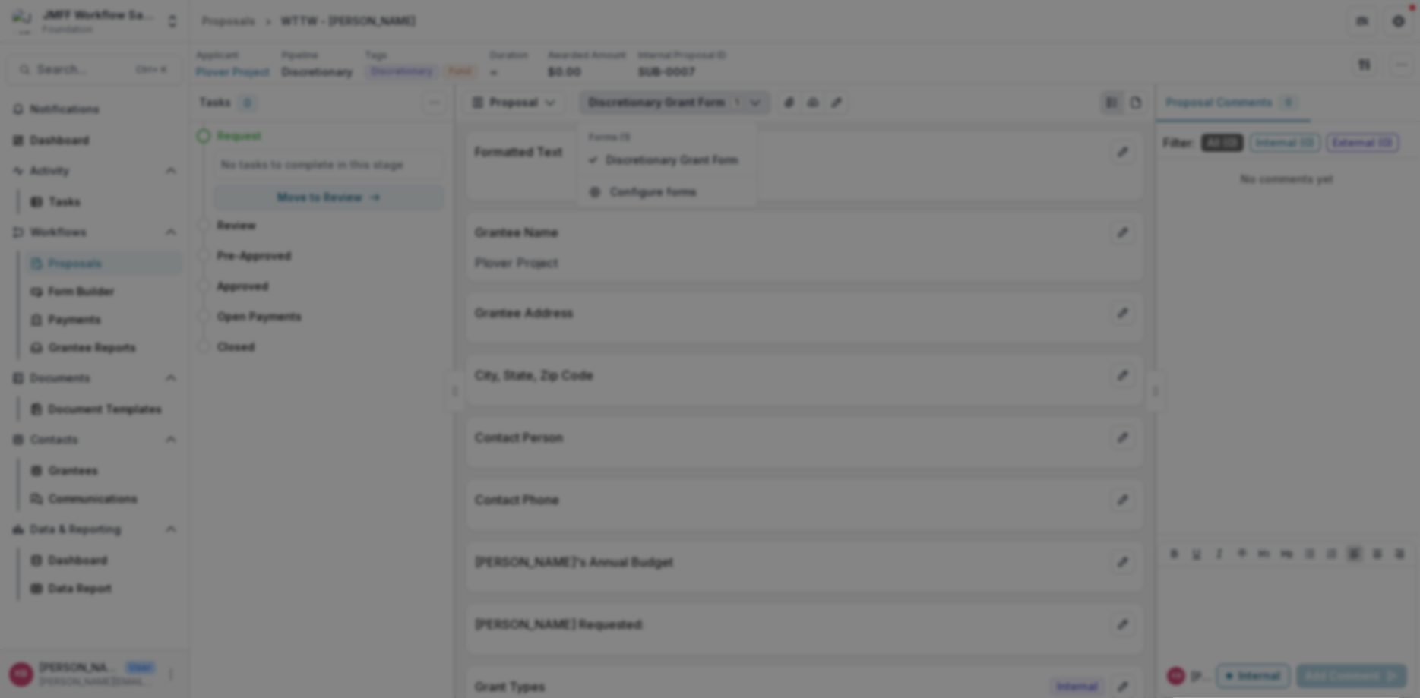
select select "****"
click option "********" at bounding box center [0, 0] width 0 height 0
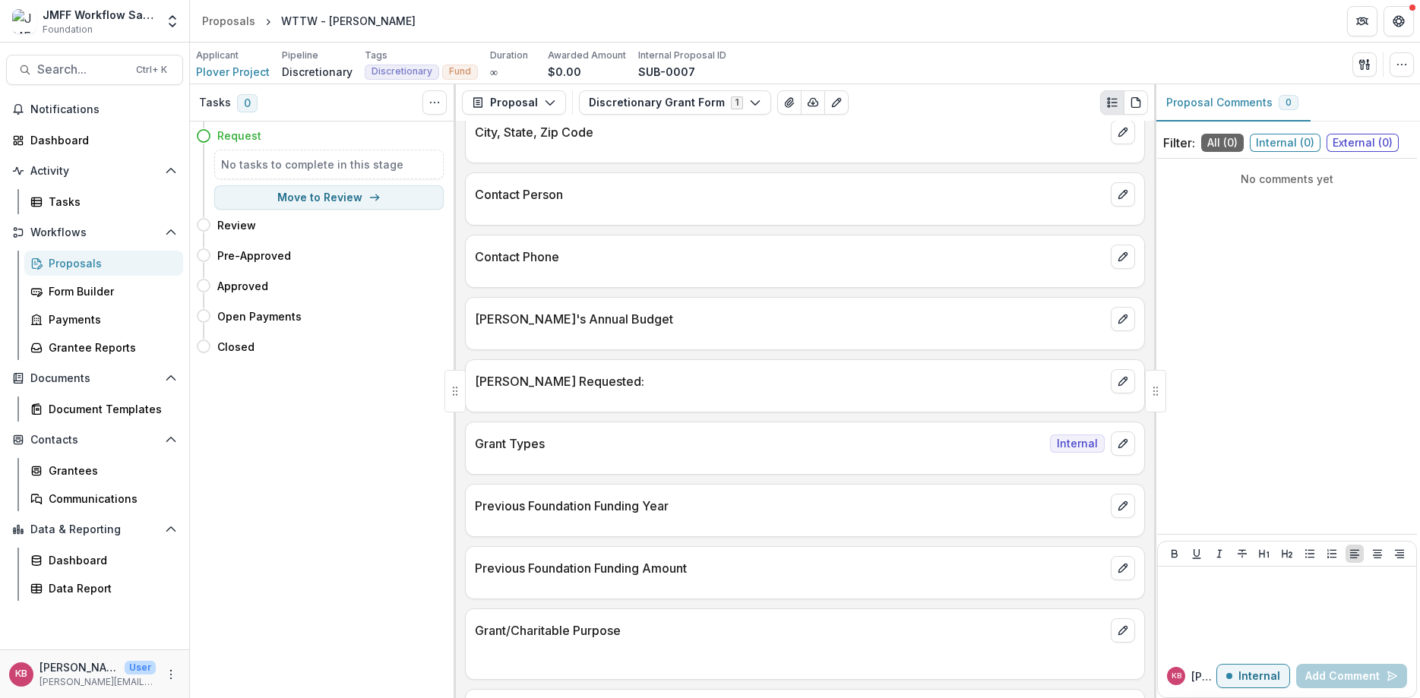
scroll to position [274, 0]
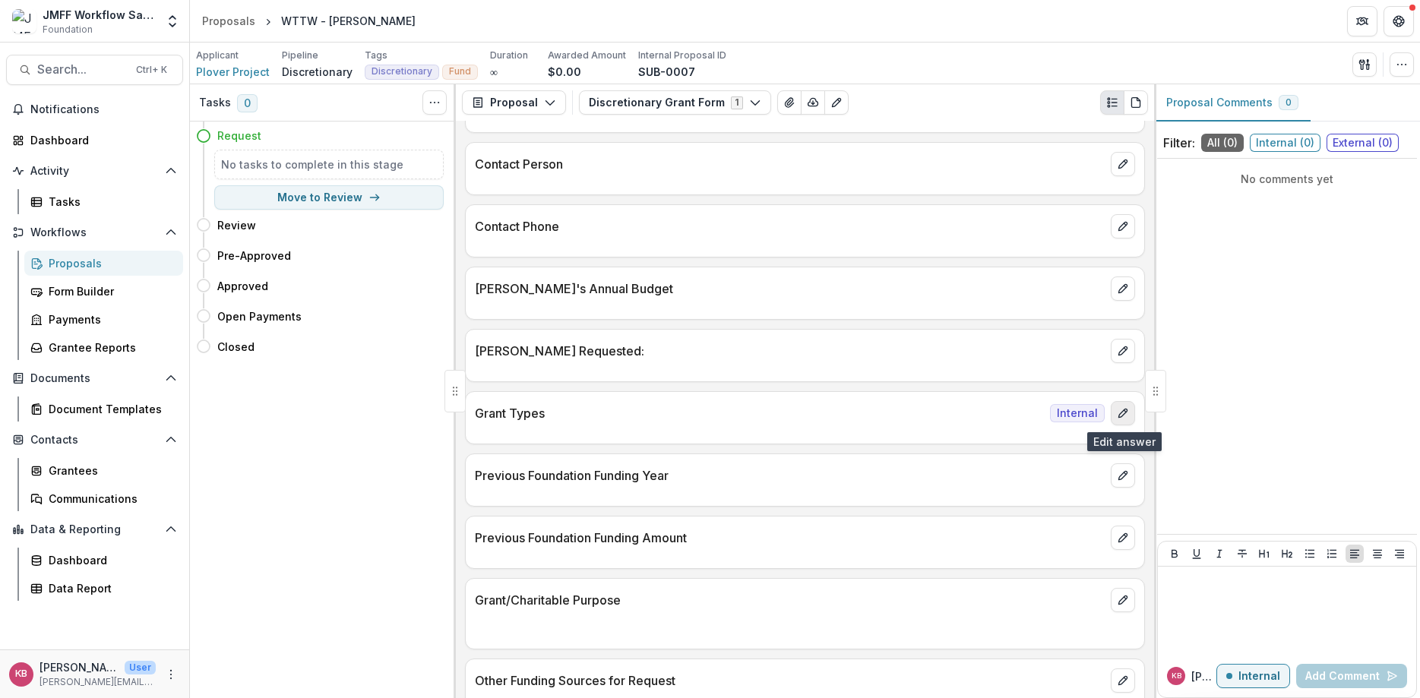
click at [1118, 419] on icon "edit" at bounding box center [1123, 413] width 12 height 12
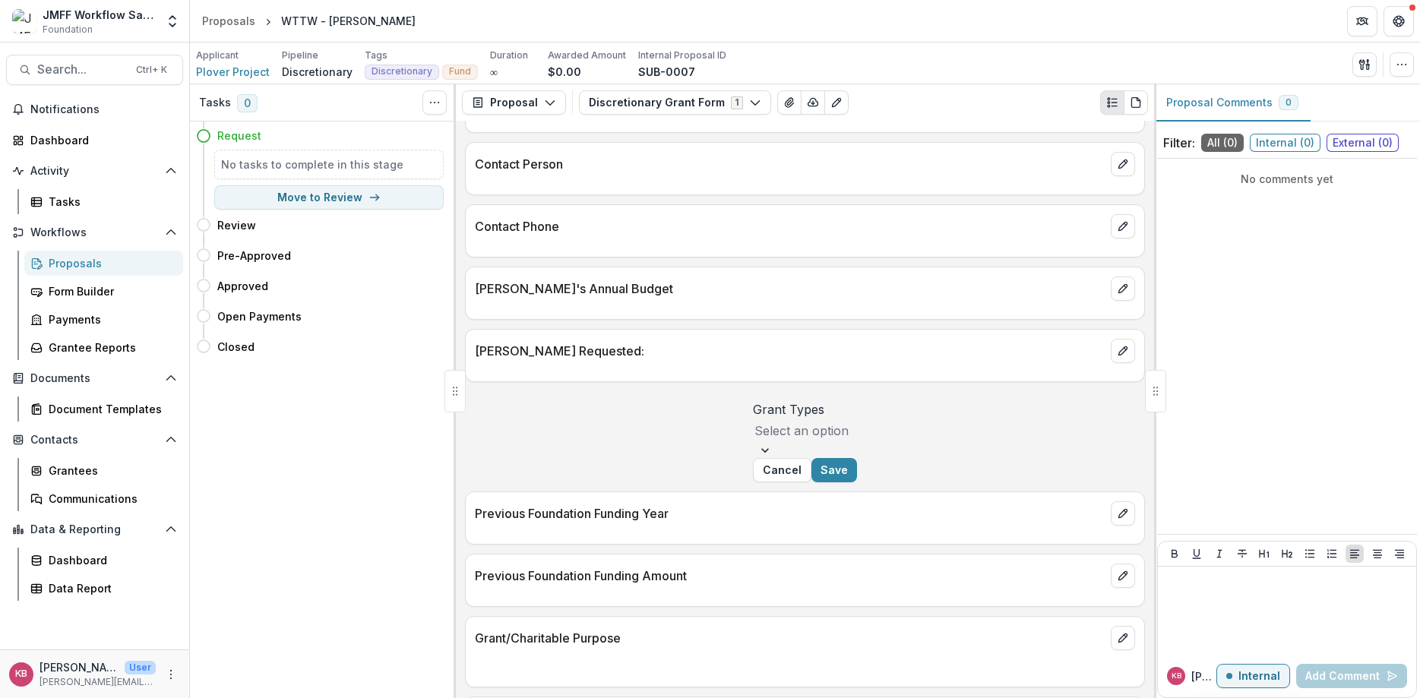
click at [857, 458] on div at bounding box center [805, 450] width 104 height 15
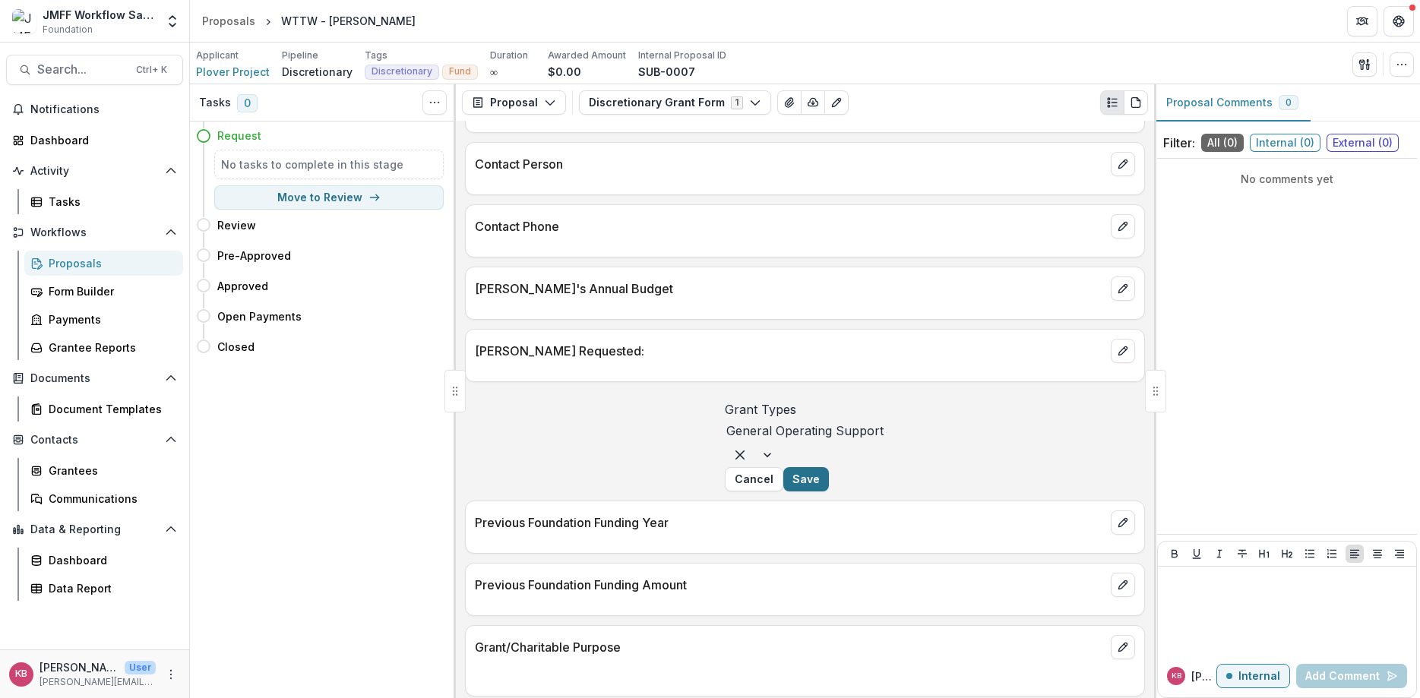
click at [829, 492] on button "Save" at bounding box center [806, 479] width 46 height 24
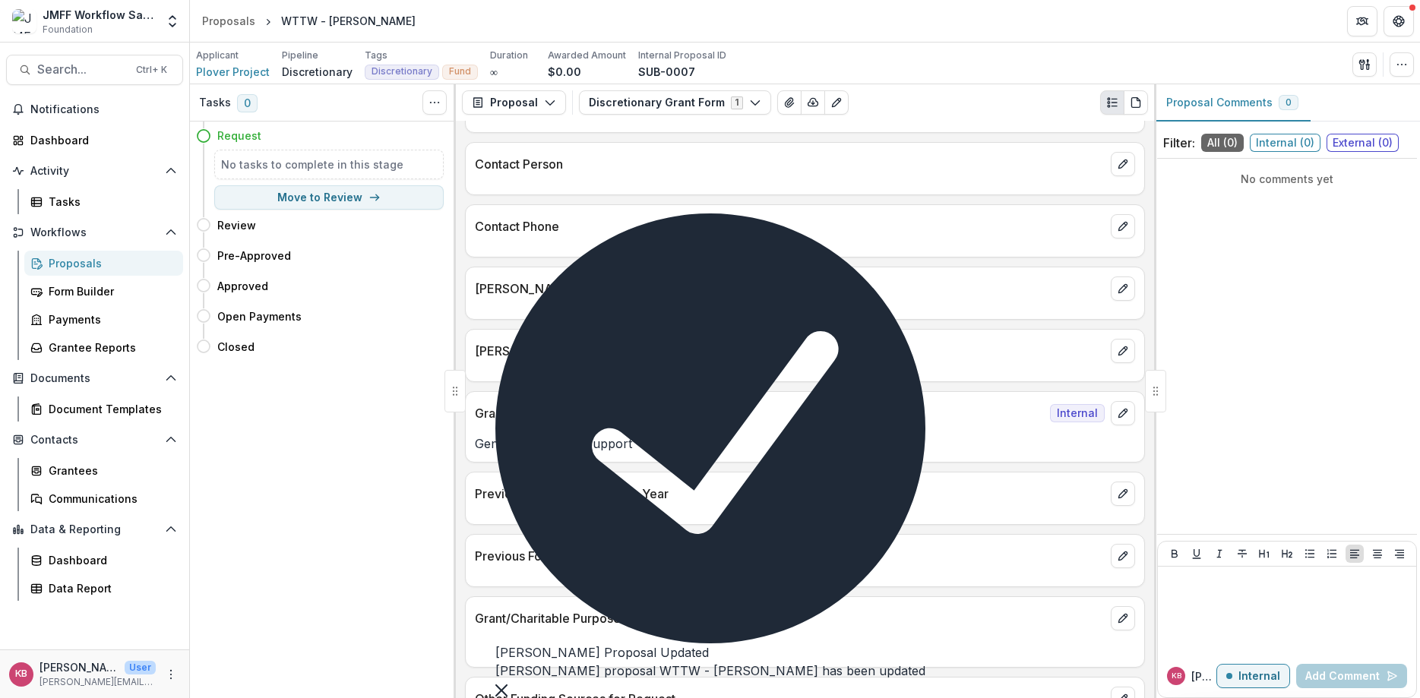
click at [507, 680] on button "Close" at bounding box center [501, 689] width 12 height 18
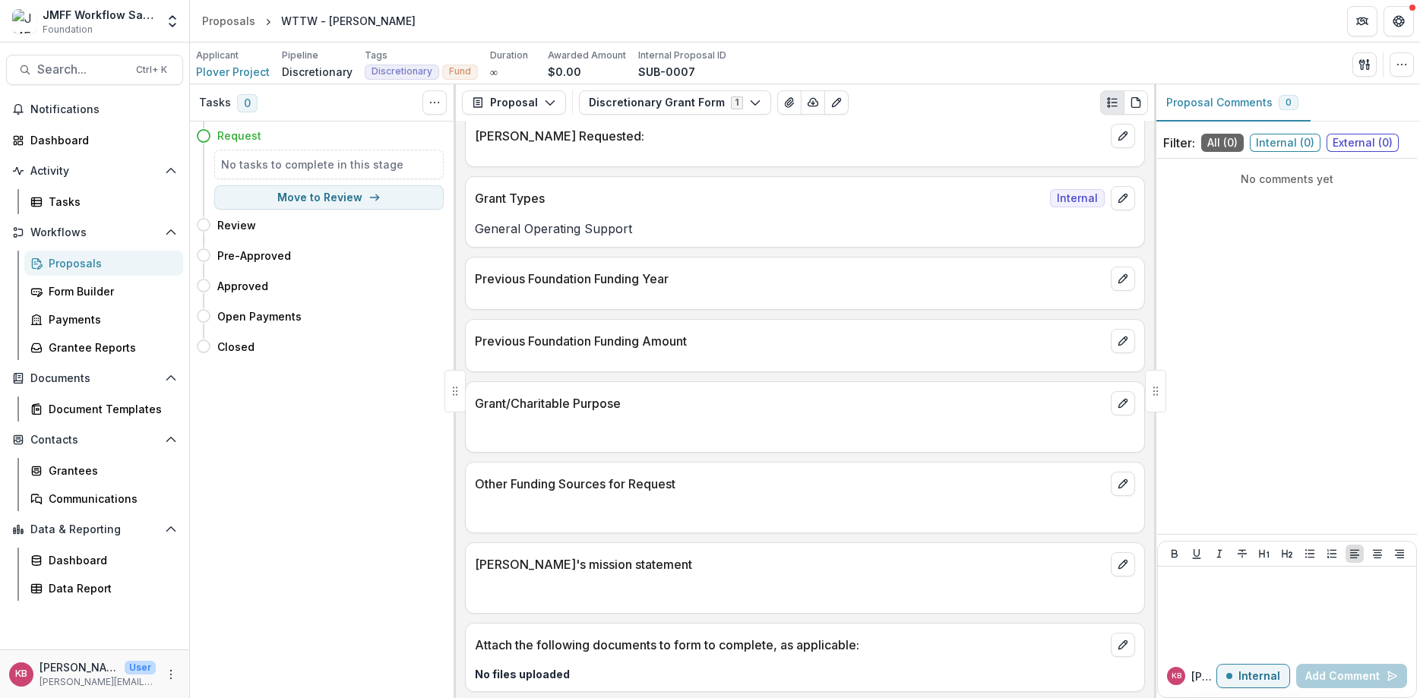
scroll to position [617, 0]
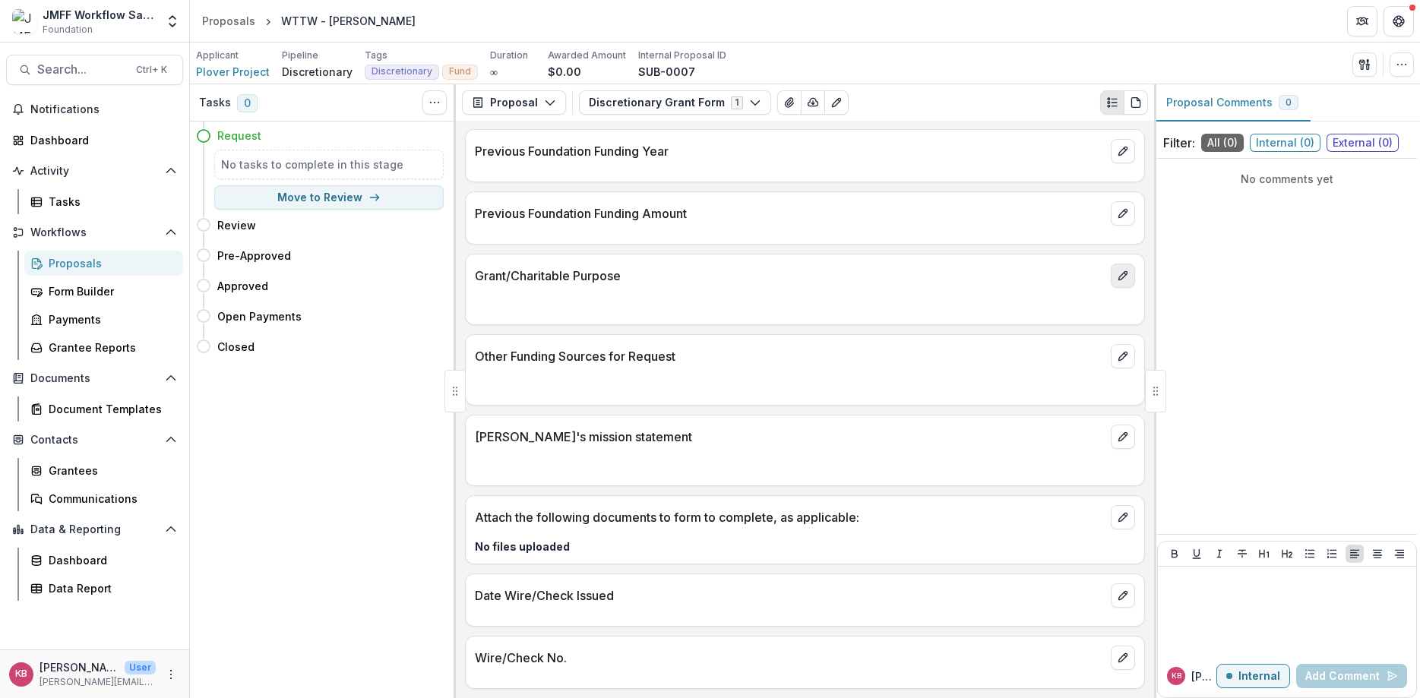
click at [1118, 277] on icon "edit" at bounding box center [1123, 276] width 12 height 12
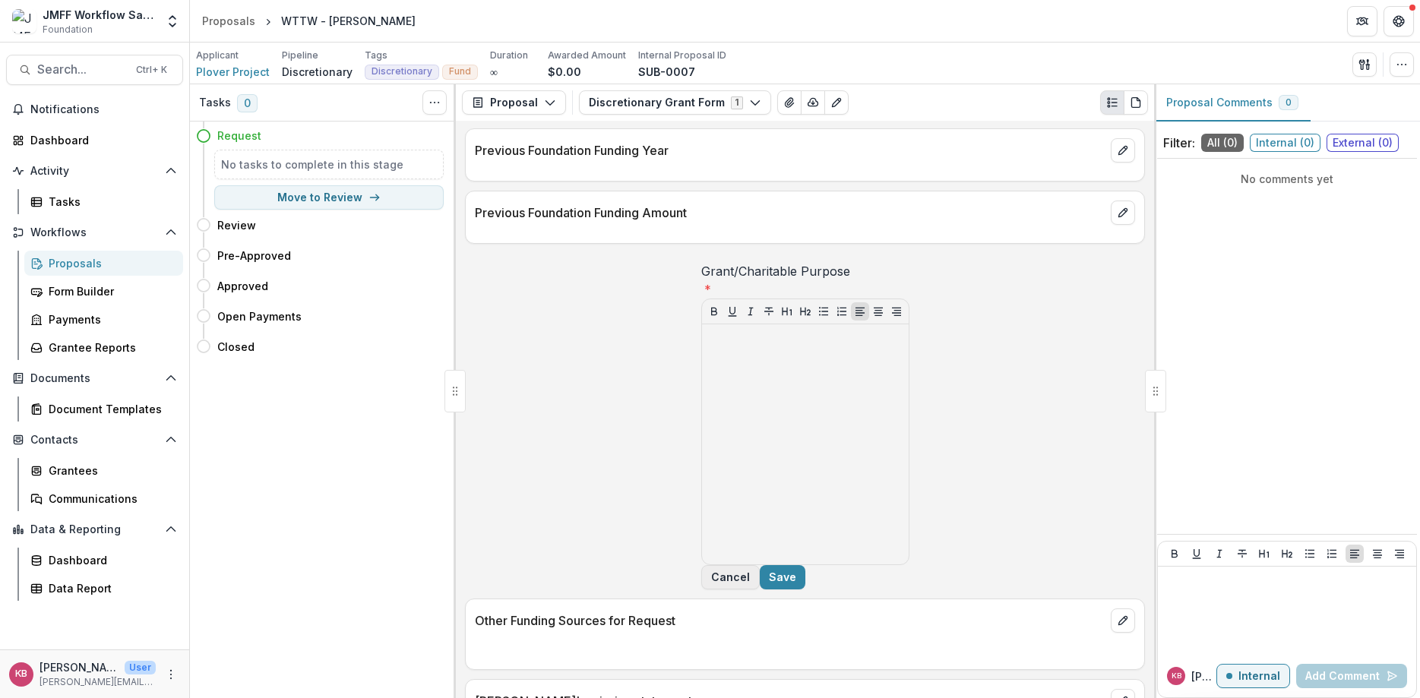
click at [760, 590] on button "Cancel" at bounding box center [730, 577] width 58 height 24
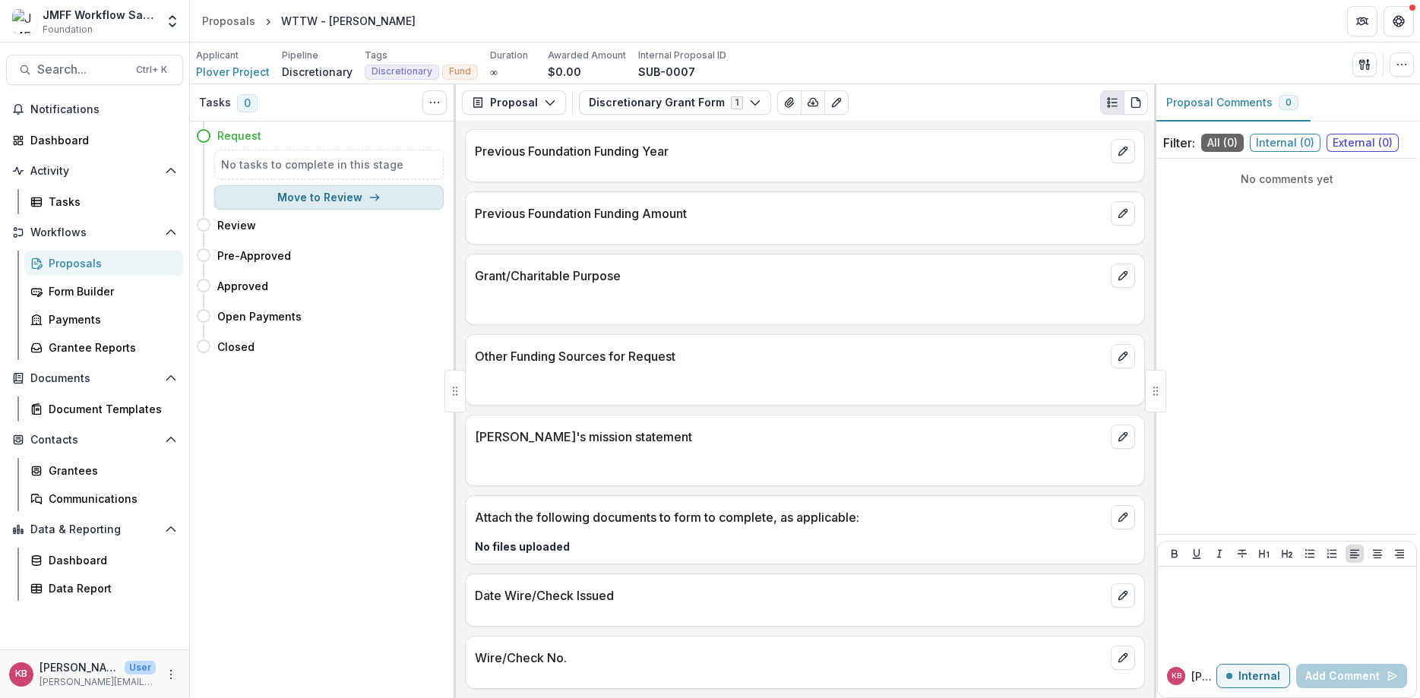
click at [369, 203] on icon "button" at bounding box center [374, 197] width 12 height 12
select select "******"
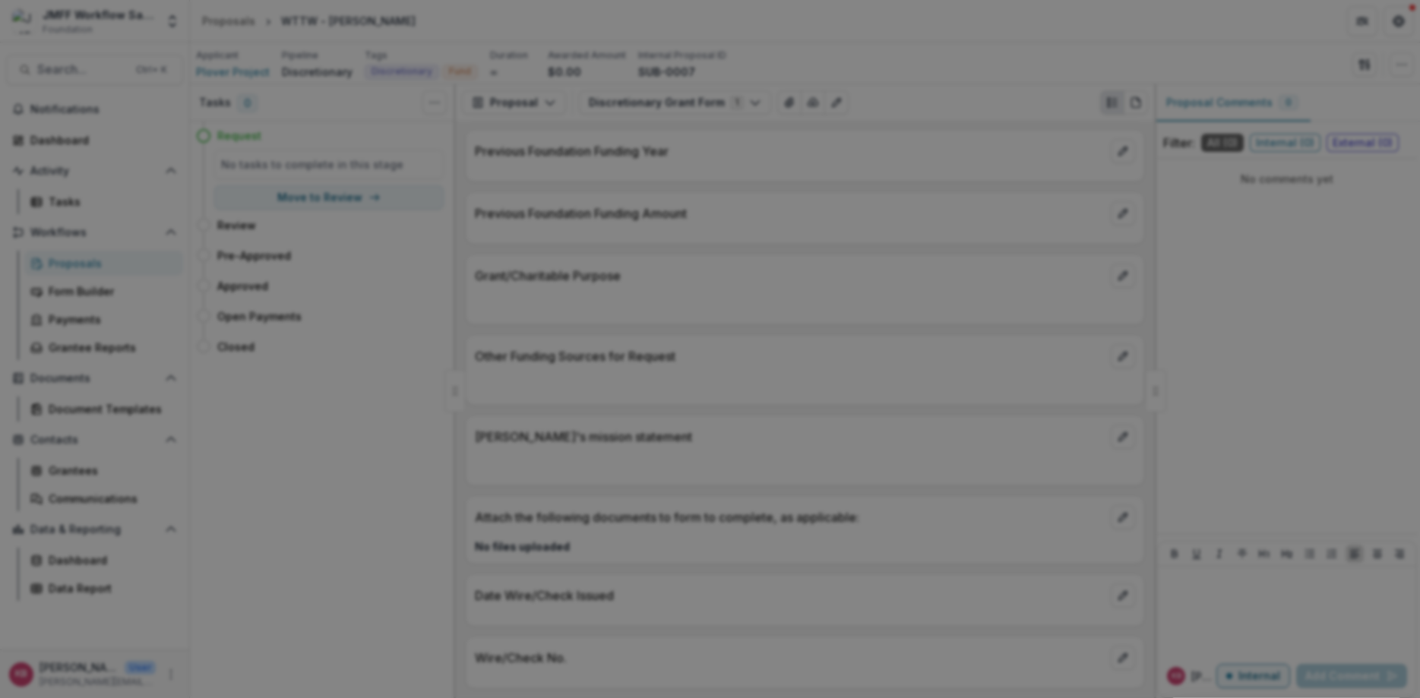
select select "**********"
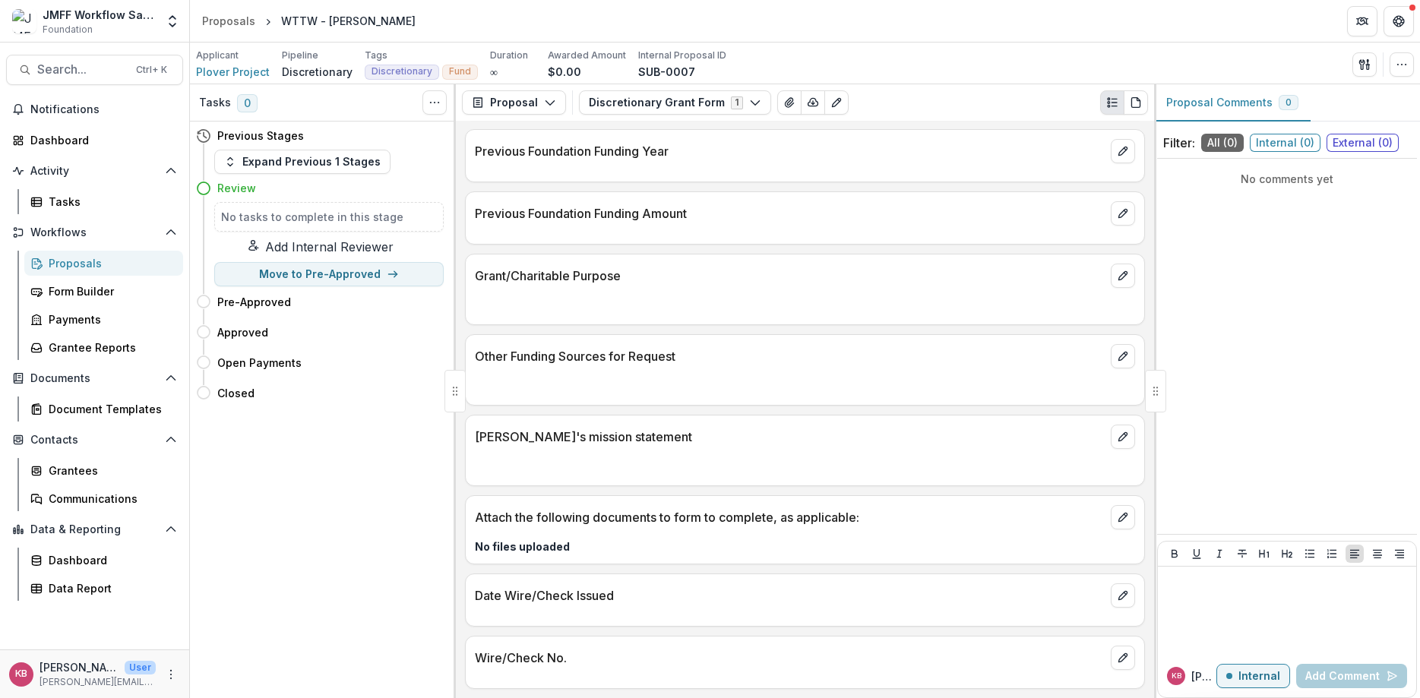
click at [320, 249] on button "Add Internal Reviewer" at bounding box center [320, 247] width 248 height 18
